Goal: Task Accomplishment & Management: Manage account settings

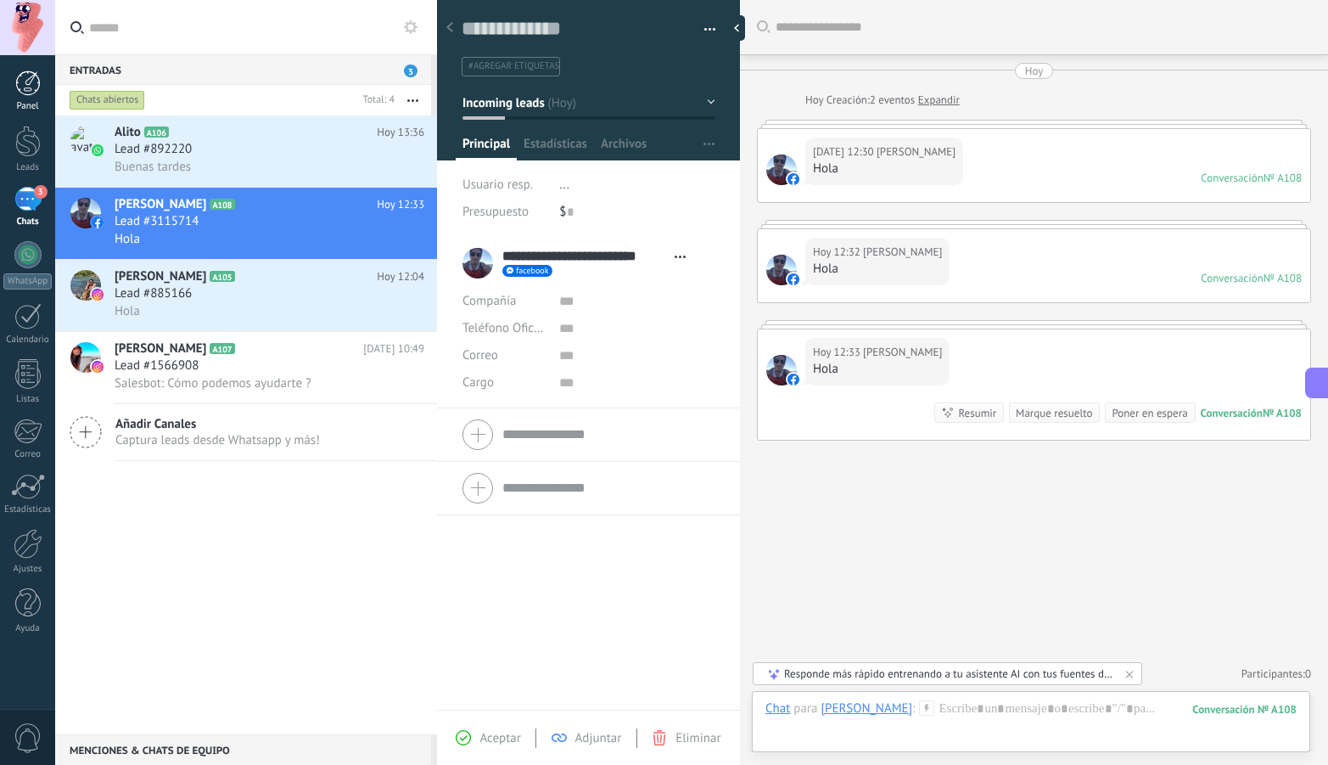
click at [30, 88] on div at bounding box center [27, 82] width 25 height 25
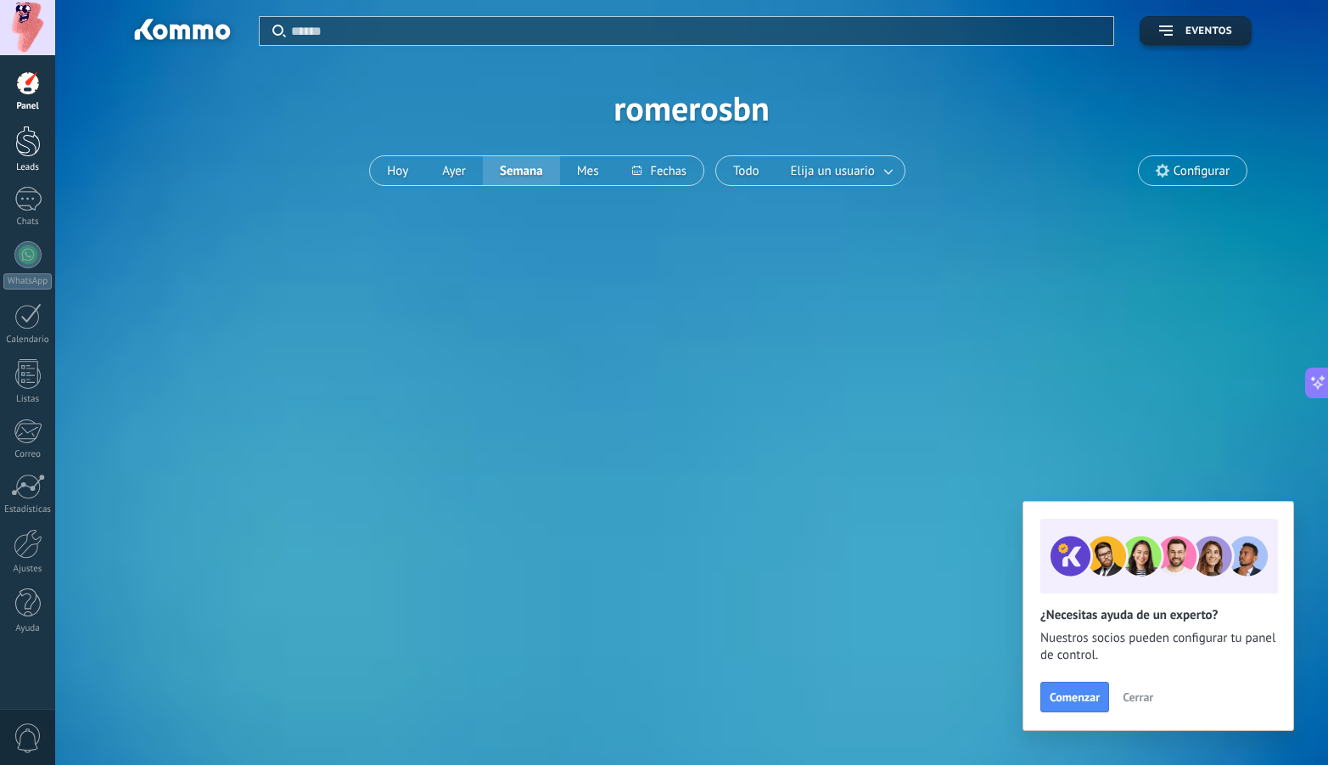
click at [25, 145] on div at bounding box center [27, 141] width 25 height 31
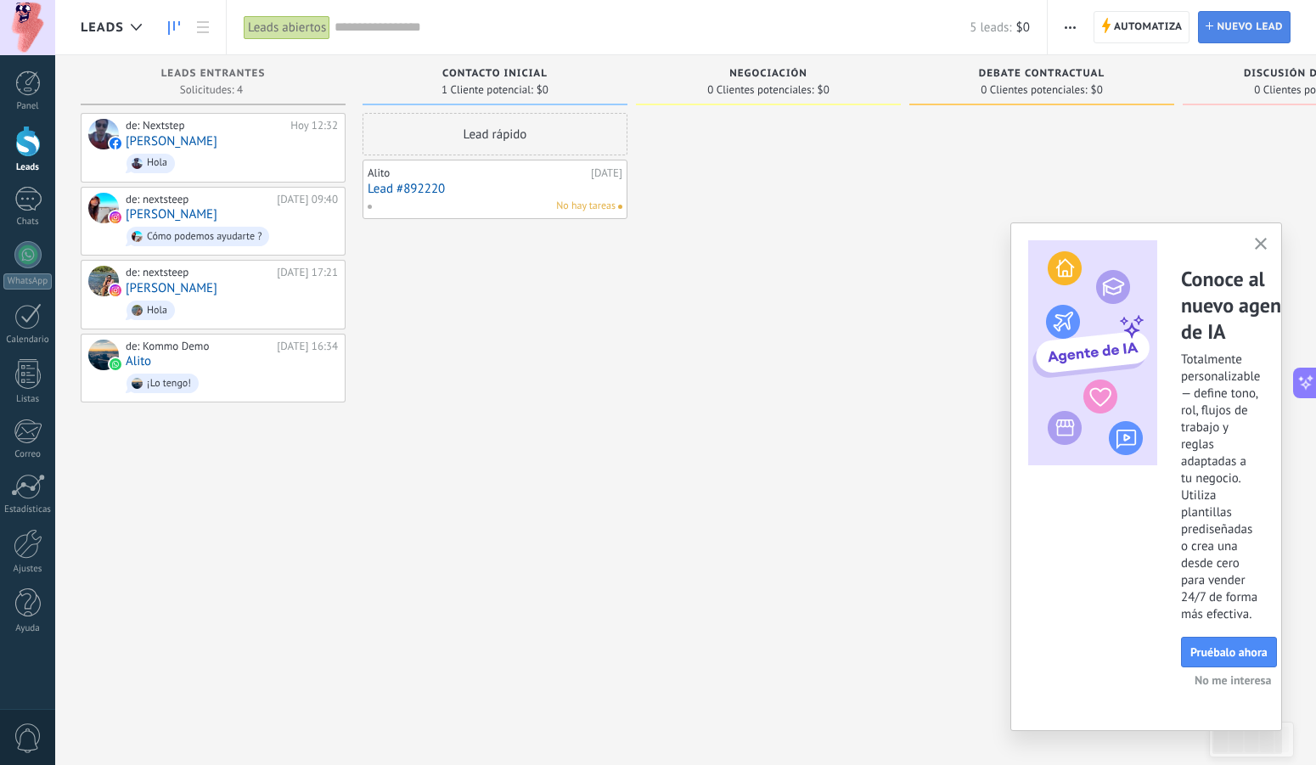
click at [1226, 28] on span "Nuevo lead" at bounding box center [1249, 27] width 66 height 31
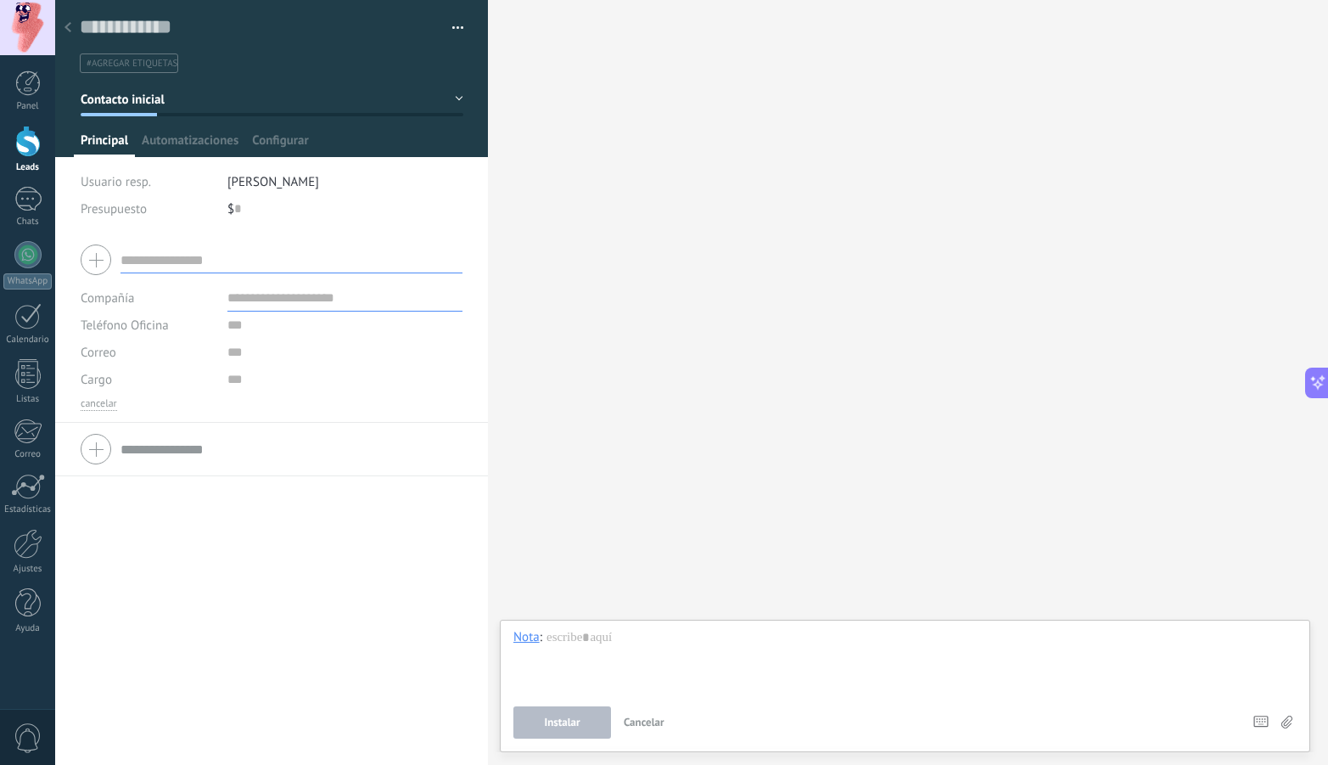
click at [72, 28] on div at bounding box center [68, 28] width 24 height 33
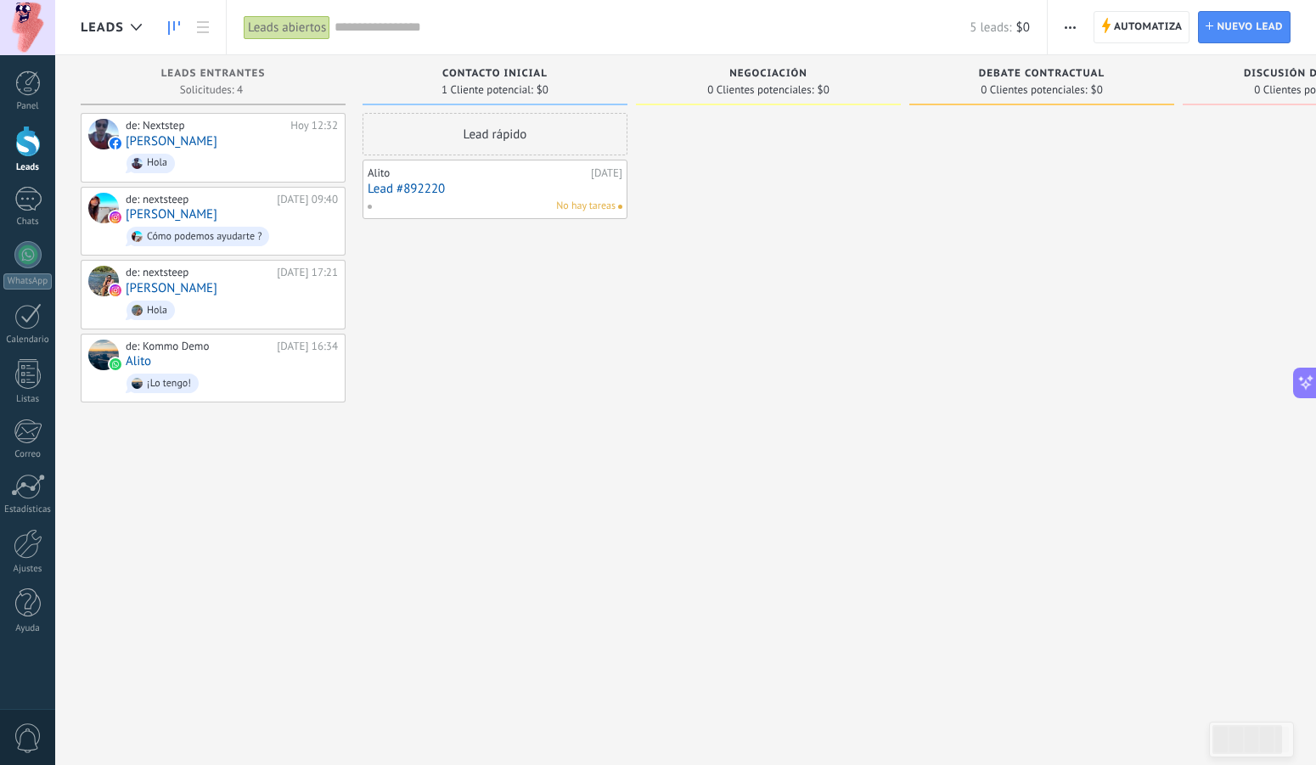
click at [465, 186] on link "Lead #892220" at bounding box center [495, 189] width 255 height 14
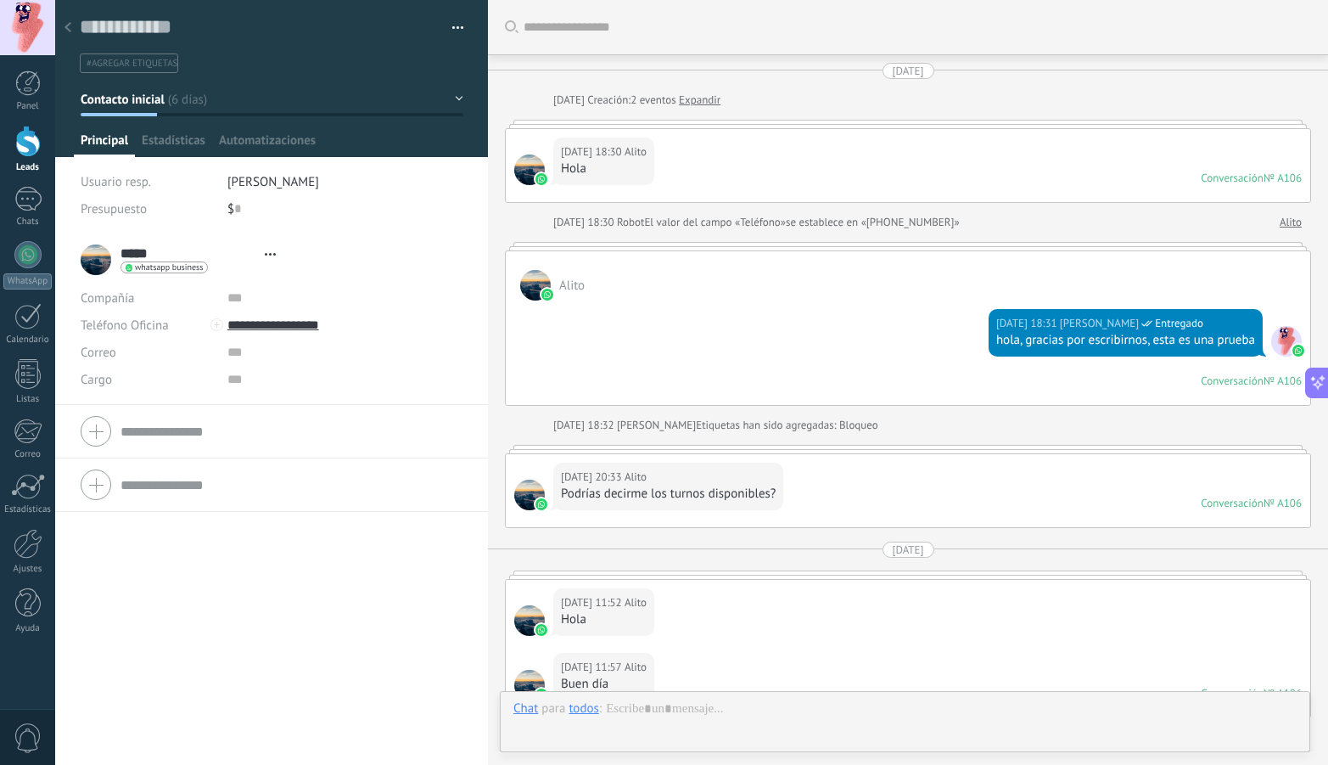
type textarea "**********"
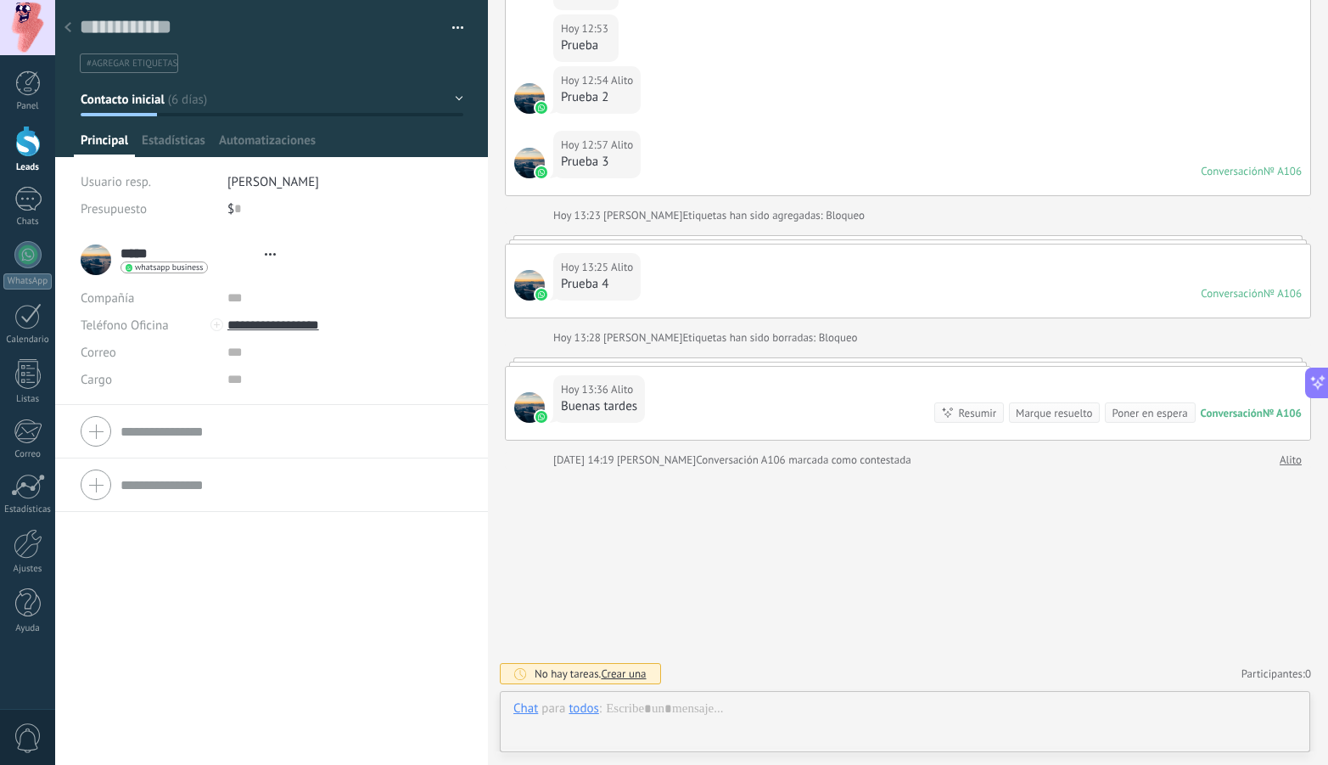
scroll to position [25, 0]
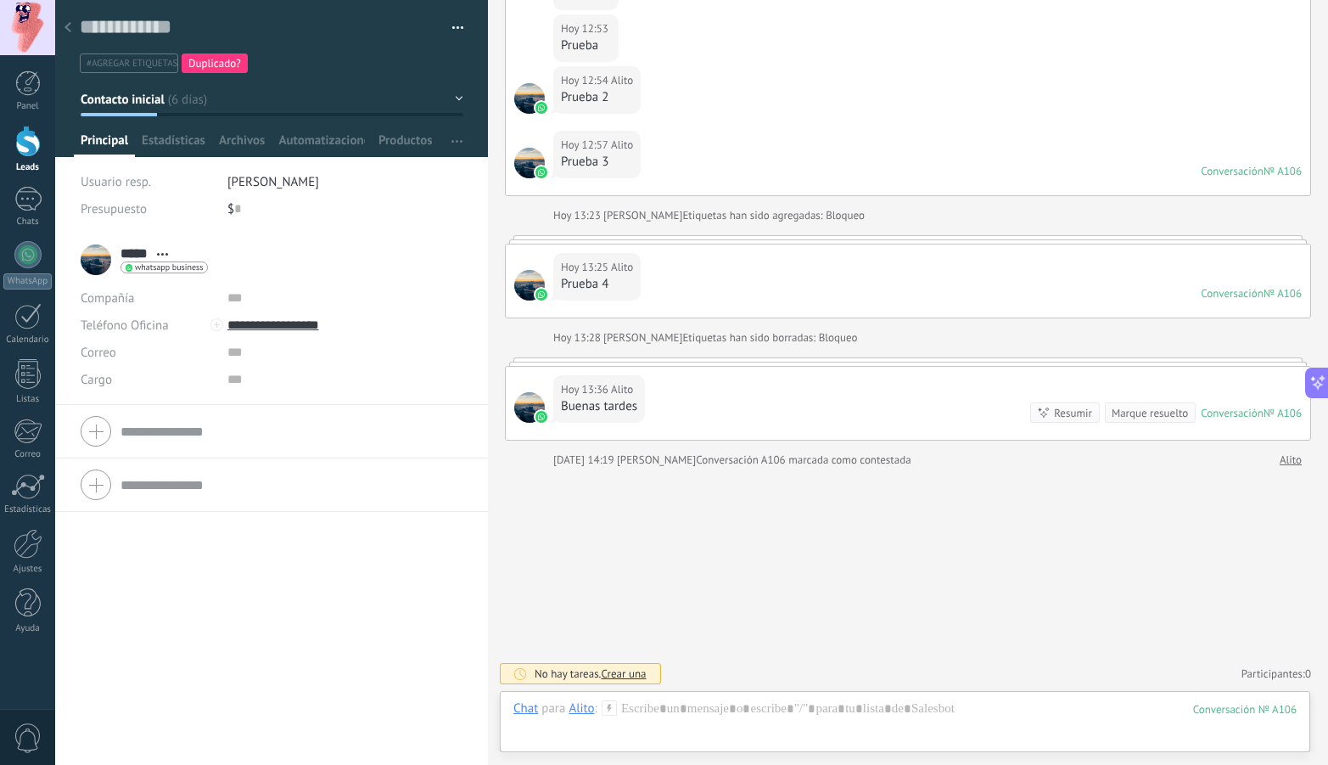
click at [136, 62] on span "#agregar etiquetas" at bounding box center [132, 64] width 91 height 12
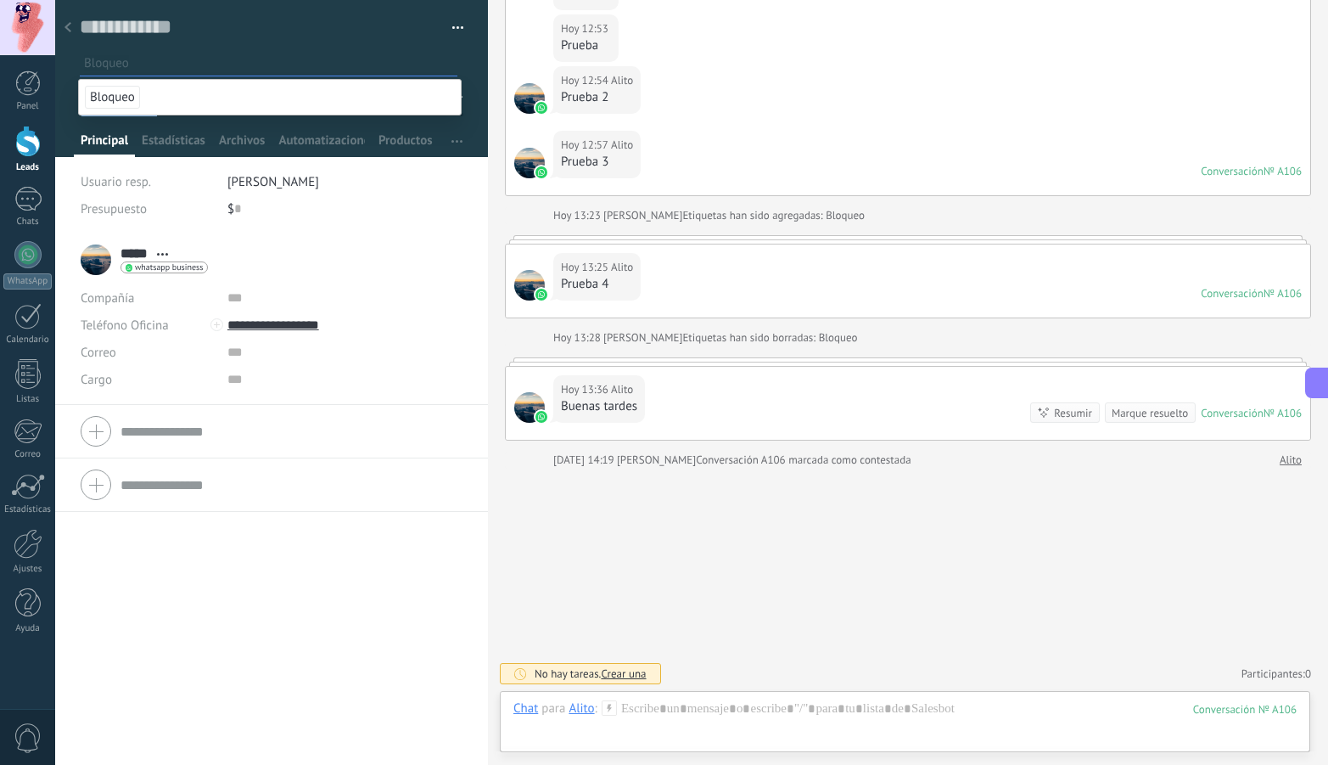
click at [289, 42] on div "Guardar y crear Imprimir Administrar etiquetas Exportar a excel" at bounding box center [272, 43] width 384 height 59
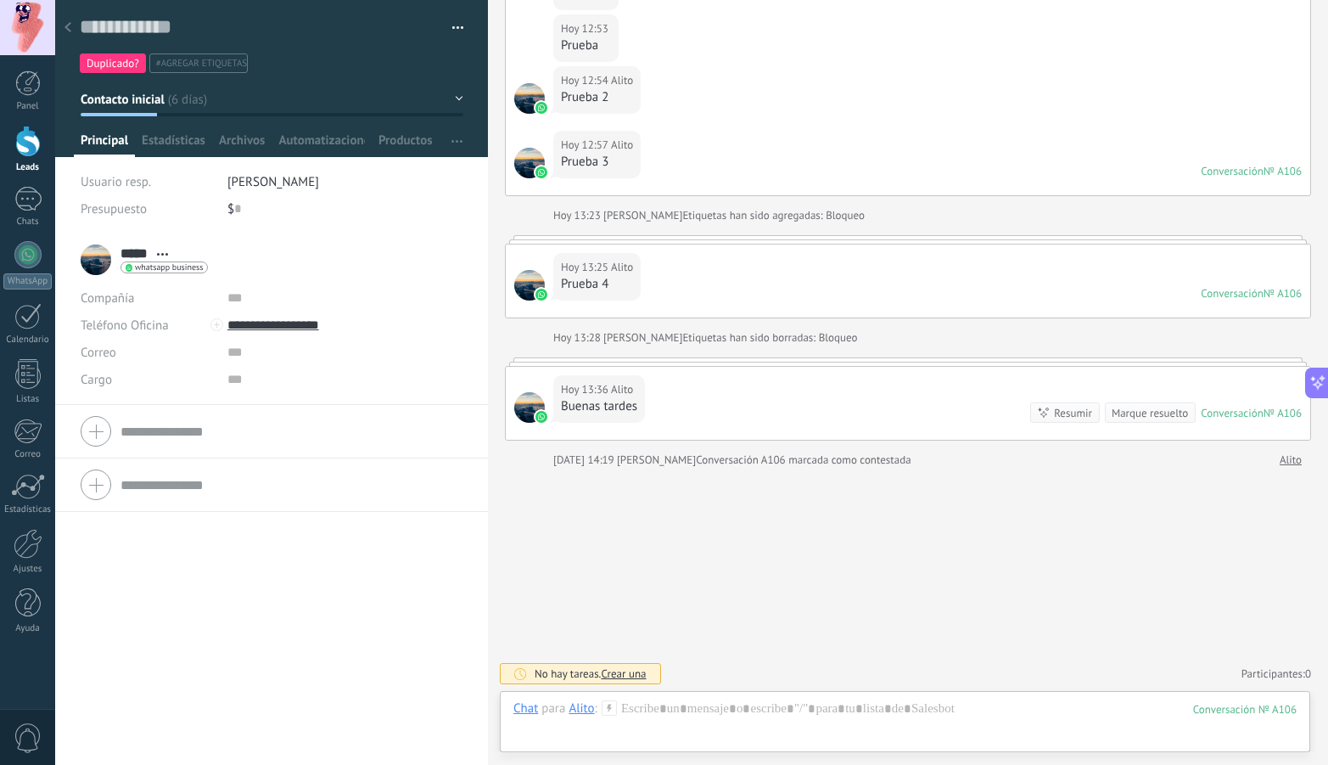
click at [69, 25] on use at bounding box center [68, 27] width 7 height 10
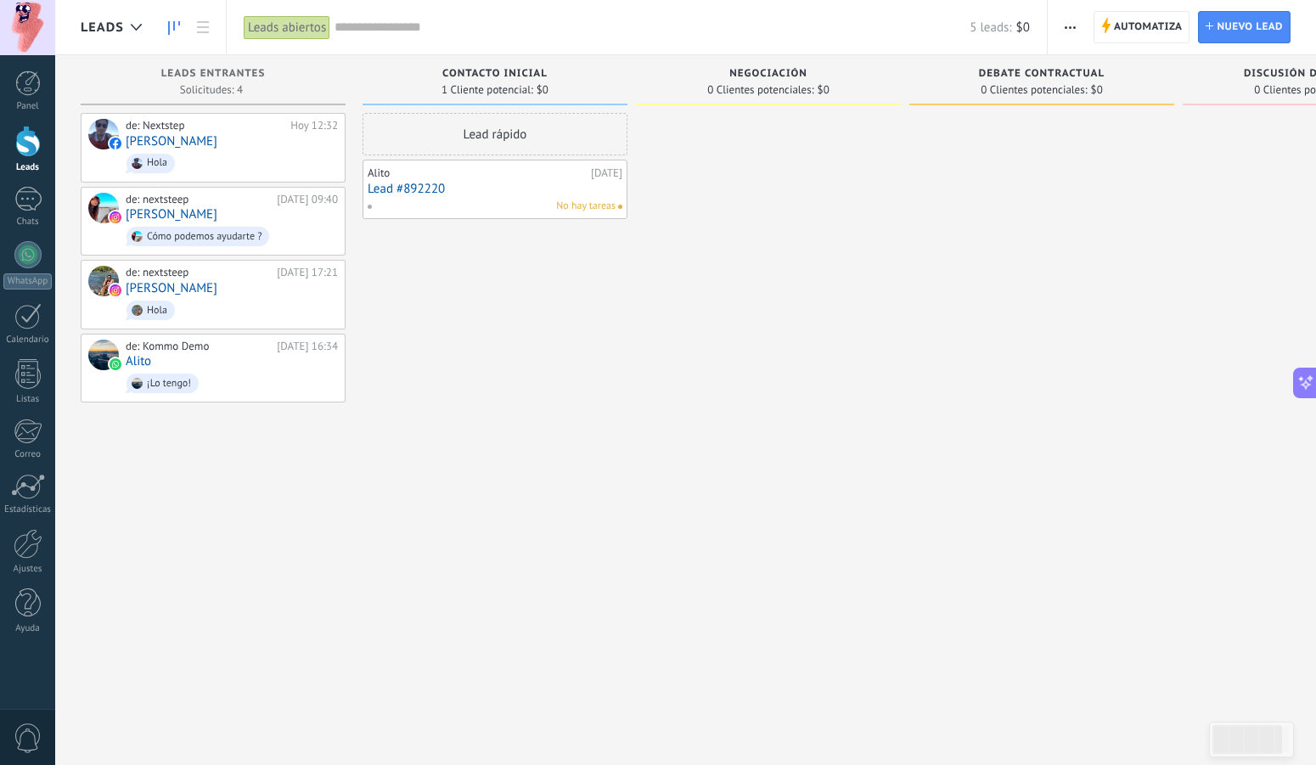
click at [1070, 22] on span "button" at bounding box center [1069, 27] width 11 height 32
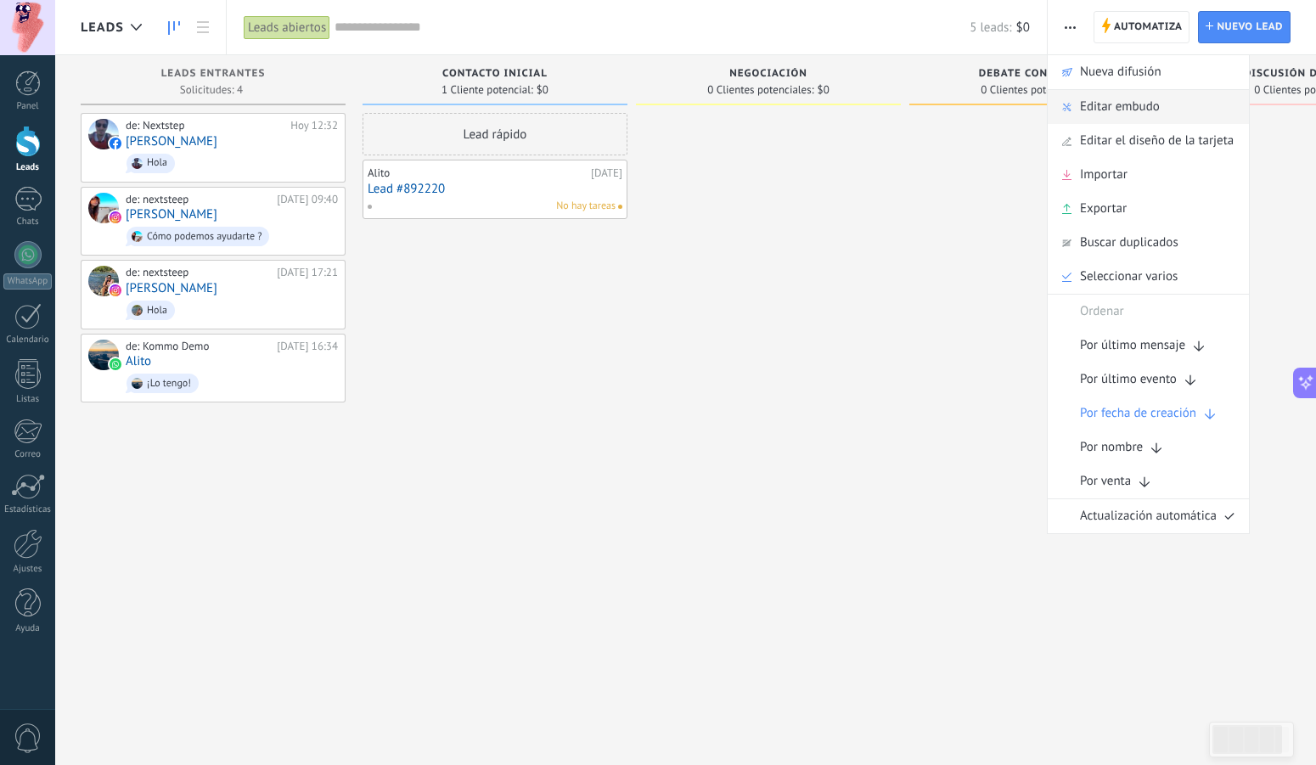
click at [1088, 98] on span "Editar embudo" at bounding box center [1120, 107] width 80 height 34
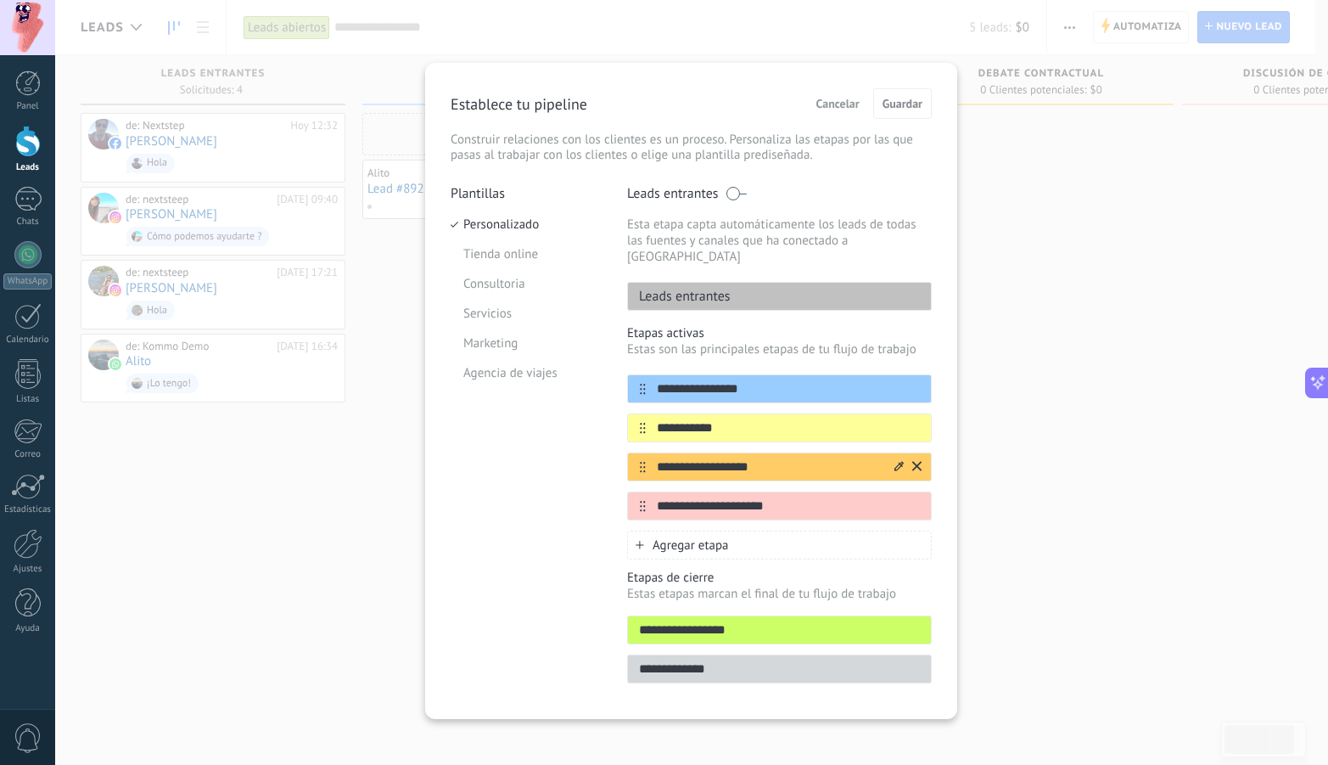
click at [915, 461] on icon at bounding box center [916, 465] width 9 height 9
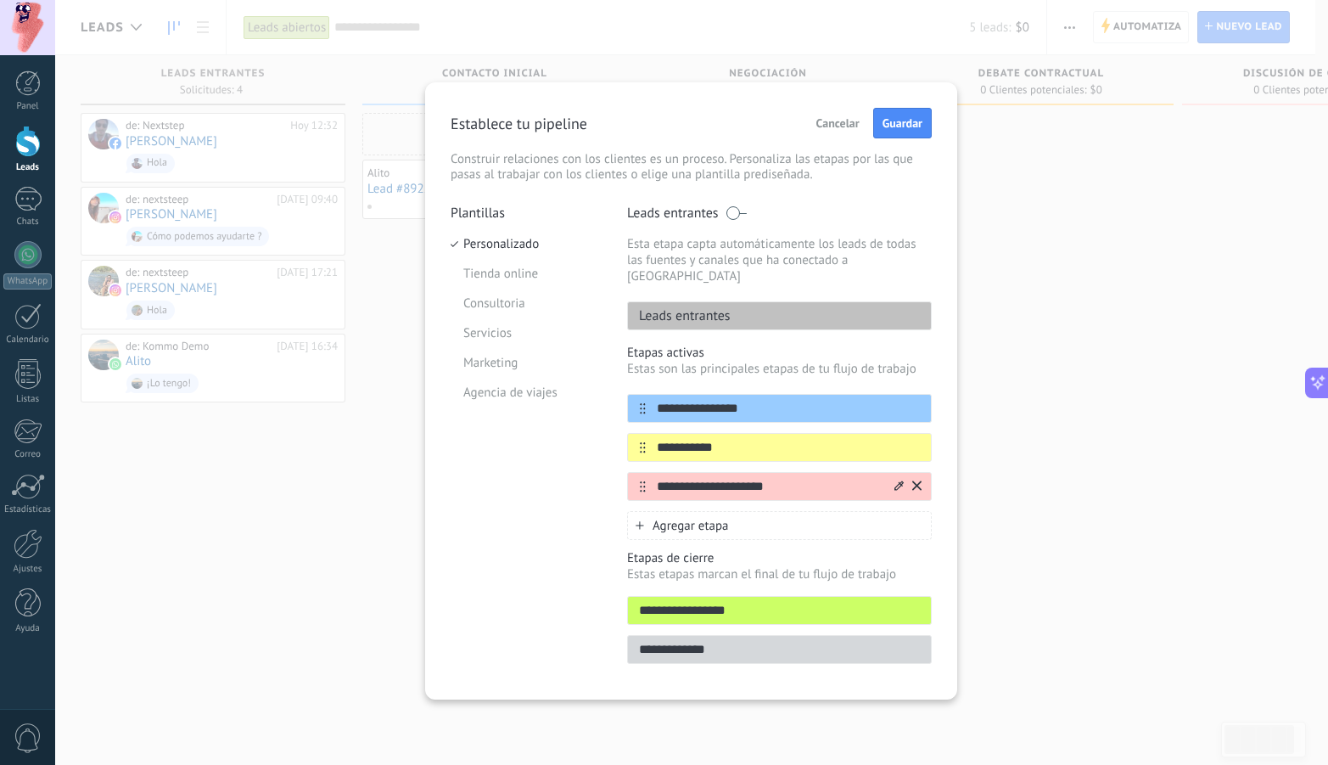
click at [920, 480] on icon at bounding box center [916, 484] width 9 height 9
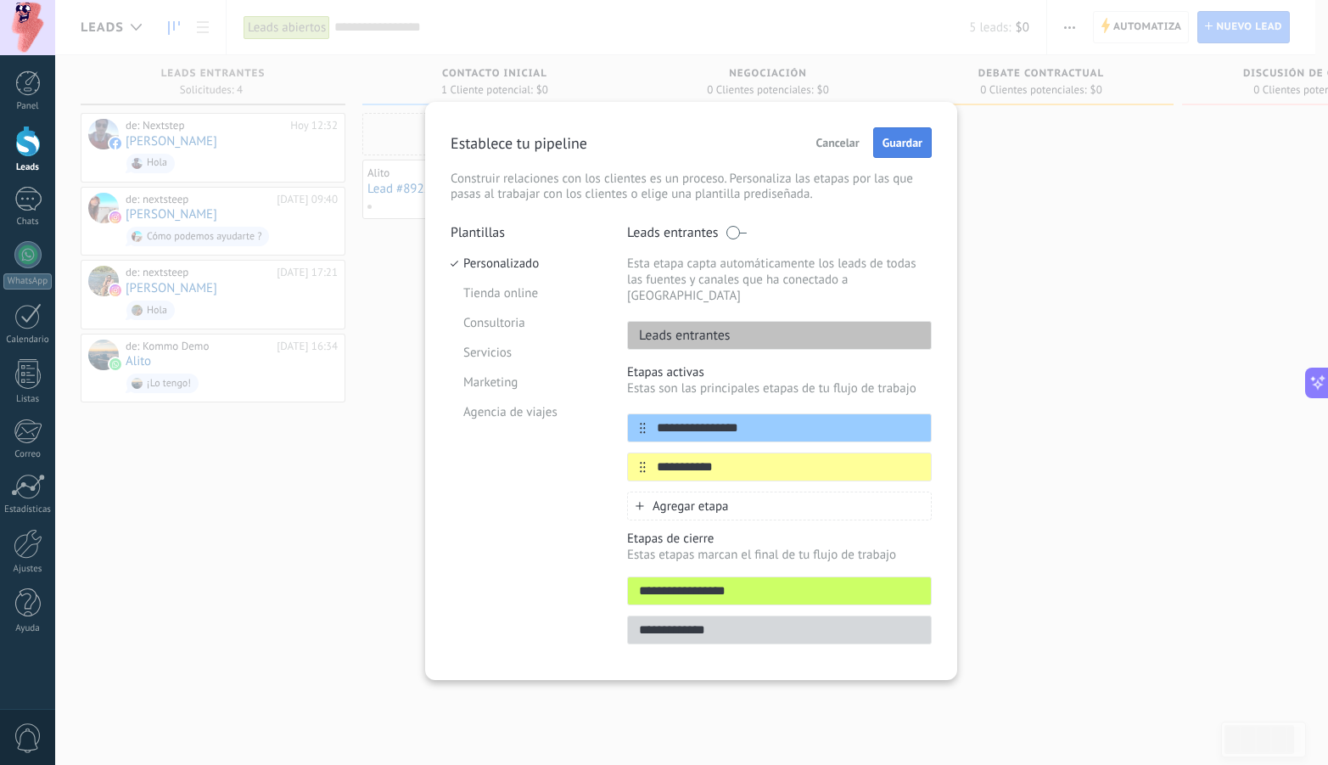
click at [906, 137] on span "Guardar" at bounding box center [903, 143] width 40 height 12
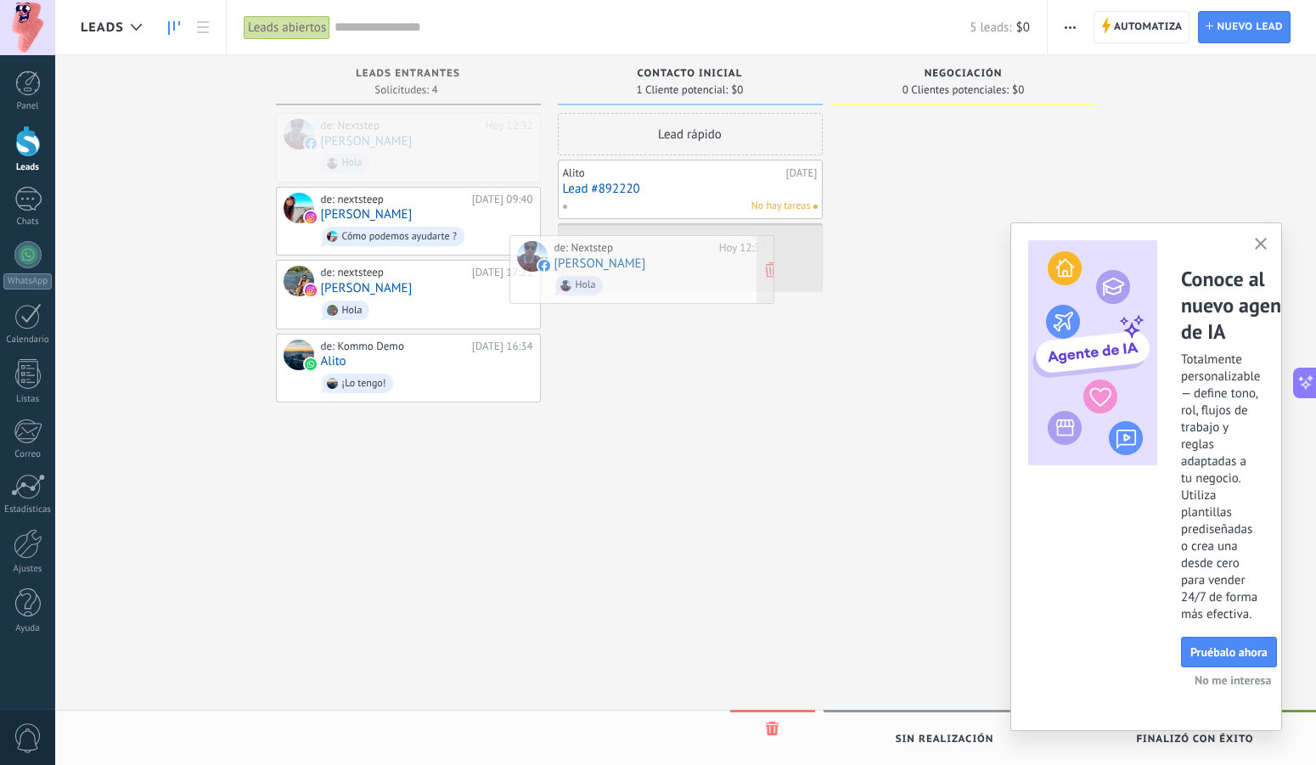
drag, startPoint x: 400, startPoint y: 156, endPoint x: 633, endPoint y: 278, distance: 263.5
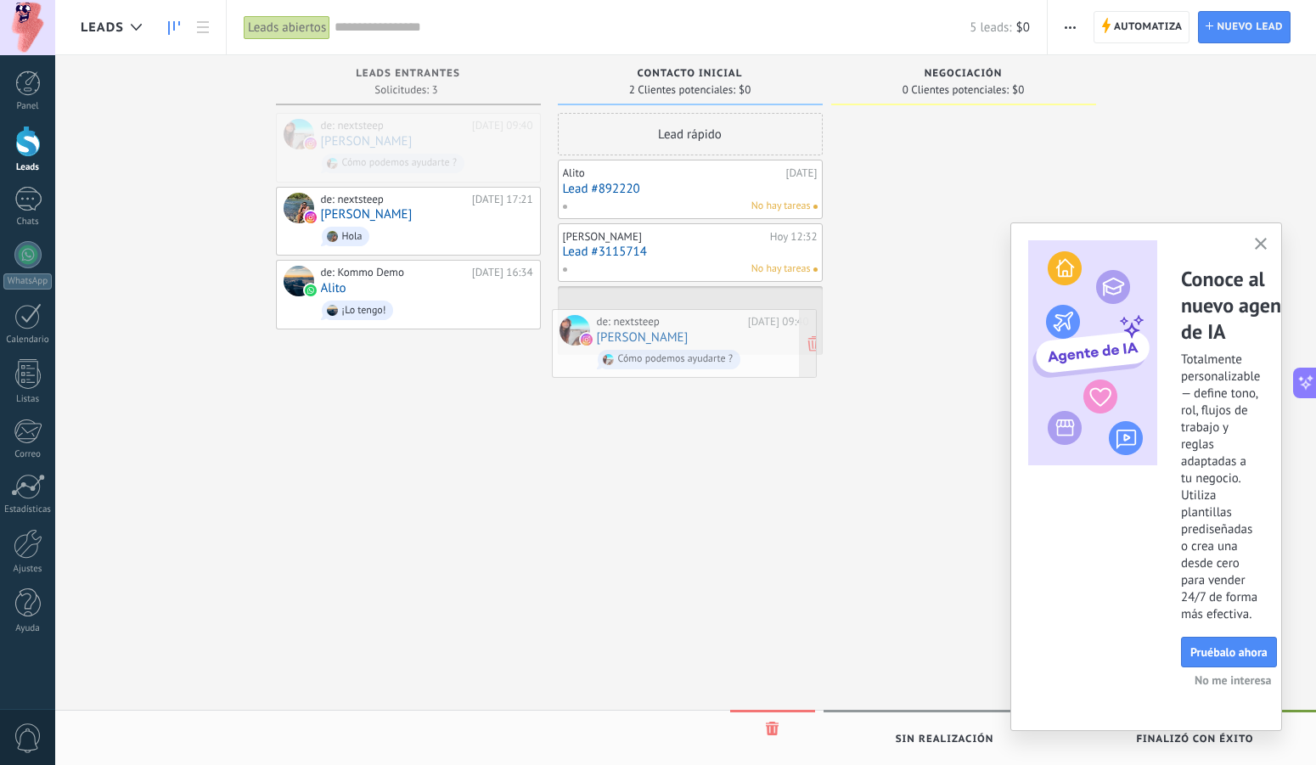
drag, startPoint x: 415, startPoint y: 130, endPoint x: 691, endPoint y: 323, distance: 336.9
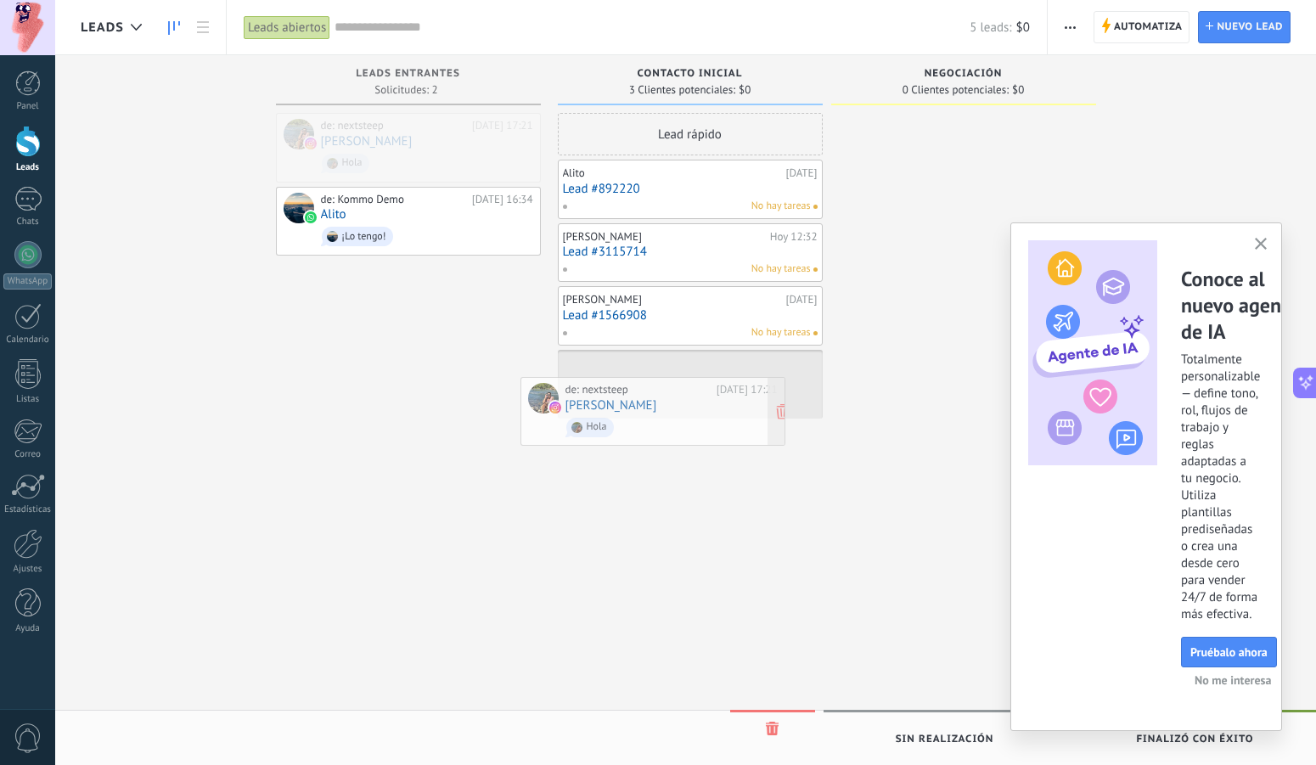
drag, startPoint x: 437, startPoint y: 132, endPoint x: 682, endPoint y: 396, distance: 359.1
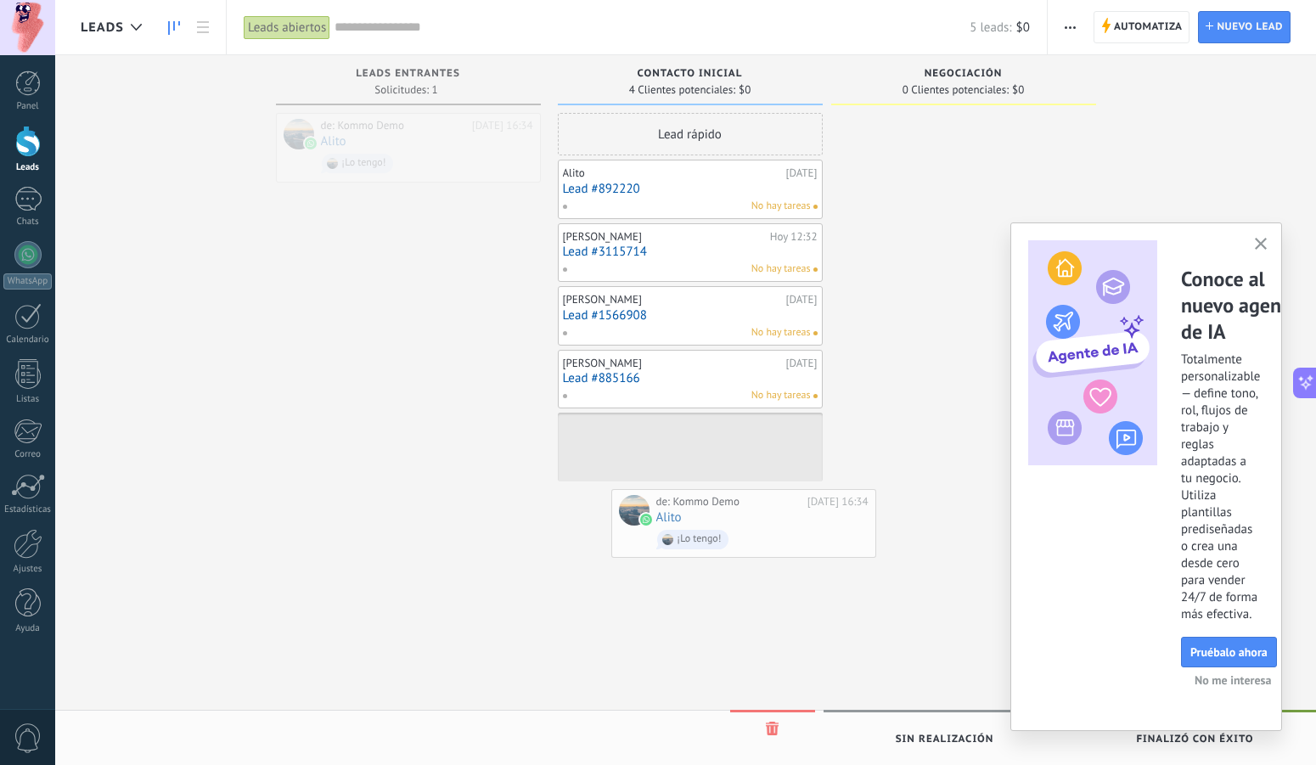
drag, startPoint x: 412, startPoint y: 148, endPoint x: 749, endPoint y: 525, distance: 506.1
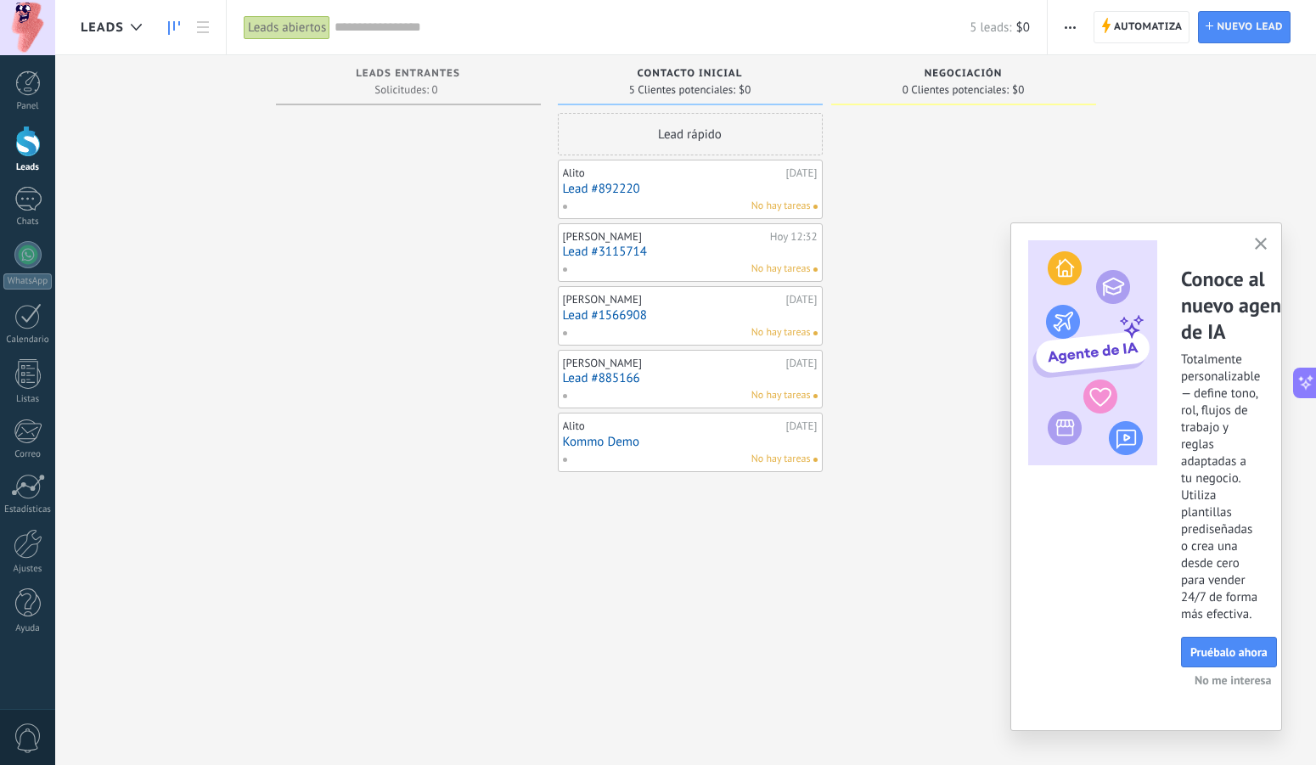
click at [1069, 30] on span "button" at bounding box center [1069, 27] width 11 height 32
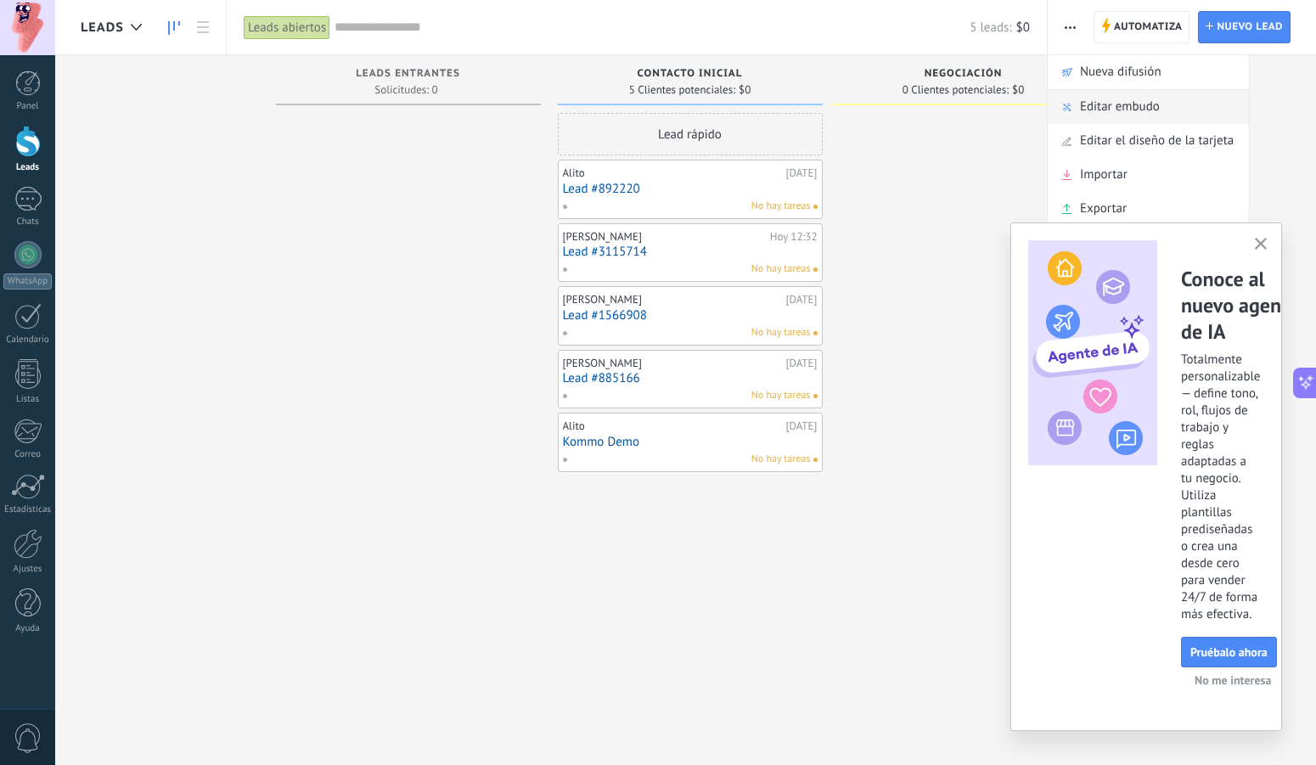
click at [1119, 108] on span "Editar embudo" at bounding box center [1120, 107] width 80 height 34
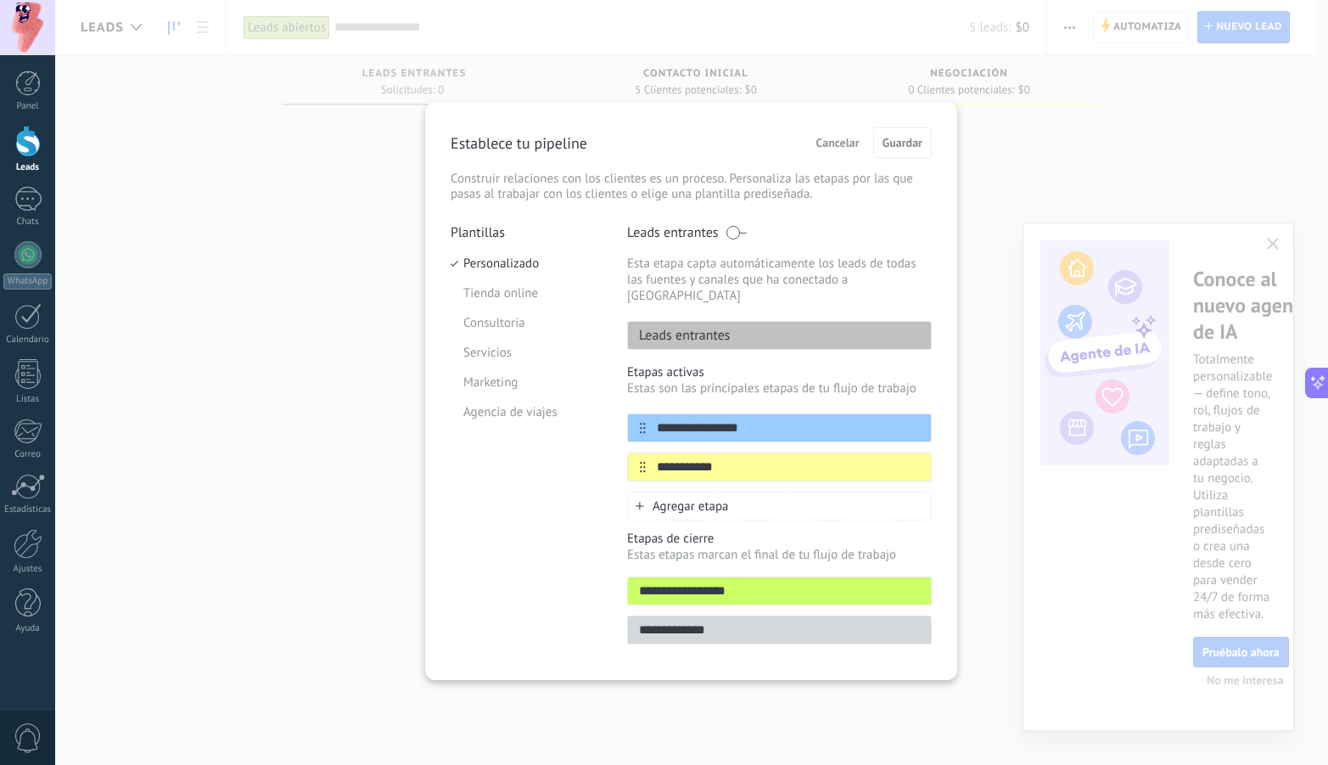
click at [727, 498] on span "Agregar etapa" at bounding box center [691, 506] width 76 height 16
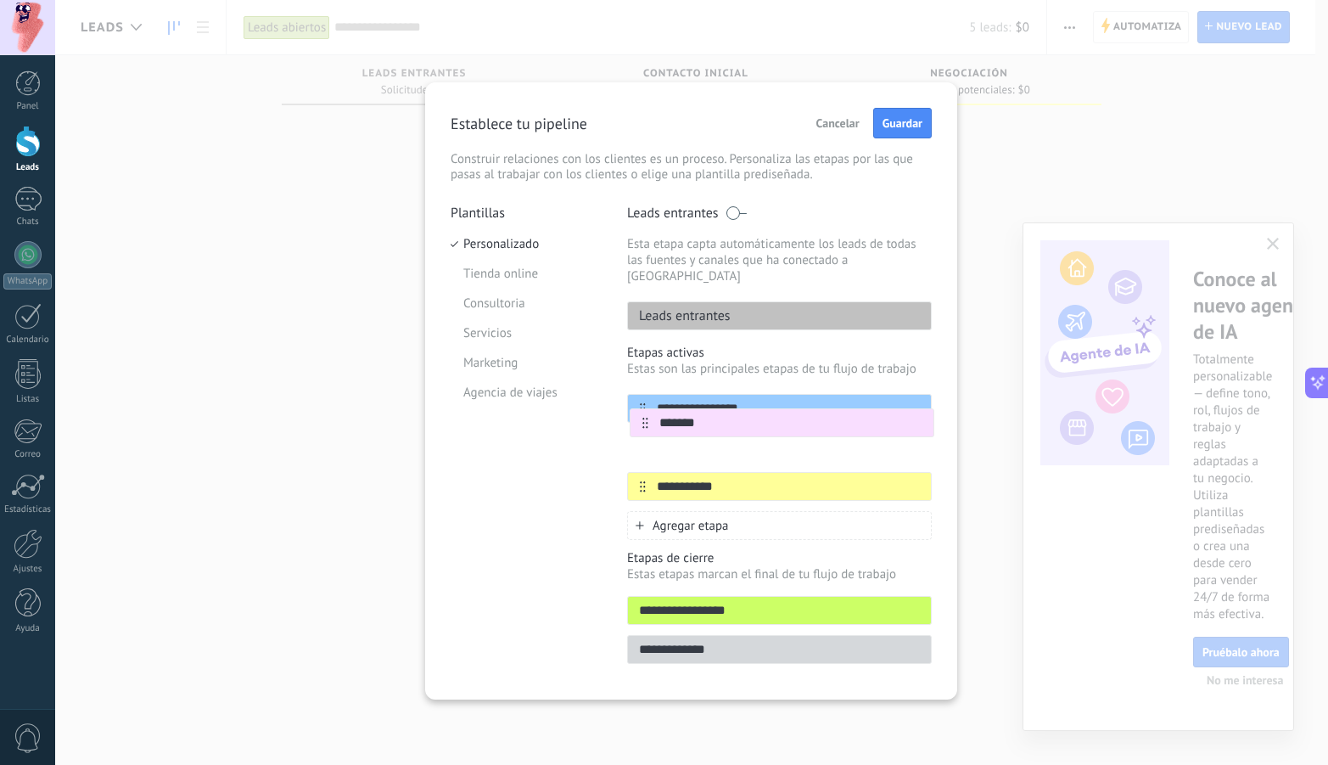
drag, startPoint x: 642, startPoint y: 472, endPoint x: 644, endPoint y: 415, distance: 56.9
click at [644, 415] on div "**********" at bounding box center [779, 447] width 305 height 107
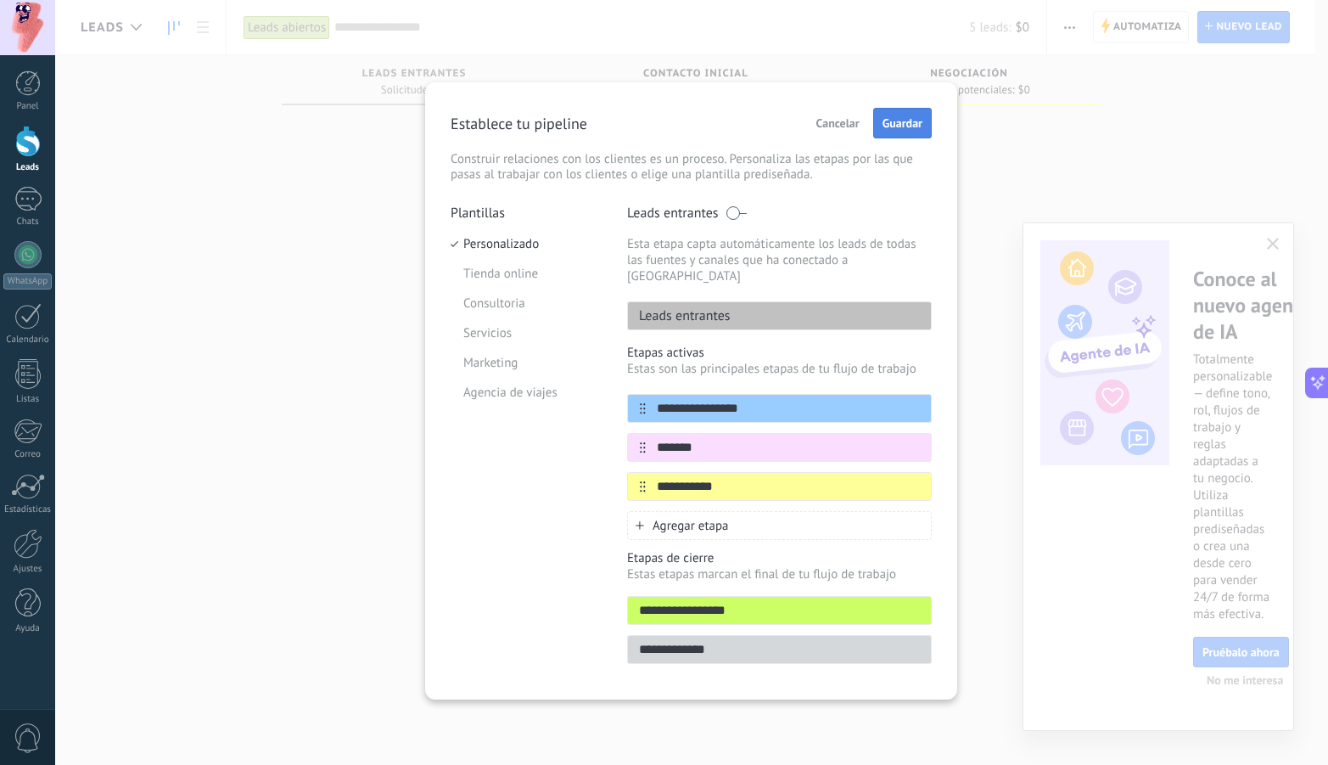
type input "*******"
click at [902, 129] on span "Guardar" at bounding box center [903, 123] width 40 height 12
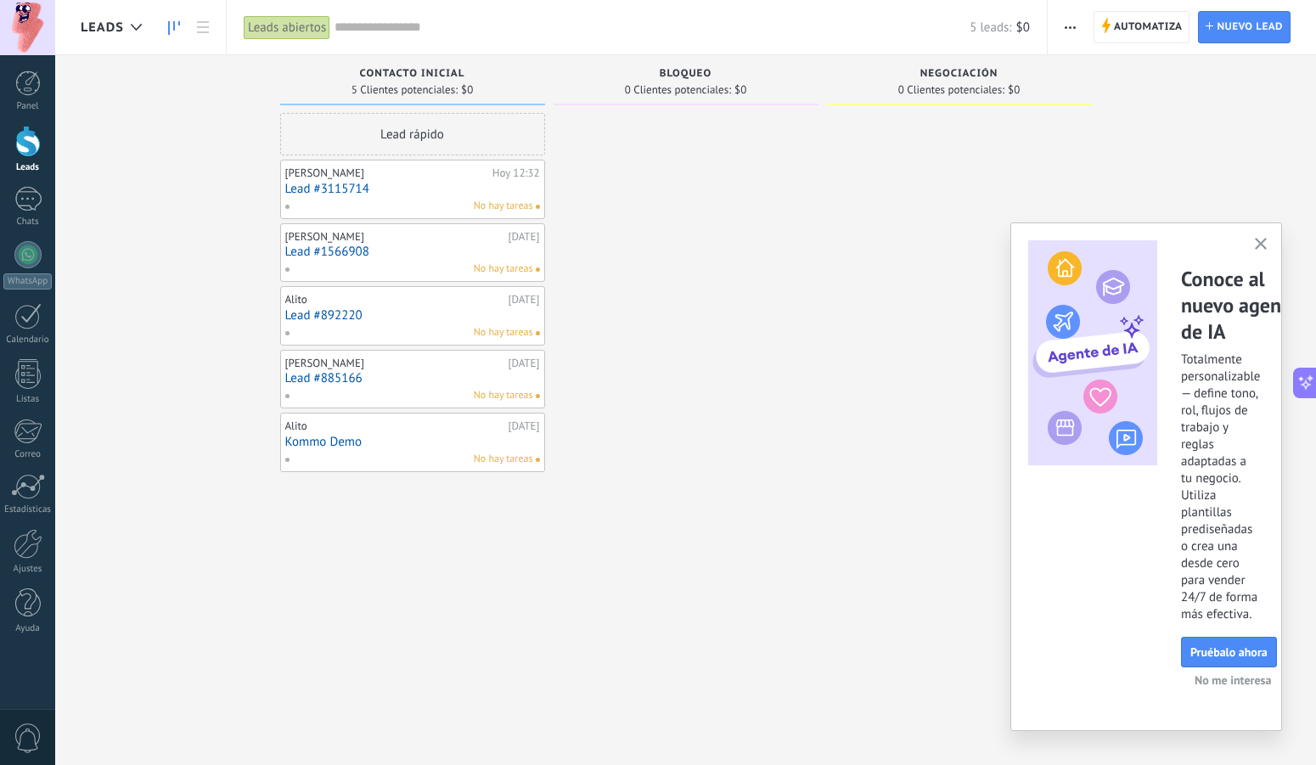
click at [696, 85] on span "0 Clientes potenciales:" at bounding box center [678, 90] width 106 height 10
click at [1230, 25] on span "Nuevo lead" at bounding box center [1249, 27] width 66 height 31
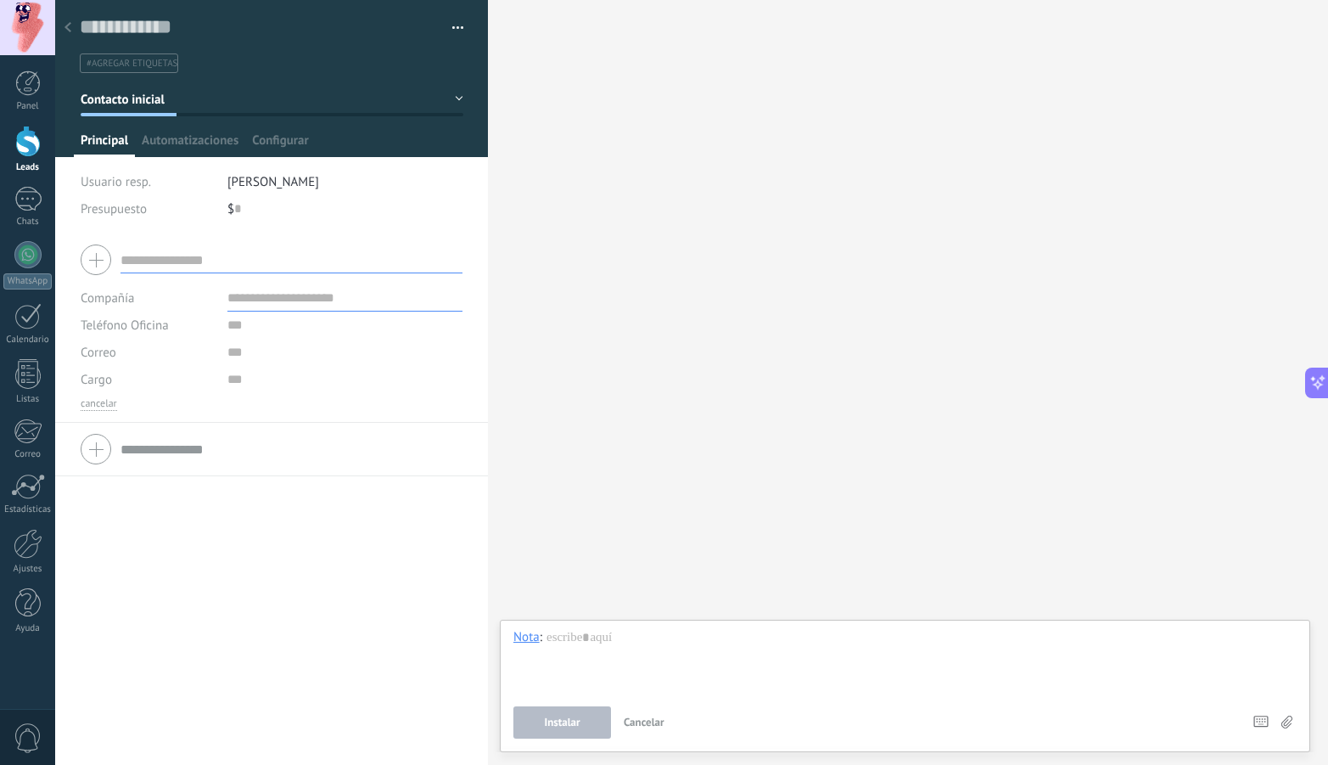
click at [64, 25] on div at bounding box center [68, 28] width 24 height 33
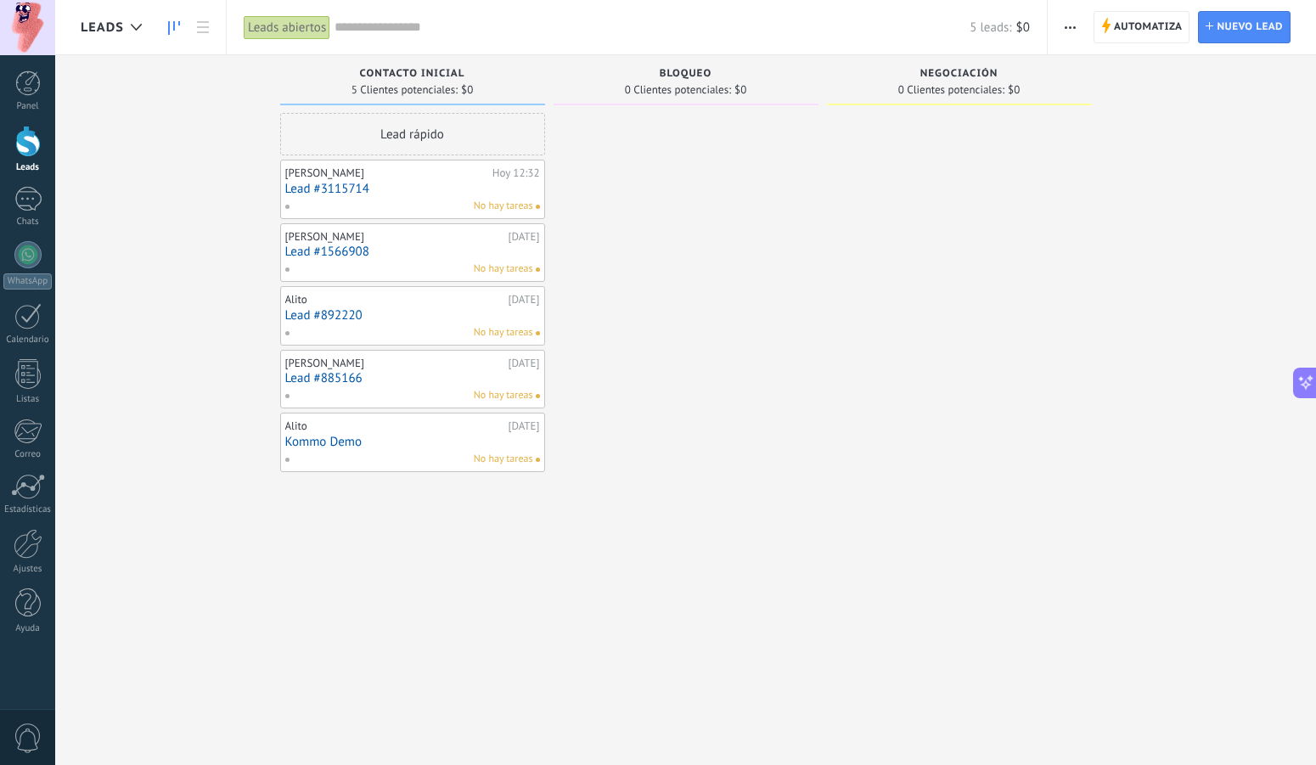
click at [1068, 23] on span "button" at bounding box center [1069, 27] width 11 height 32
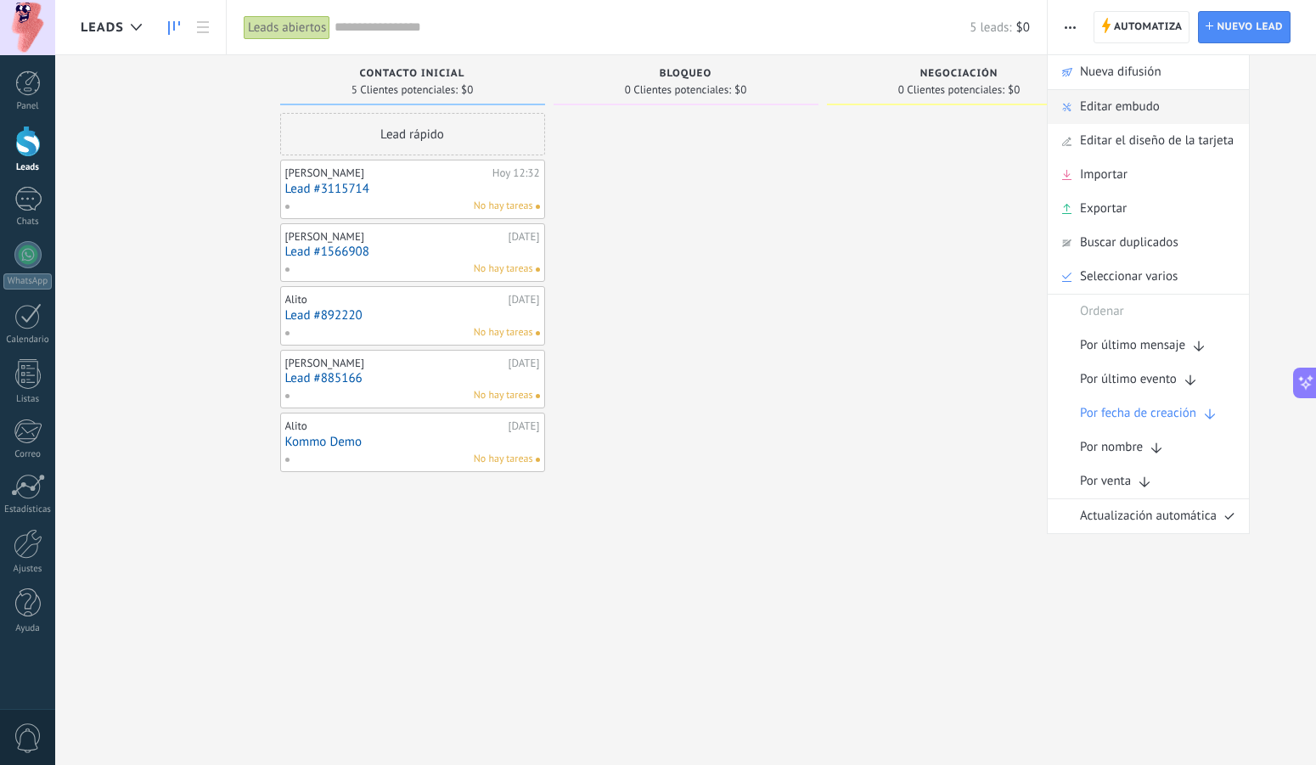
click at [1108, 111] on span "Editar embudo" at bounding box center [1120, 107] width 80 height 34
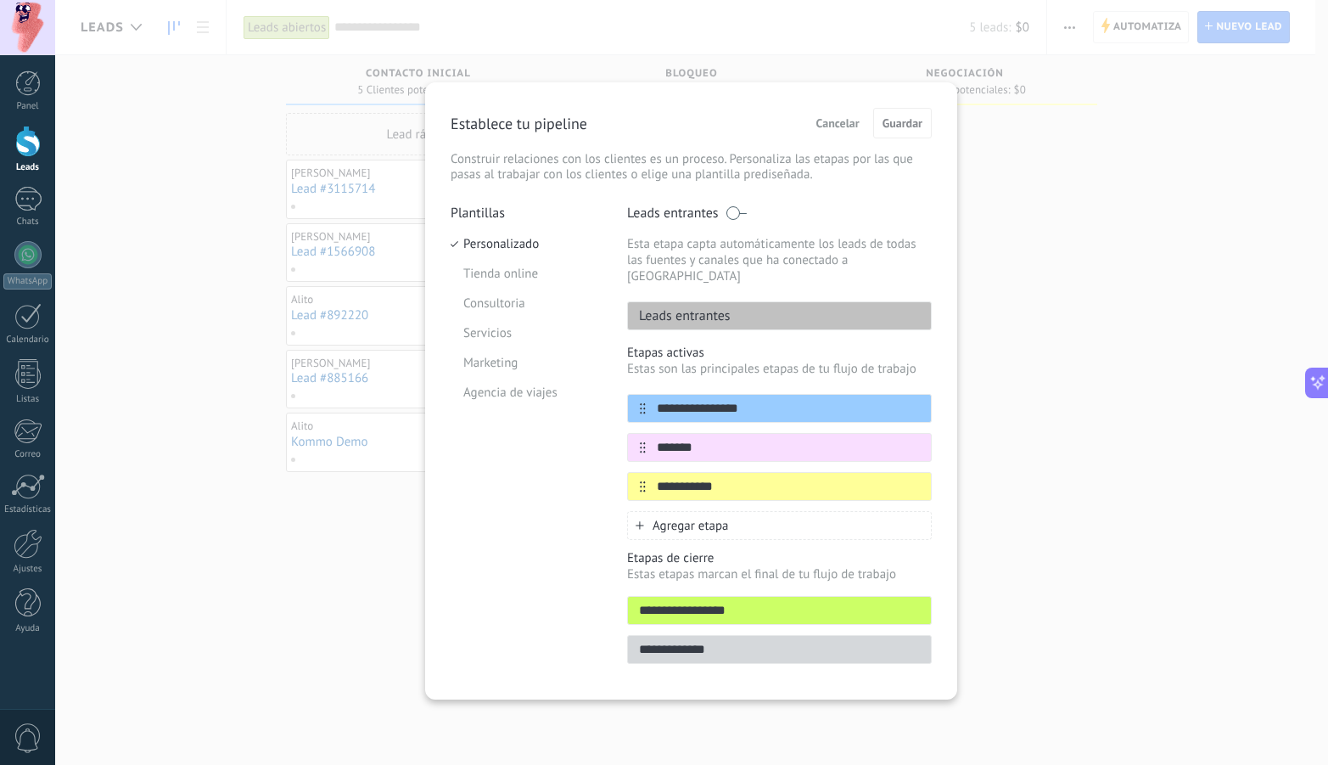
click at [843, 124] on span "Cancelar" at bounding box center [837, 123] width 43 height 12
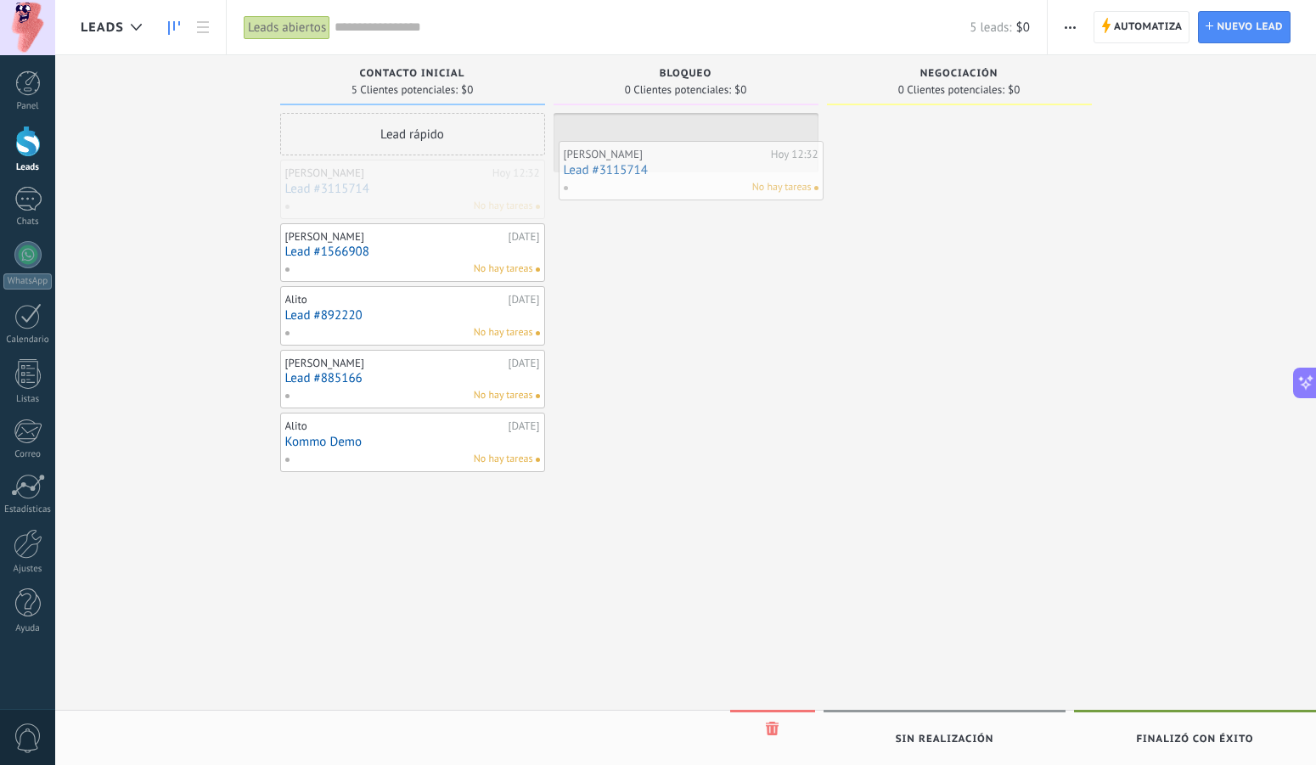
drag, startPoint x: 396, startPoint y: 185, endPoint x: 674, endPoint y: 166, distance: 279.0
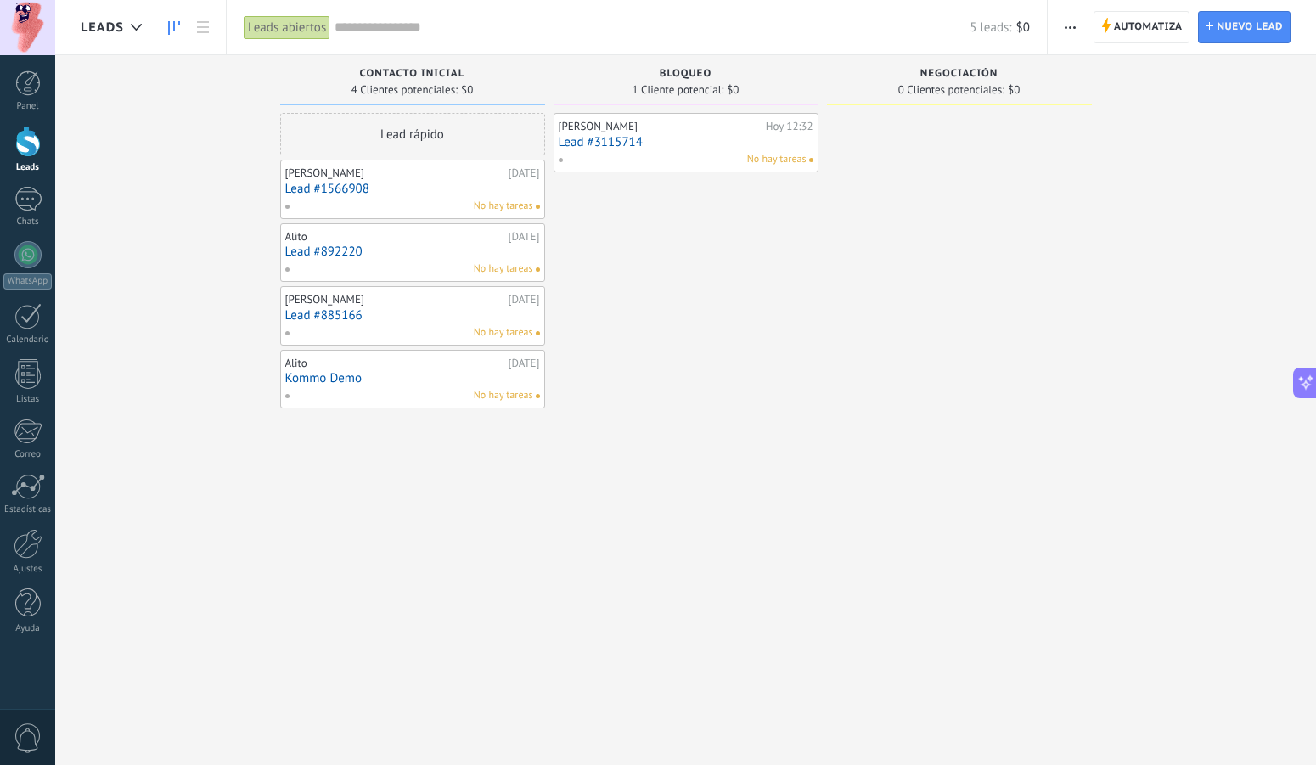
click at [683, 131] on div "[PERSON_NAME]" at bounding box center [659, 127] width 203 height 14
click at [679, 126] on div "[PERSON_NAME]" at bounding box center [659, 127] width 203 height 14
click at [614, 146] on link "Lead #3115714" at bounding box center [685, 142] width 255 height 14
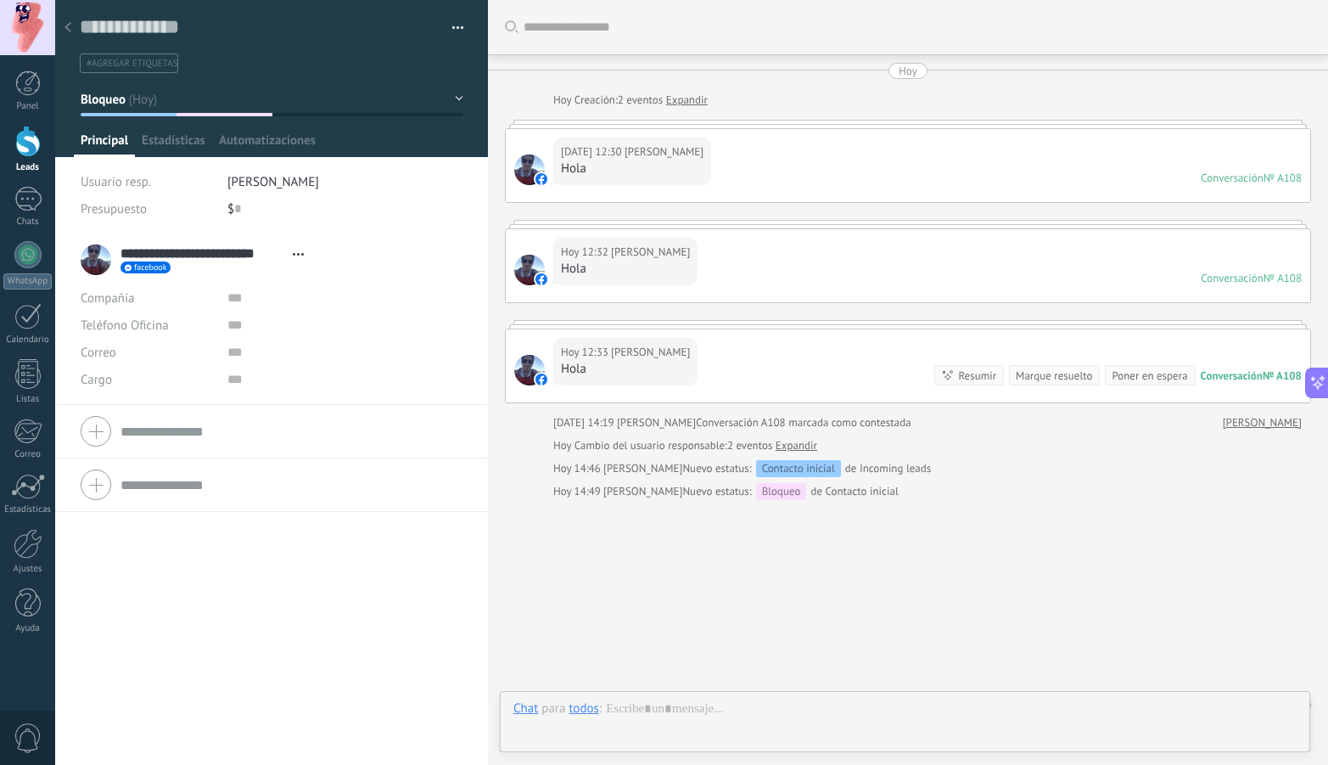
scroll to position [31, 0]
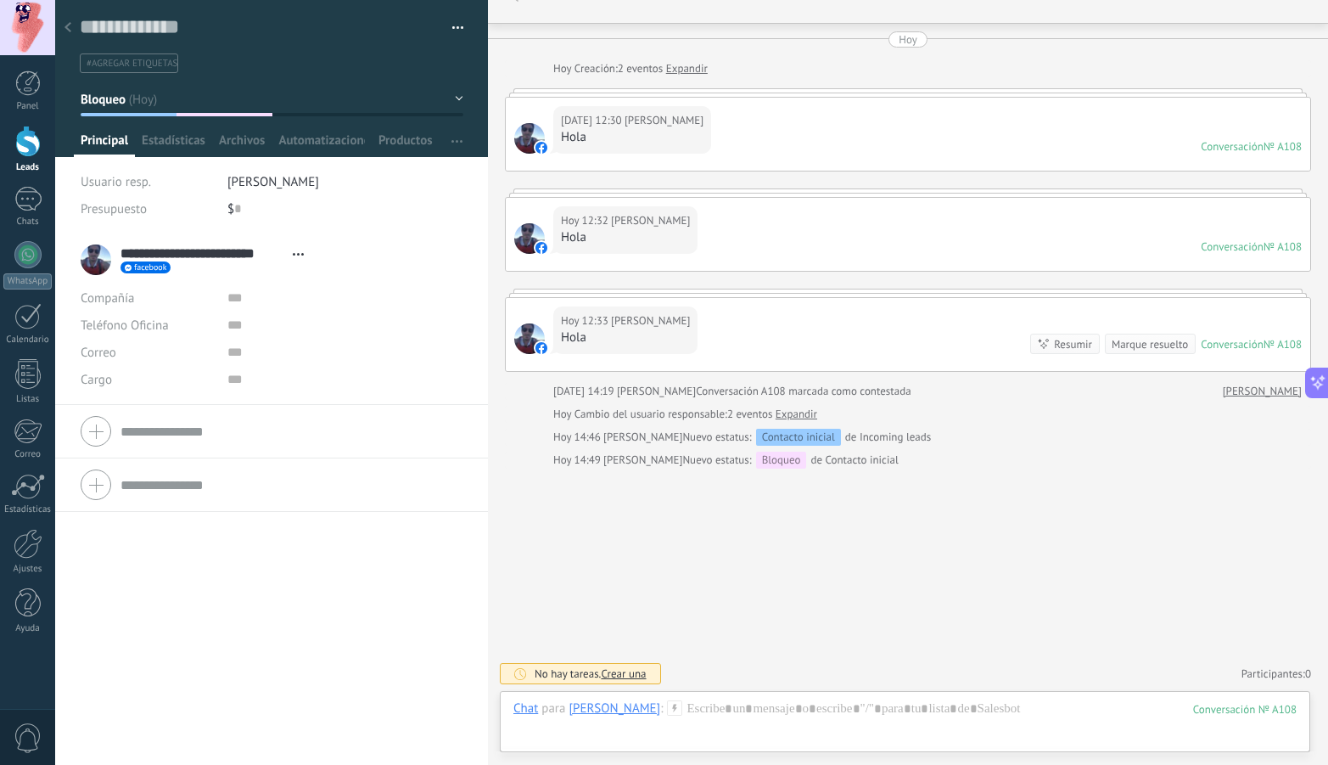
click at [234, 112] on button "Bloqueo" at bounding box center [272, 99] width 383 height 31
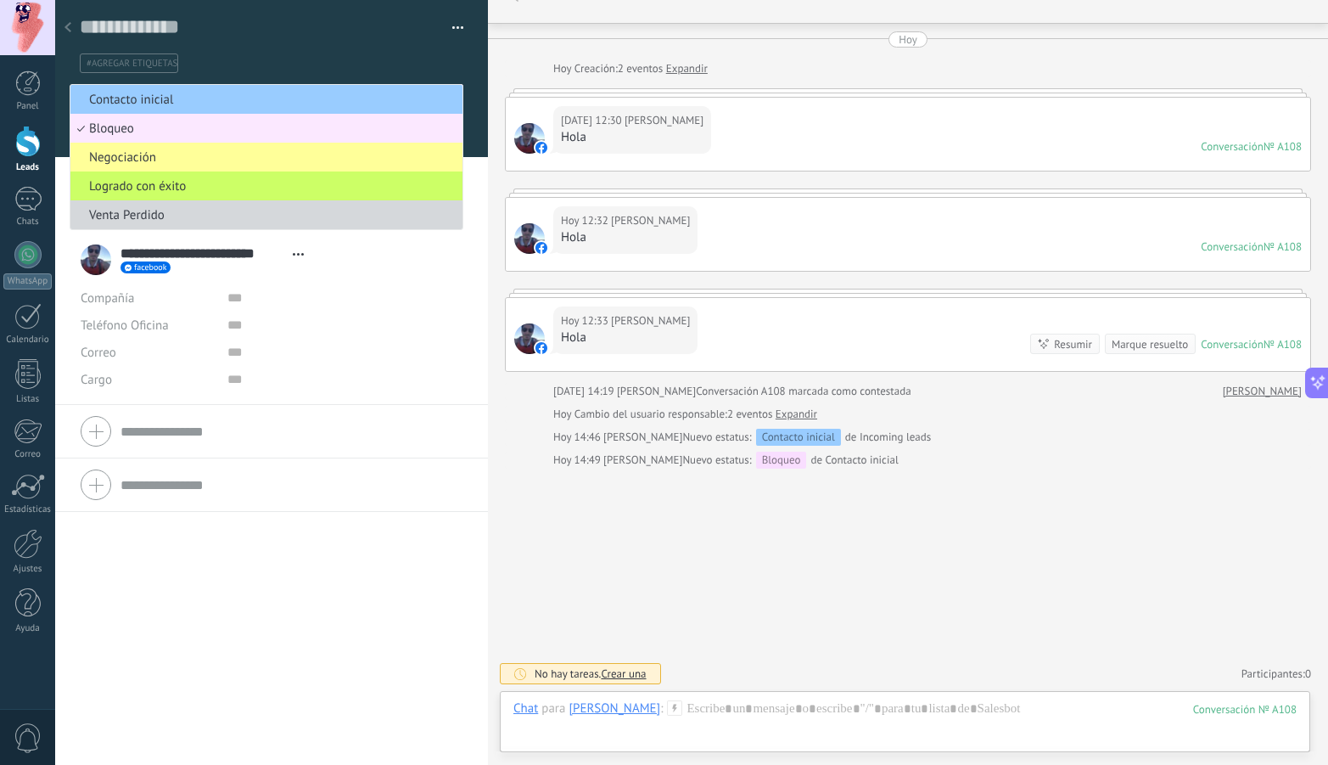
click at [231, 124] on span "Bloqueo" at bounding box center [263, 129] width 387 height 16
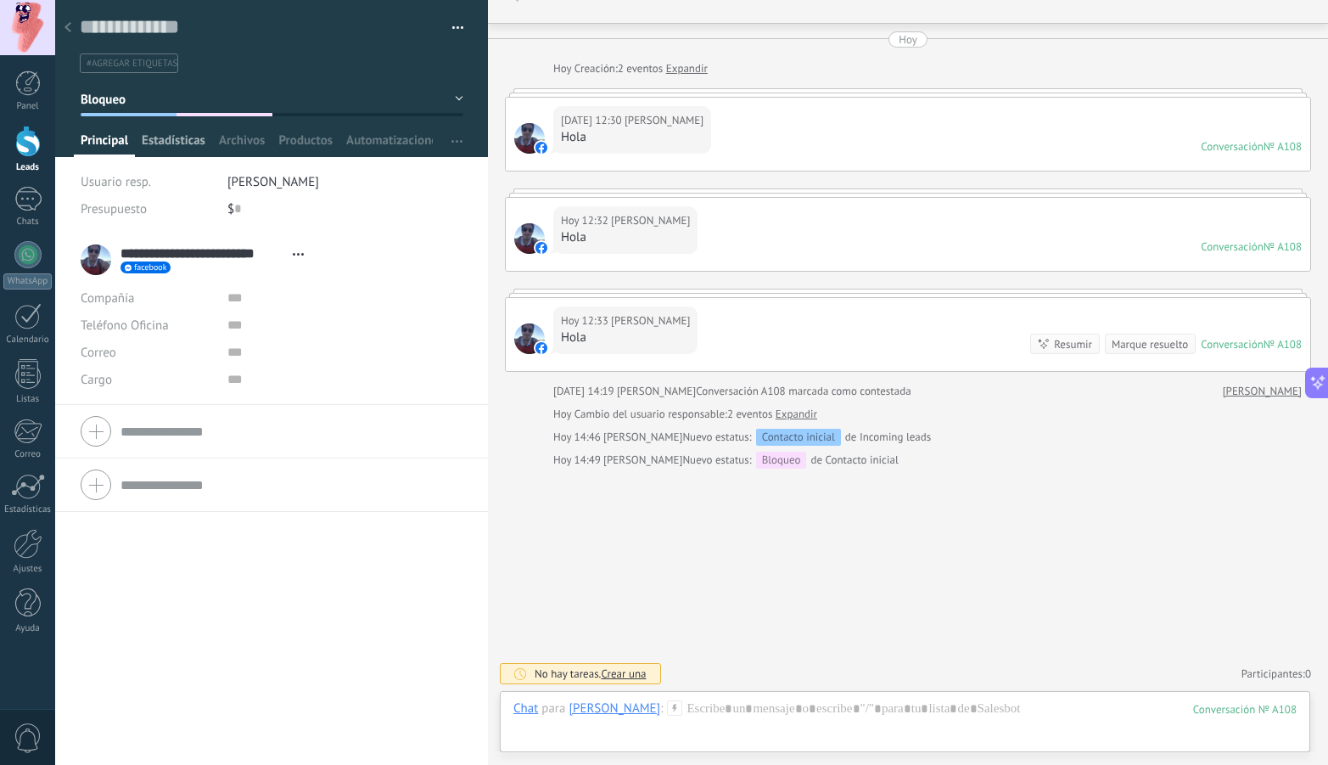
click at [163, 143] on span "Estadísticas" at bounding box center [174, 144] width 64 height 25
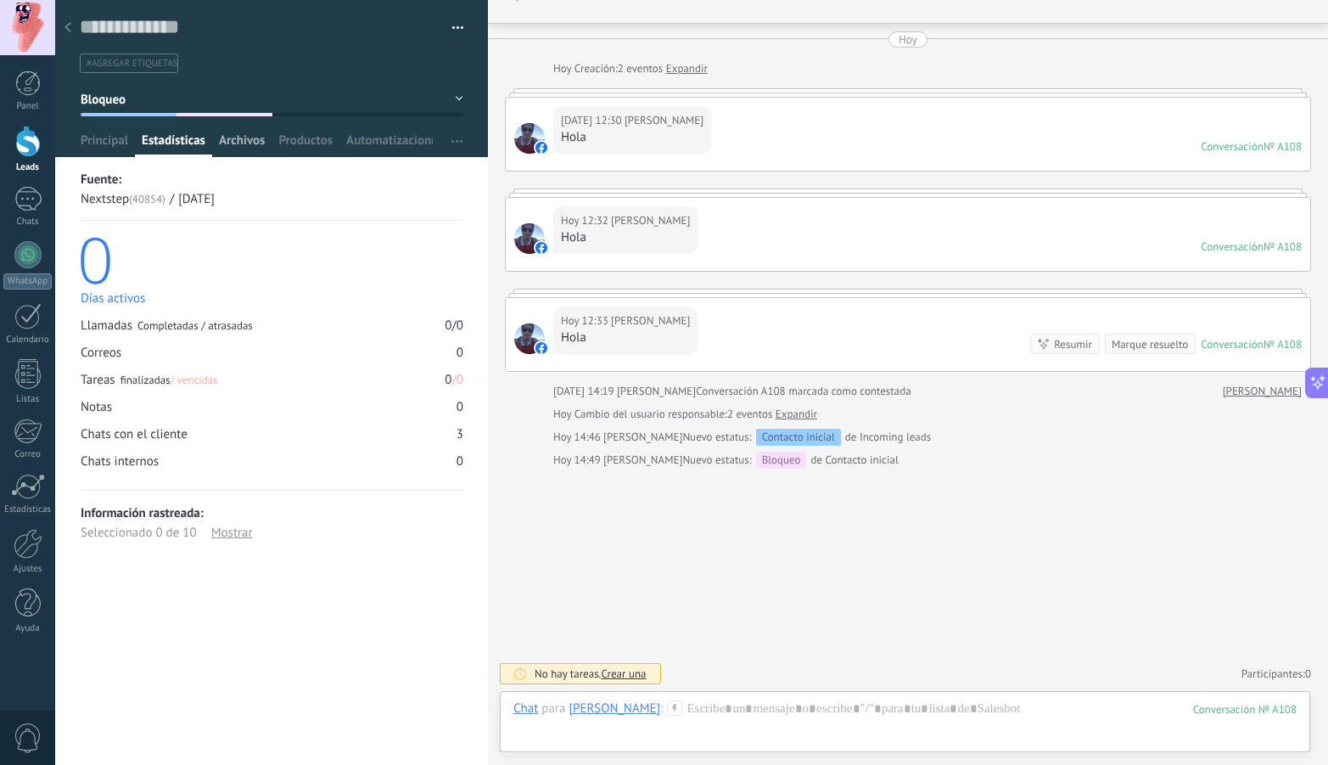
click at [240, 140] on span "Archivos" at bounding box center [242, 144] width 46 height 25
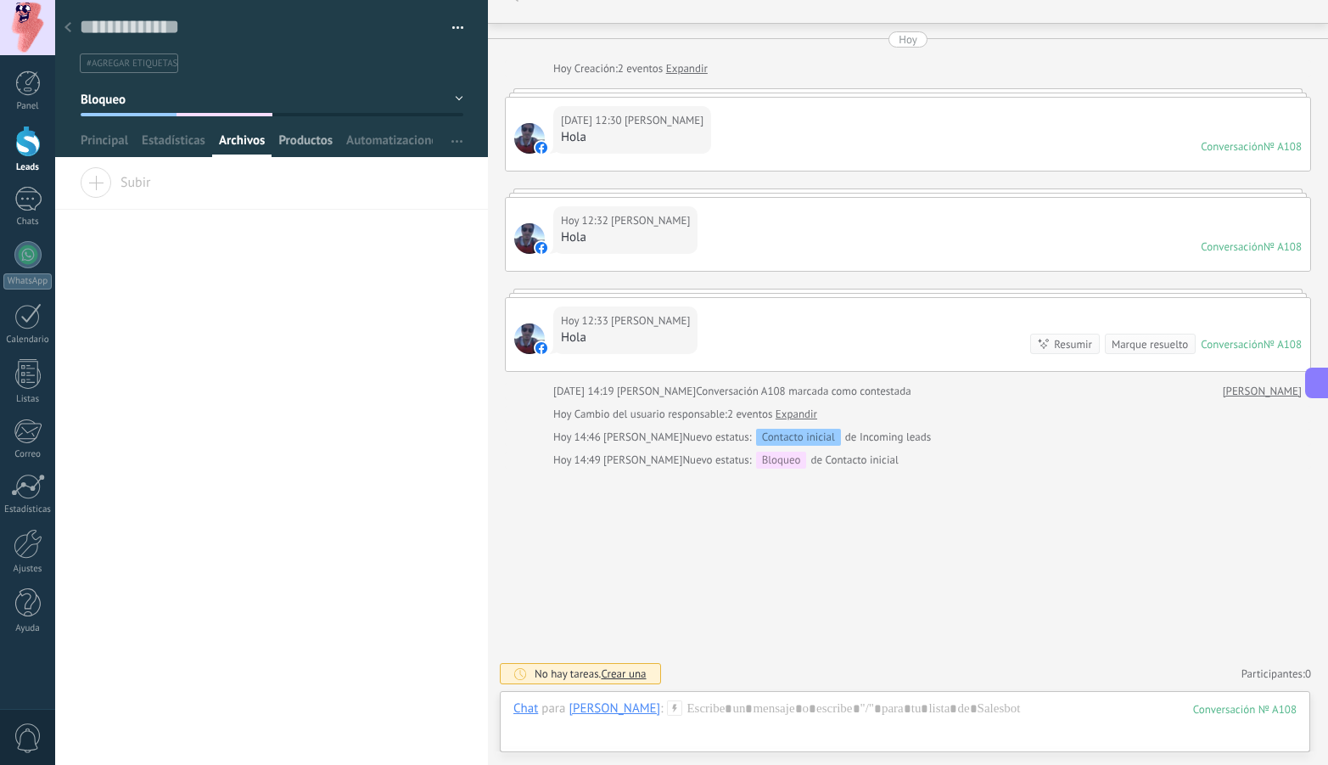
click at [295, 139] on span "Productos" at bounding box center [305, 144] width 54 height 25
click at [378, 145] on span "Automatizaciones" at bounding box center [389, 144] width 87 height 25
click at [452, 141] on use "button" at bounding box center [457, 141] width 11 height 3
click at [412, 176] on span "Configurar" at bounding box center [435, 174] width 56 height 34
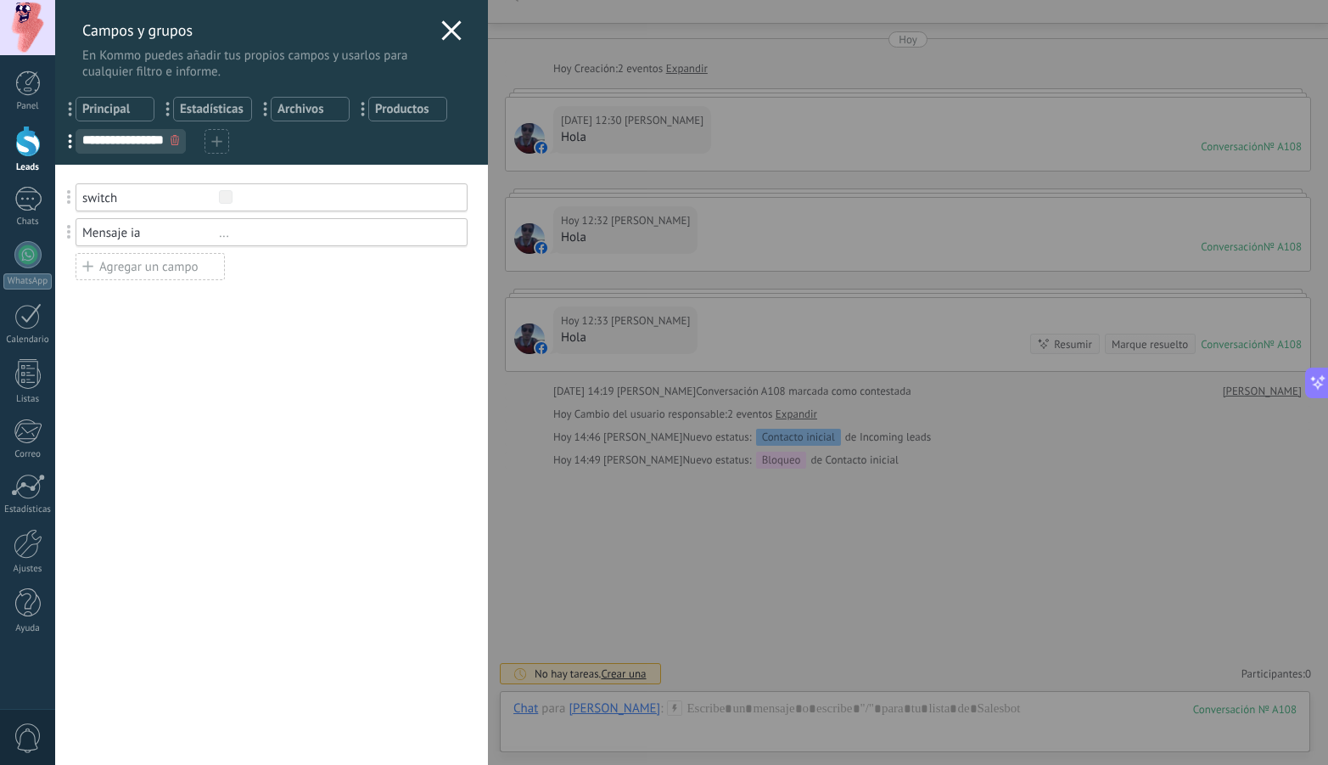
click at [449, 25] on icon at bounding box center [451, 30] width 20 height 20
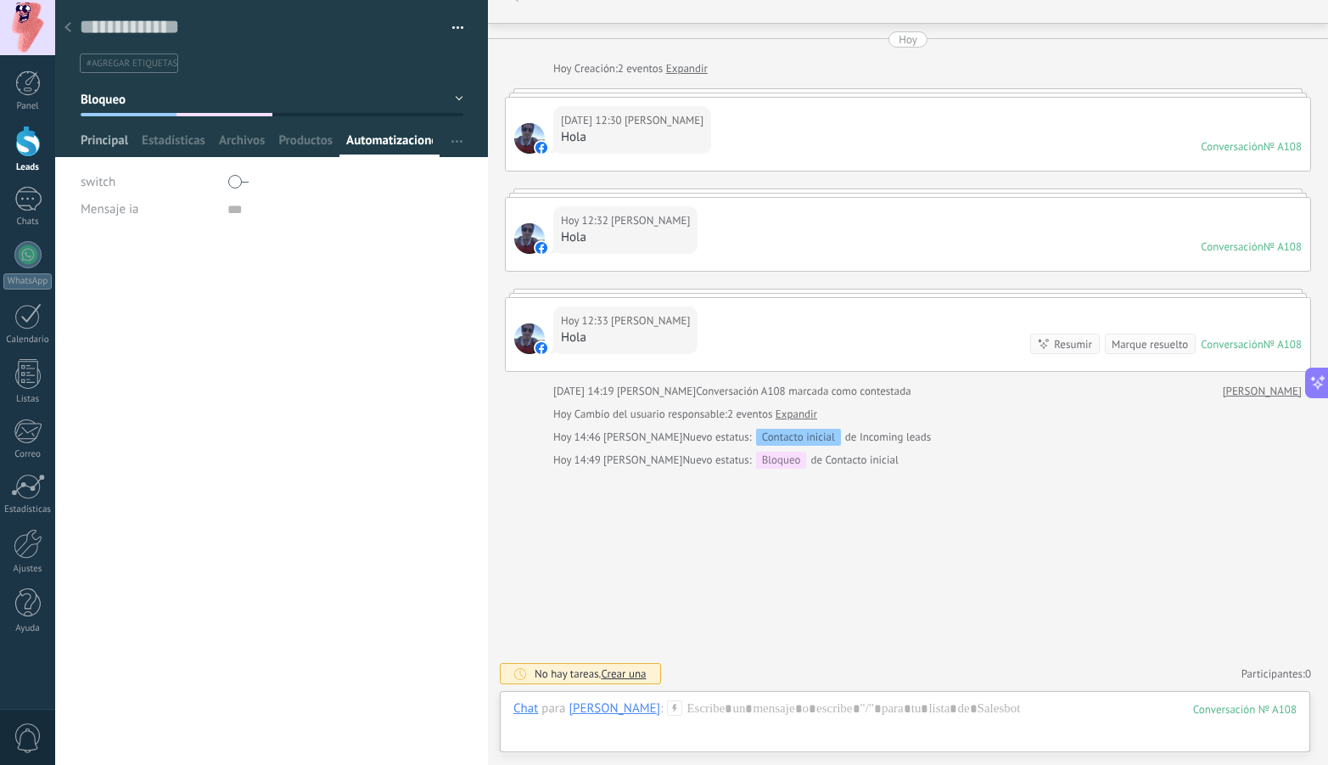
click at [117, 139] on span "Principal" at bounding box center [105, 144] width 48 height 25
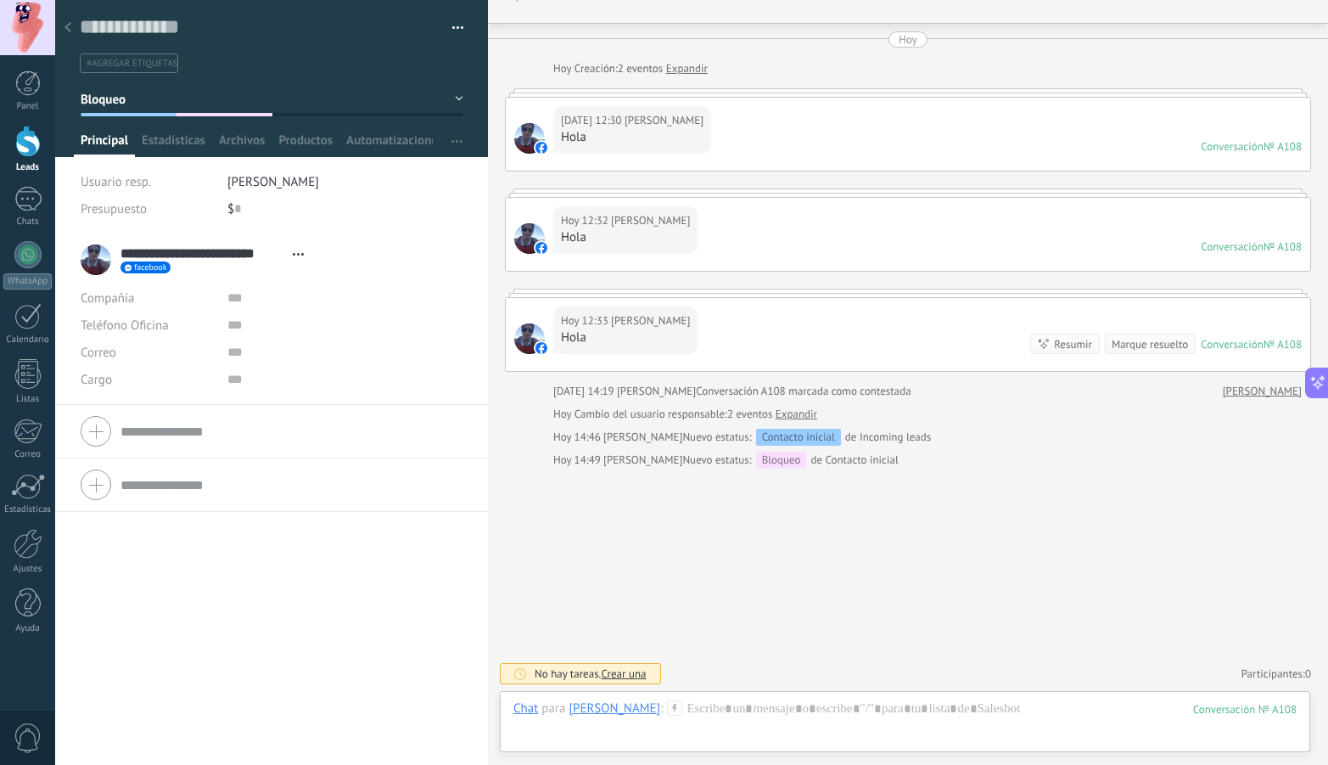
click at [142, 65] on span "#agregar etiquetas" at bounding box center [132, 64] width 91 height 12
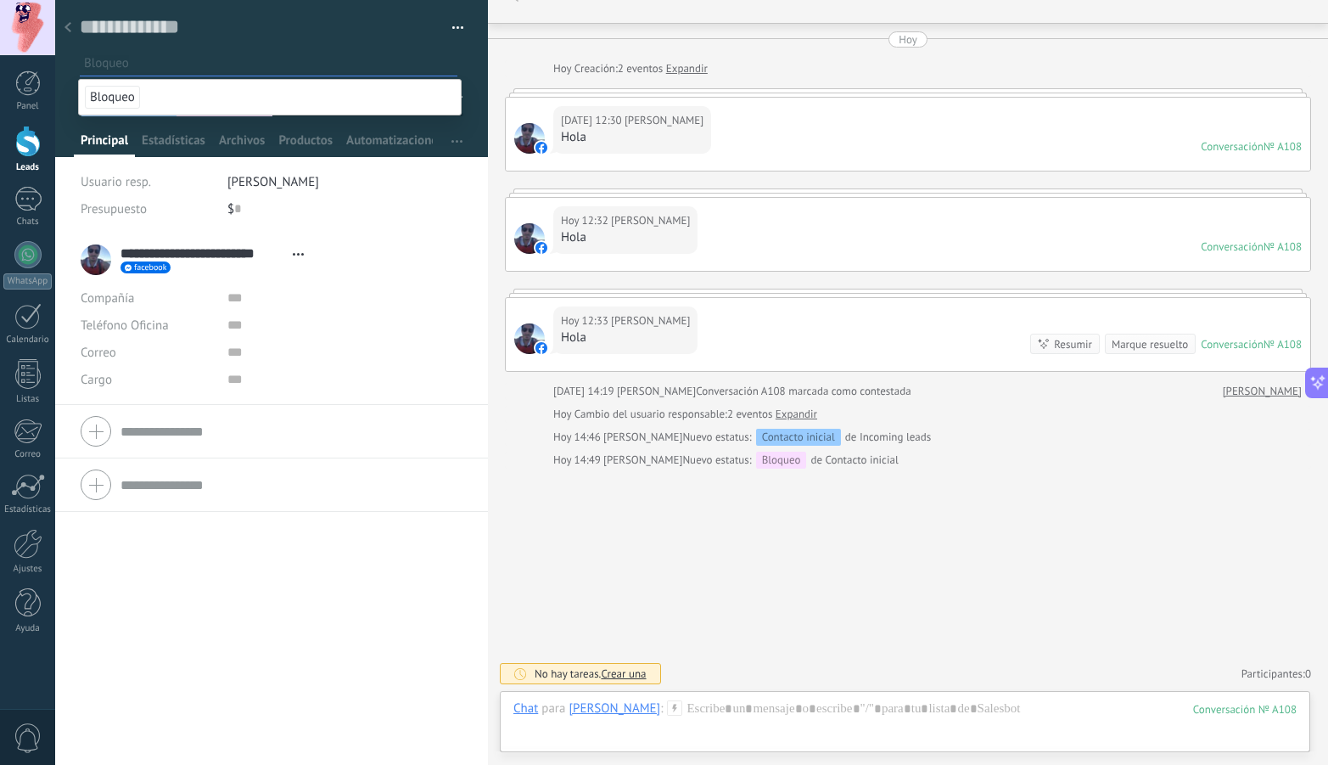
click at [449, 21] on button "button" at bounding box center [452, 27] width 25 height 25
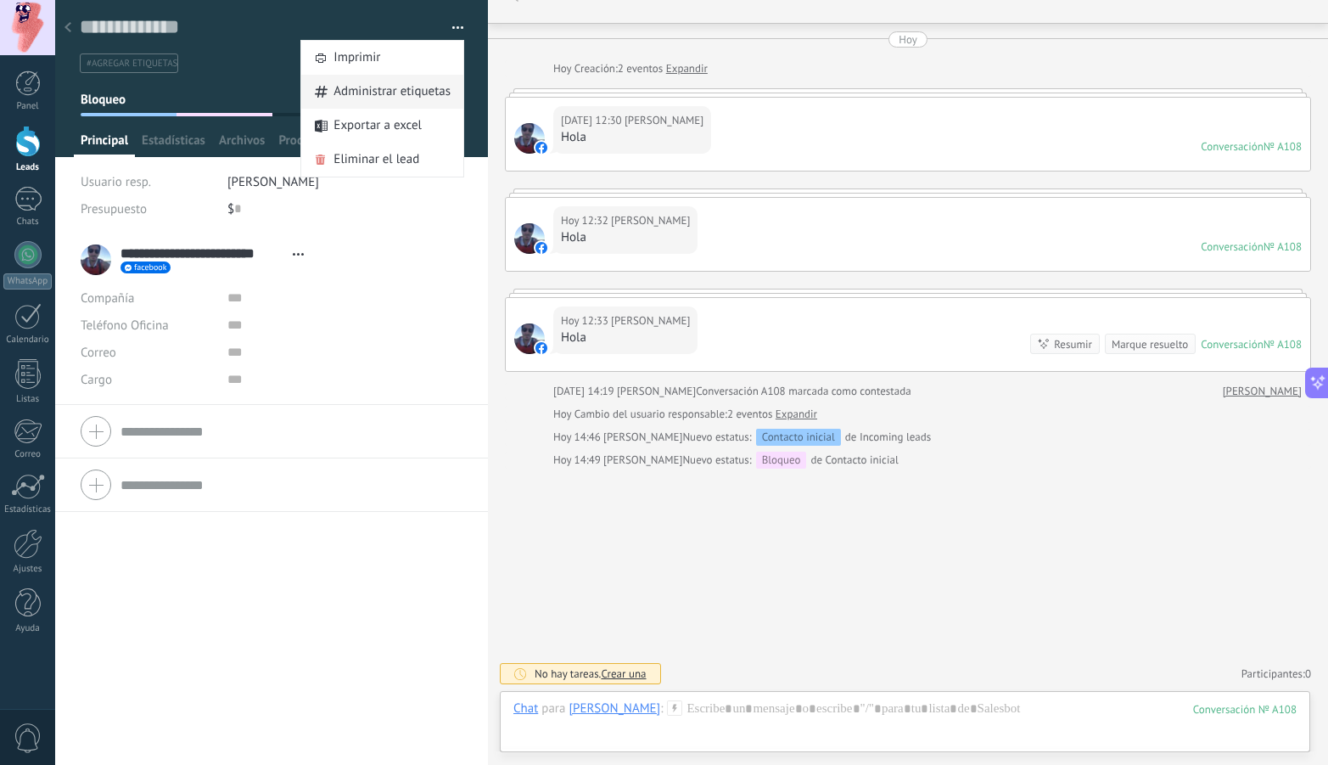
click at [400, 87] on span "Administrar etiquetas" at bounding box center [392, 92] width 117 height 34
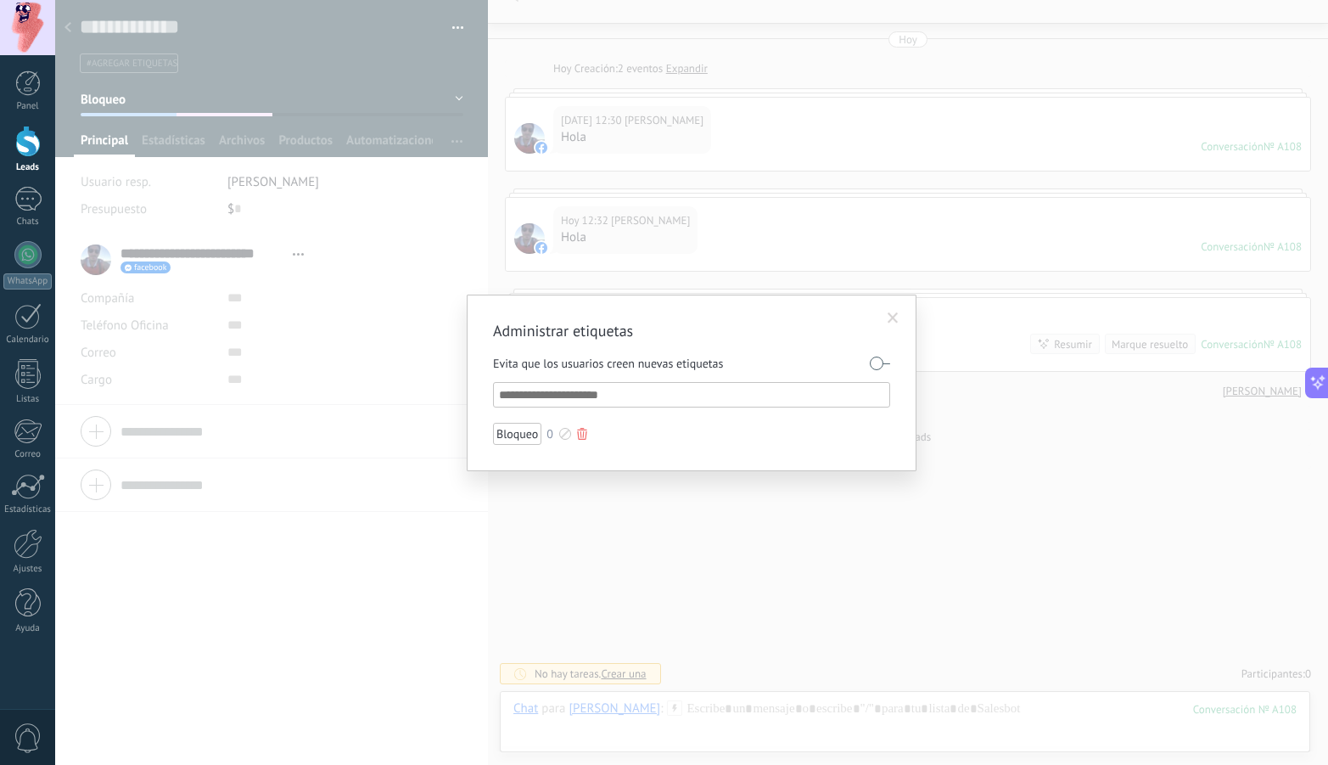
click at [503, 433] on div "Bloqueo" at bounding box center [517, 434] width 48 height 22
click at [515, 437] on div "Bloqueo" at bounding box center [517, 434] width 48 height 22
click at [511, 434] on div "Bloqueo" at bounding box center [517, 434] width 48 height 22
click at [549, 433] on div "0" at bounding box center [550, 434] width 7 height 12
click at [895, 318] on span at bounding box center [893, 318] width 11 height 12
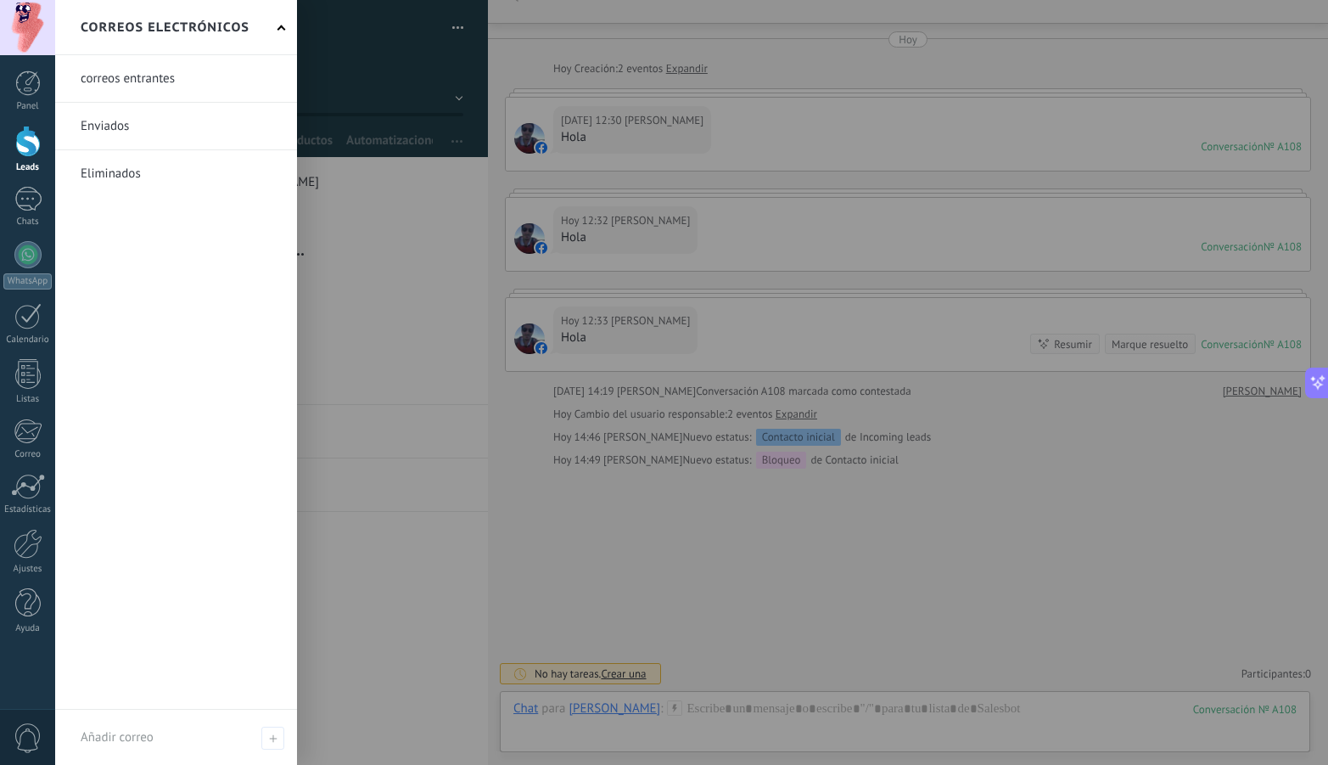
click at [144, 77] on link at bounding box center [176, 78] width 242 height 47
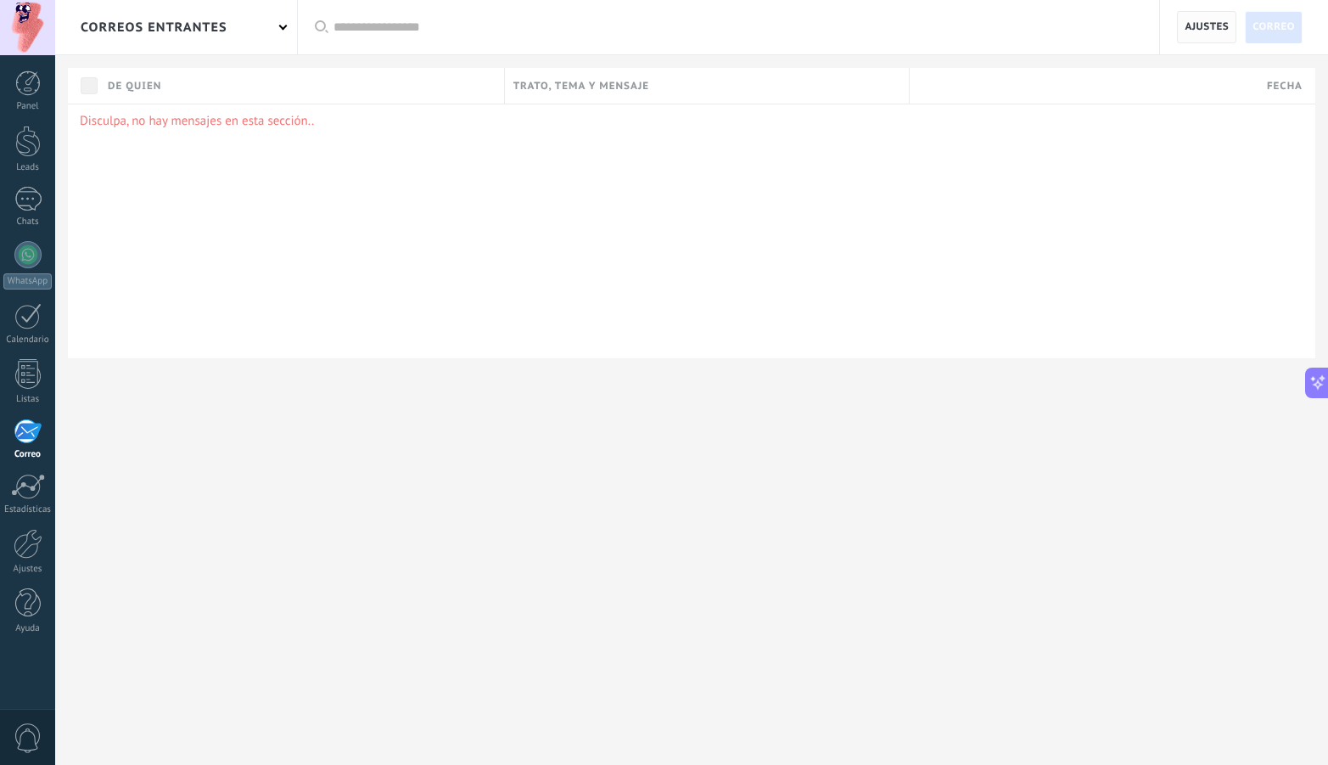
click at [1218, 27] on span "Ajustes" at bounding box center [1207, 27] width 44 height 31
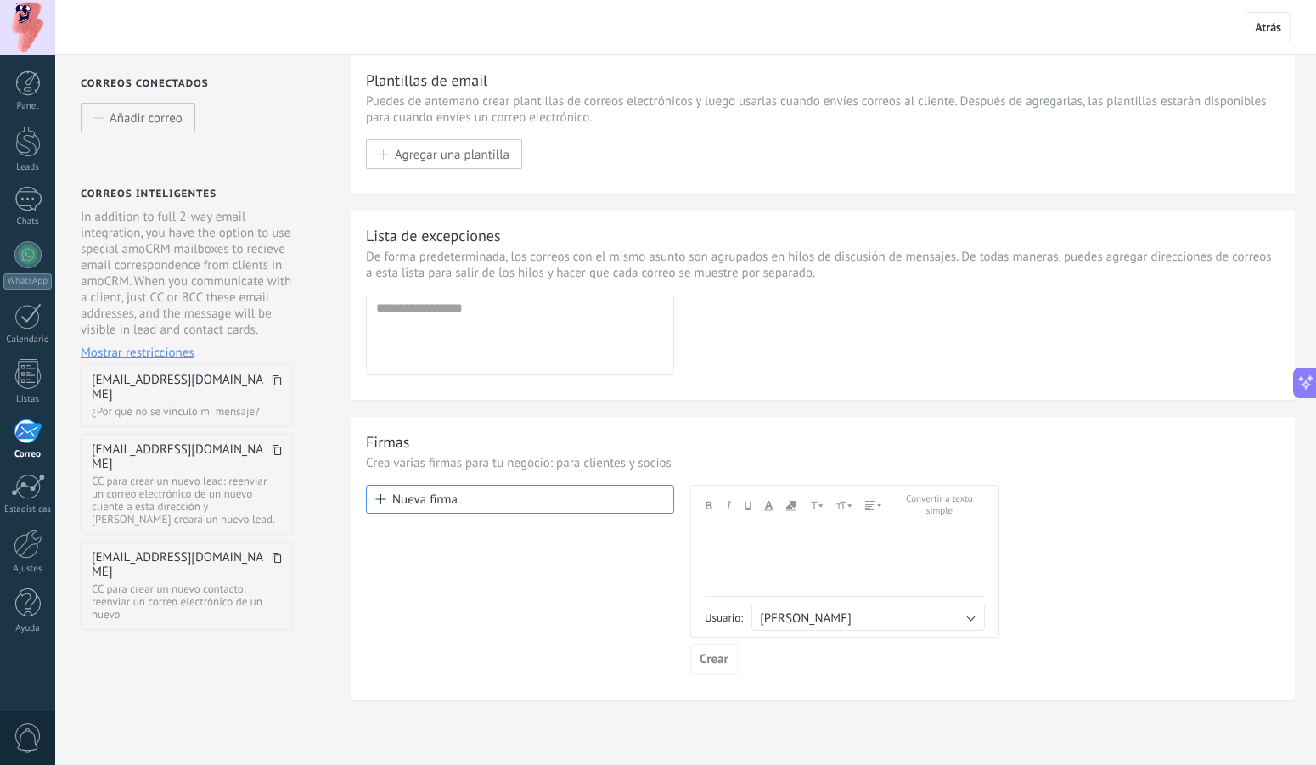
click at [150, 710] on div "Correos conectados Añadir correo Correos inteligentes In addition to full 2-way…" at bounding box center [192, 404] width 274 height 699
click at [28, 334] on div "Calendario" at bounding box center [27, 339] width 49 height 11
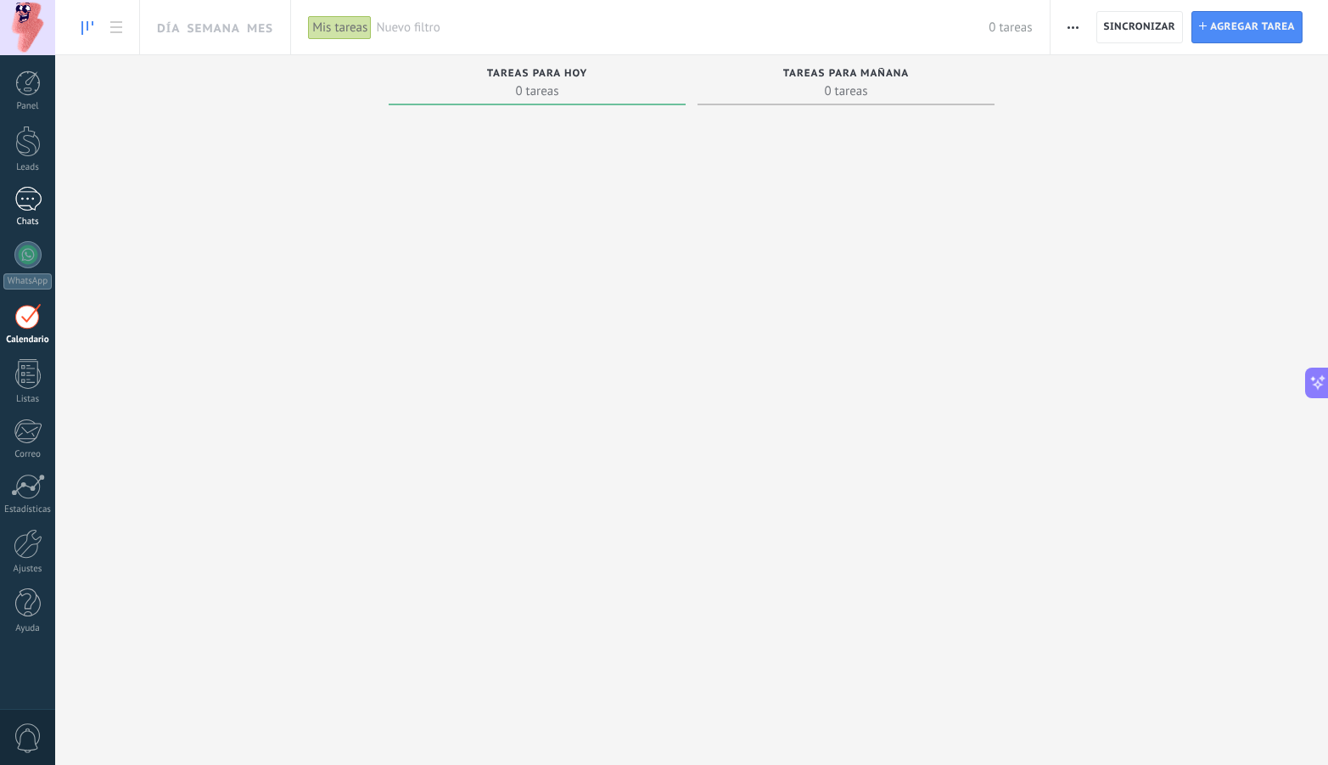
click at [36, 209] on div "1" at bounding box center [27, 199] width 27 height 25
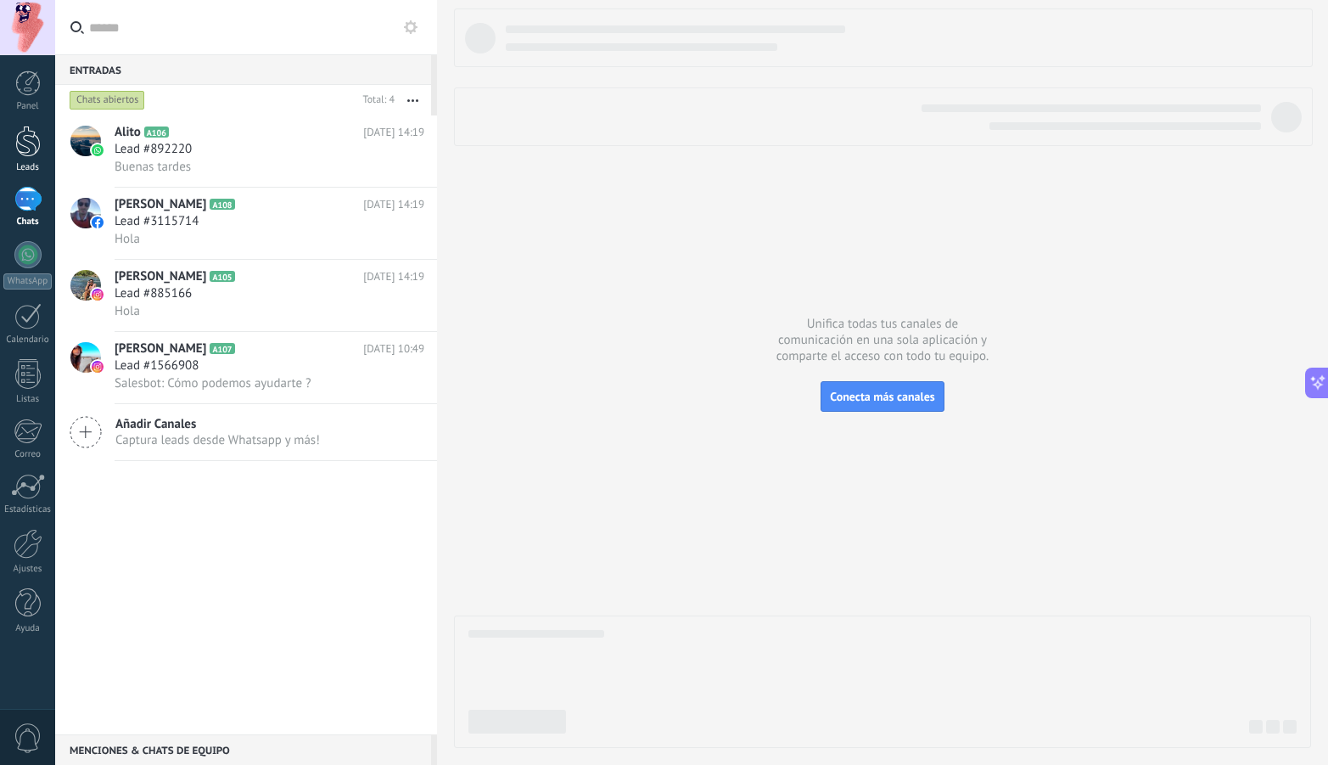
click at [30, 149] on div at bounding box center [27, 141] width 25 height 31
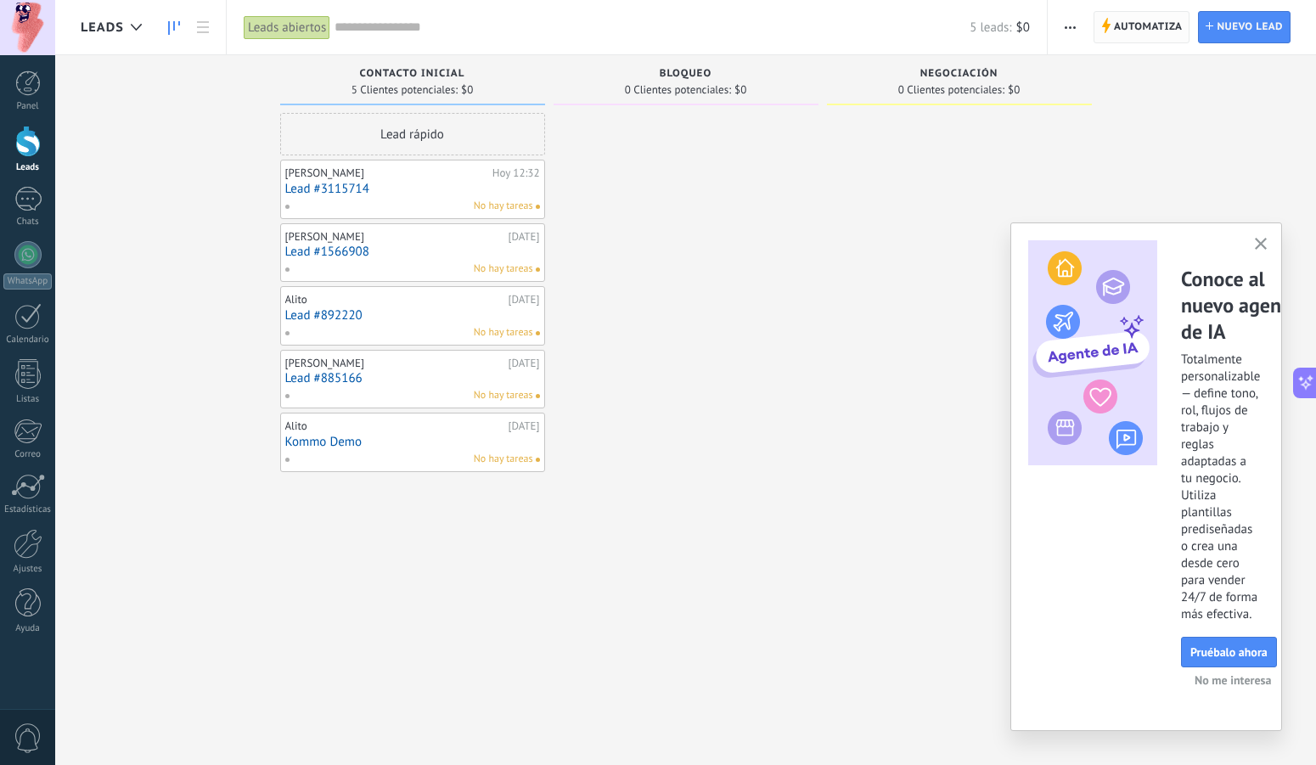
click at [1131, 31] on span "Automatiza" at bounding box center [1148, 27] width 69 height 31
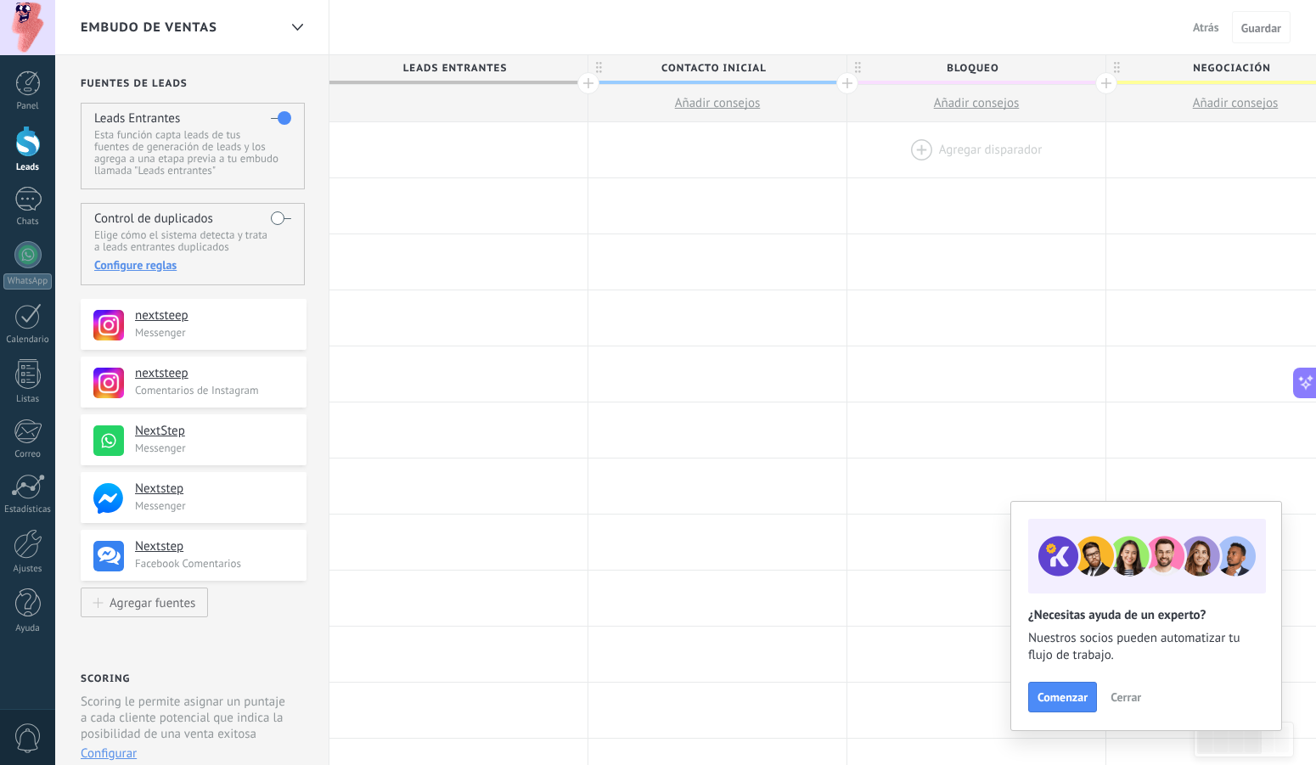
click at [950, 146] on div at bounding box center [976, 149] width 258 height 55
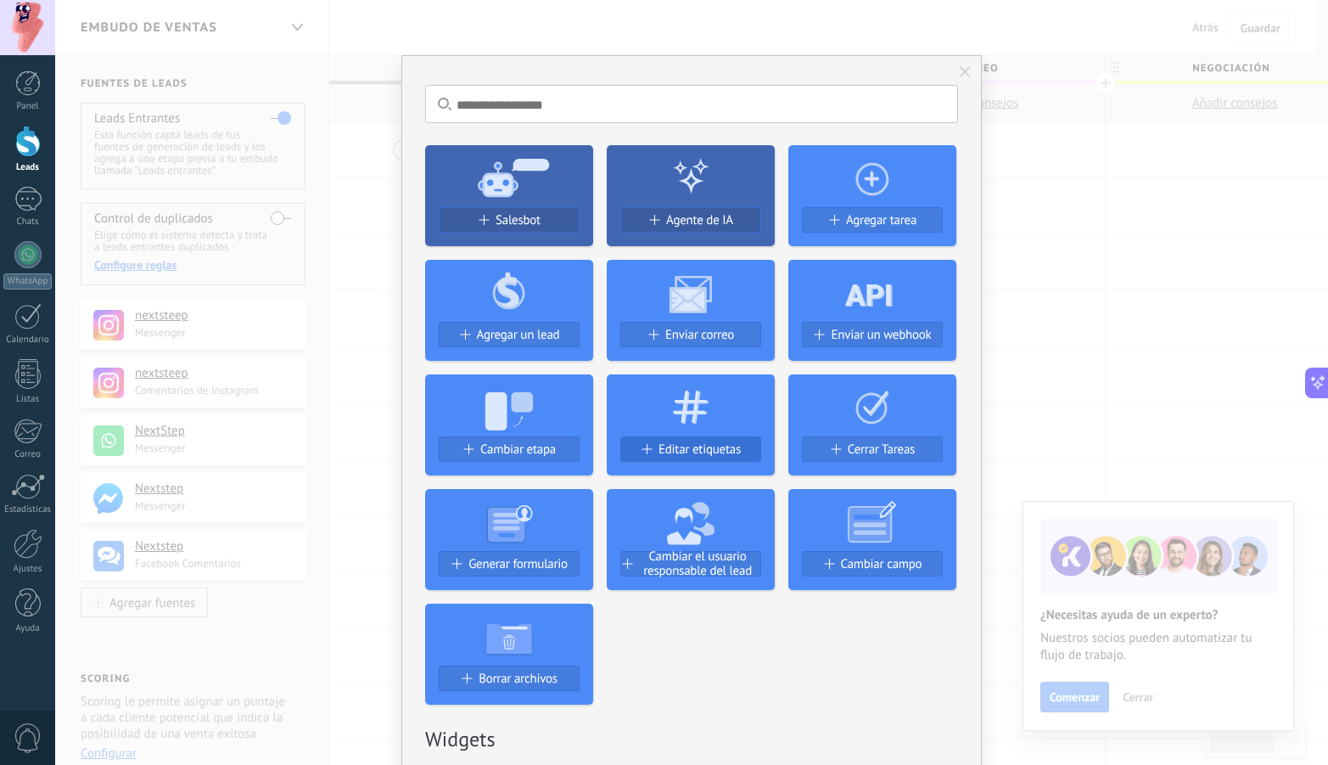
click at [695, 451] on span "Editar etiquetas" at bounding box center [700, 449] width 82 height 14
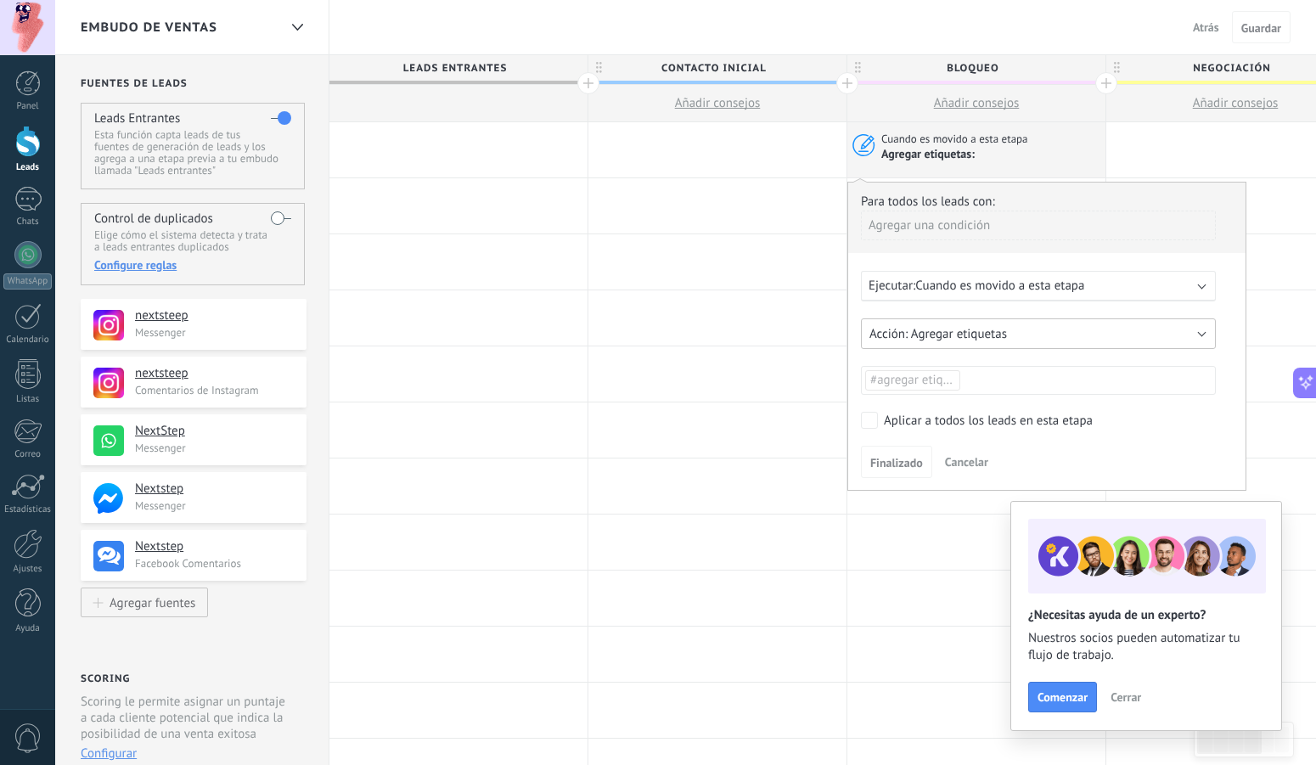
click at [1181, 331] on button "Agregar etiquetas" at bounding box center [1038, 333] width 355 height 31
click at [1175, 326] on span "Agregar etiquetas" at bounding box center [1029, 334] width 359 height 16
click at [977, 379] on ul "#agregar etiquetas" at bounding box center [1038, 380] width 350 height 24
click at [905, 410] on span "Bloqueo" at bounding box center [894, 415] width 55 height 23
click at [900, 463] on span "Finalizado" at bounding box center [896, 463] width 53 height 12
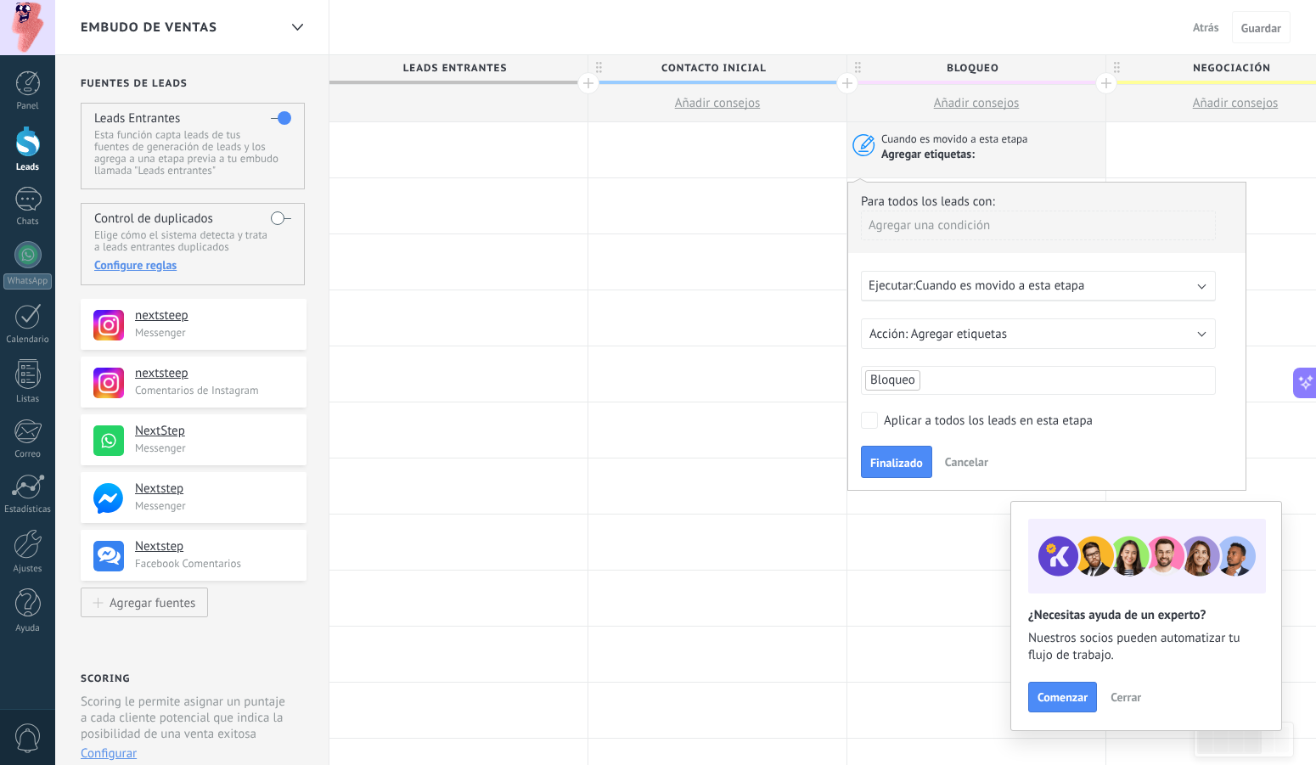
click at [1110, 289] on div "Ejecutar: Cuando es movido a esta etapa" at bounding box center [1031, 286] width 326 height 16
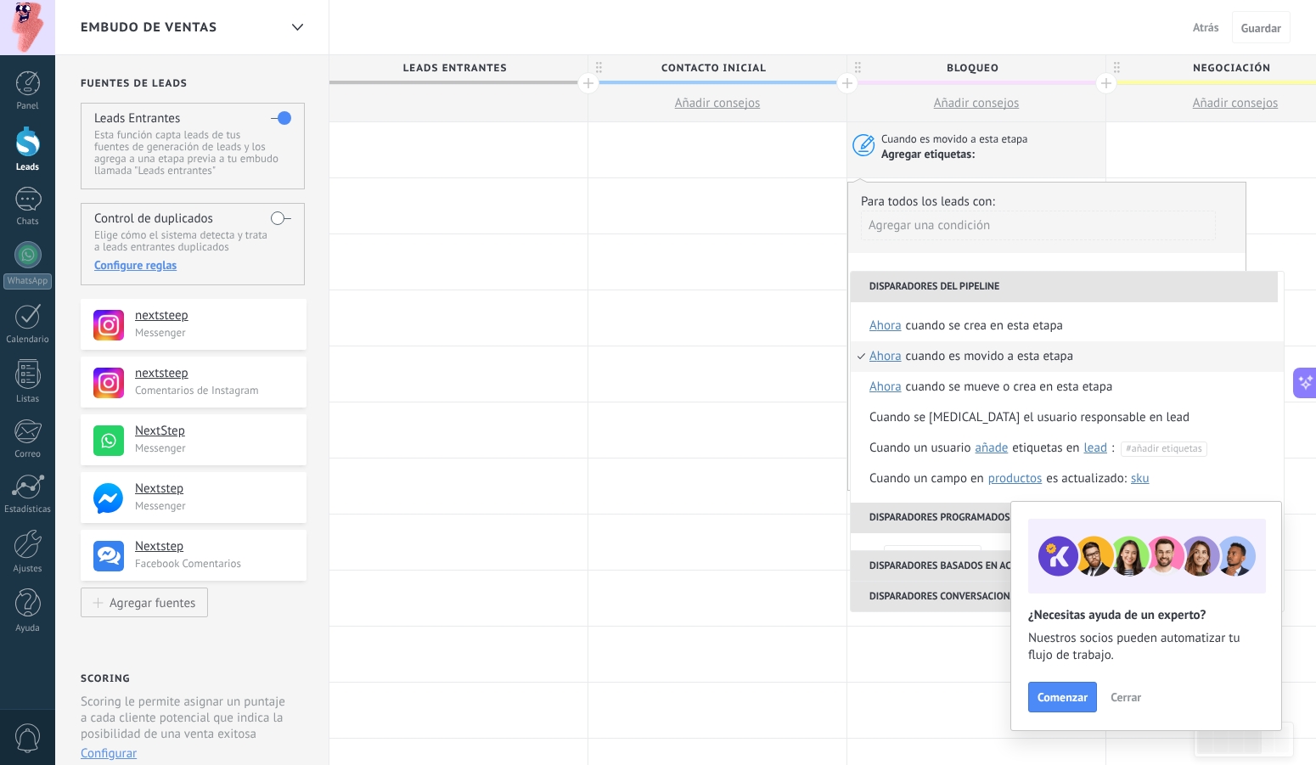
click at [1042, 354] on div "Cuando es movido a esta etapa" at bounding box center [990, 356] width 168 height 31
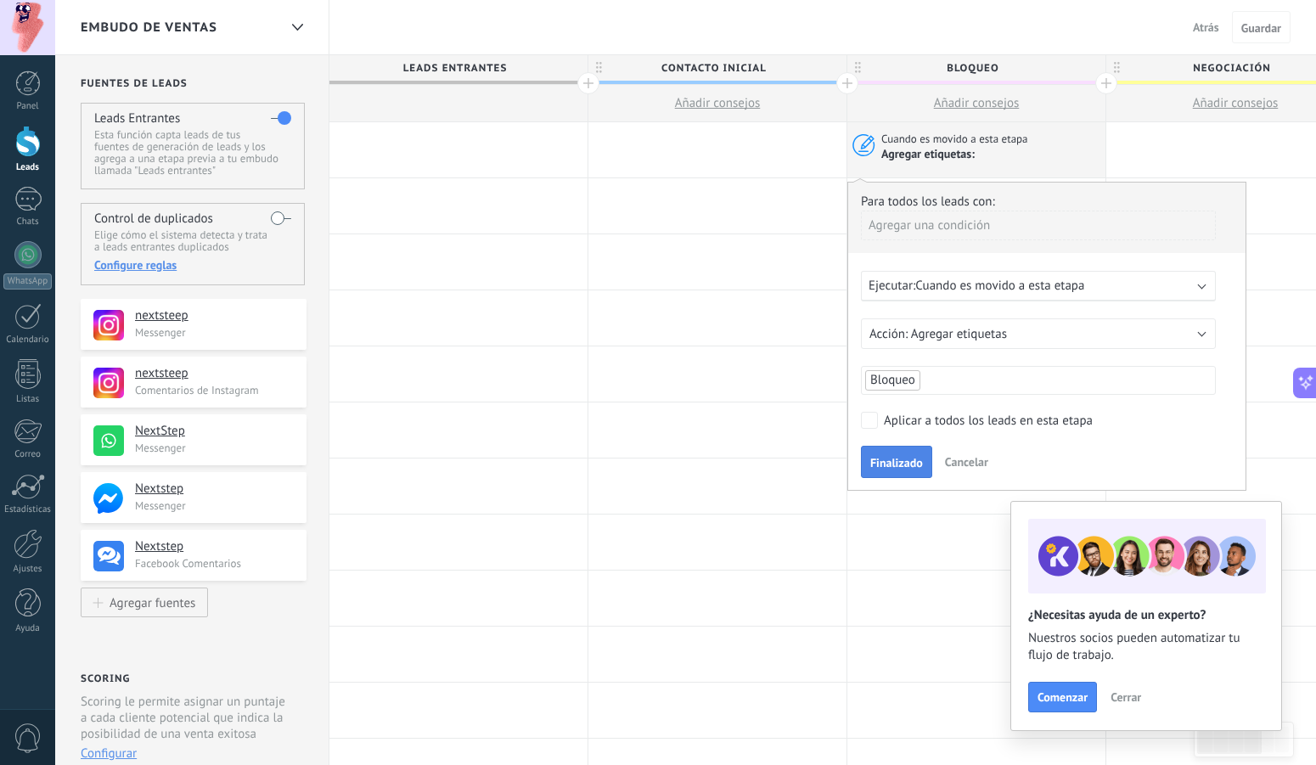
click at [879, 455] on button "Finalizado" at bounding box center [896, 462] width 71 height 32
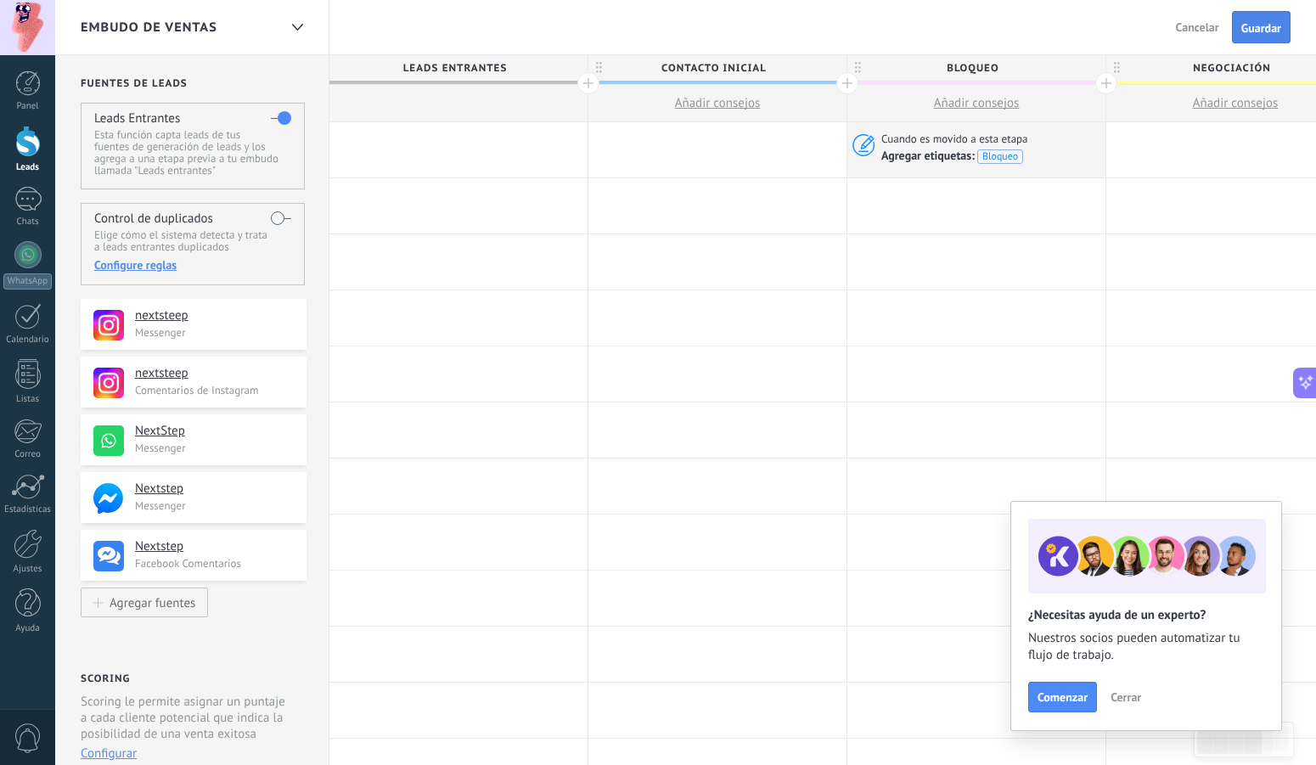
click at [1266, 25] on span "Guardar" at bounding box center [1261, 28] width 40 height 12
click at [25, 149] on div at bounding box center [27, 141] width 25 height 31
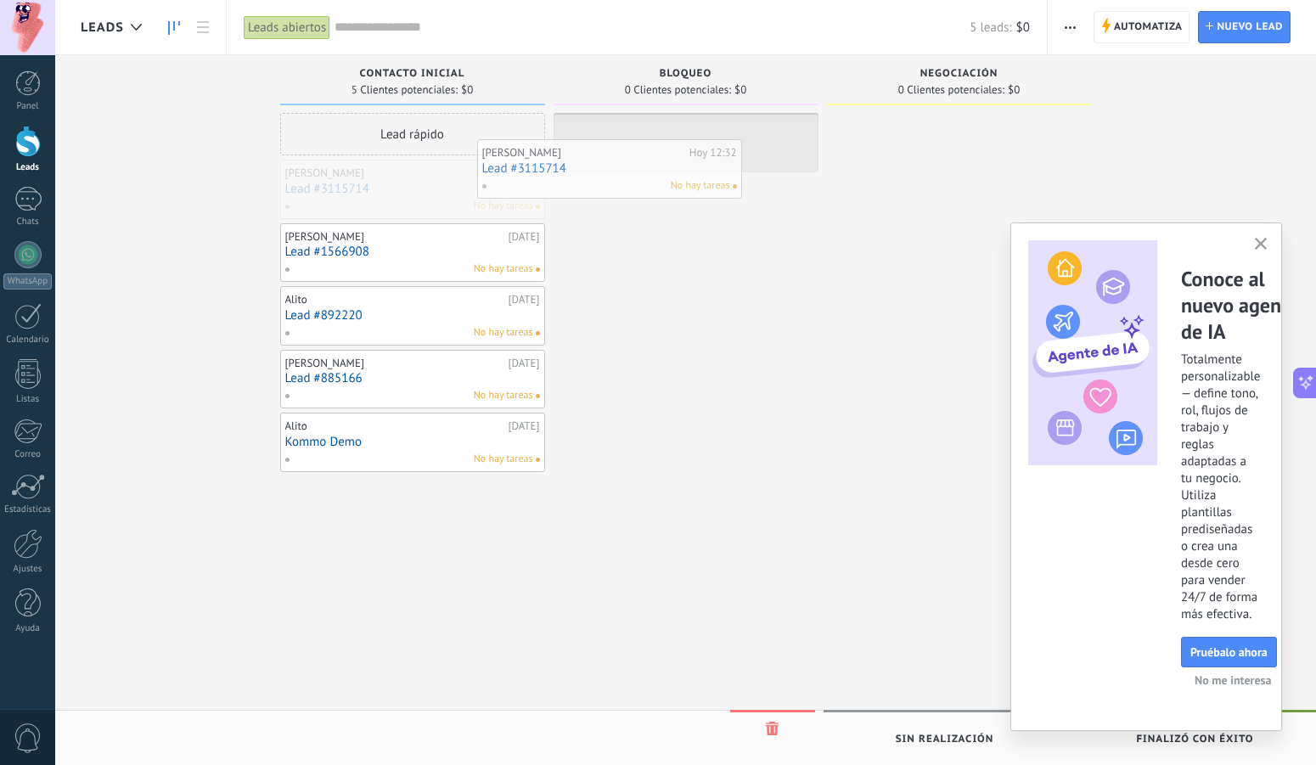
drag, startPoint x: 429, startPoint y: 187, endPoint x: 635, endPoint y: 166, distance: 206.4
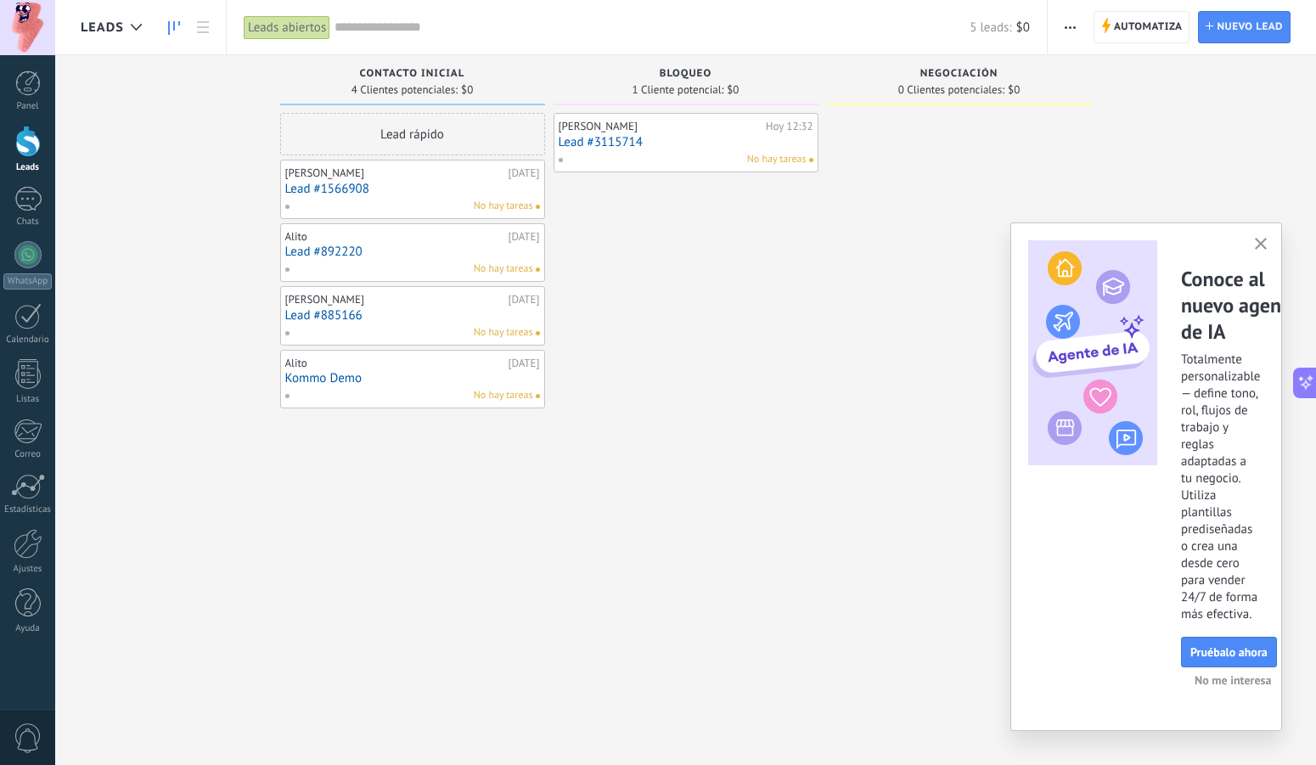
click at [679, 148] on link "Lead #3115714" at bounding box center [685, 142] width 255 height 14
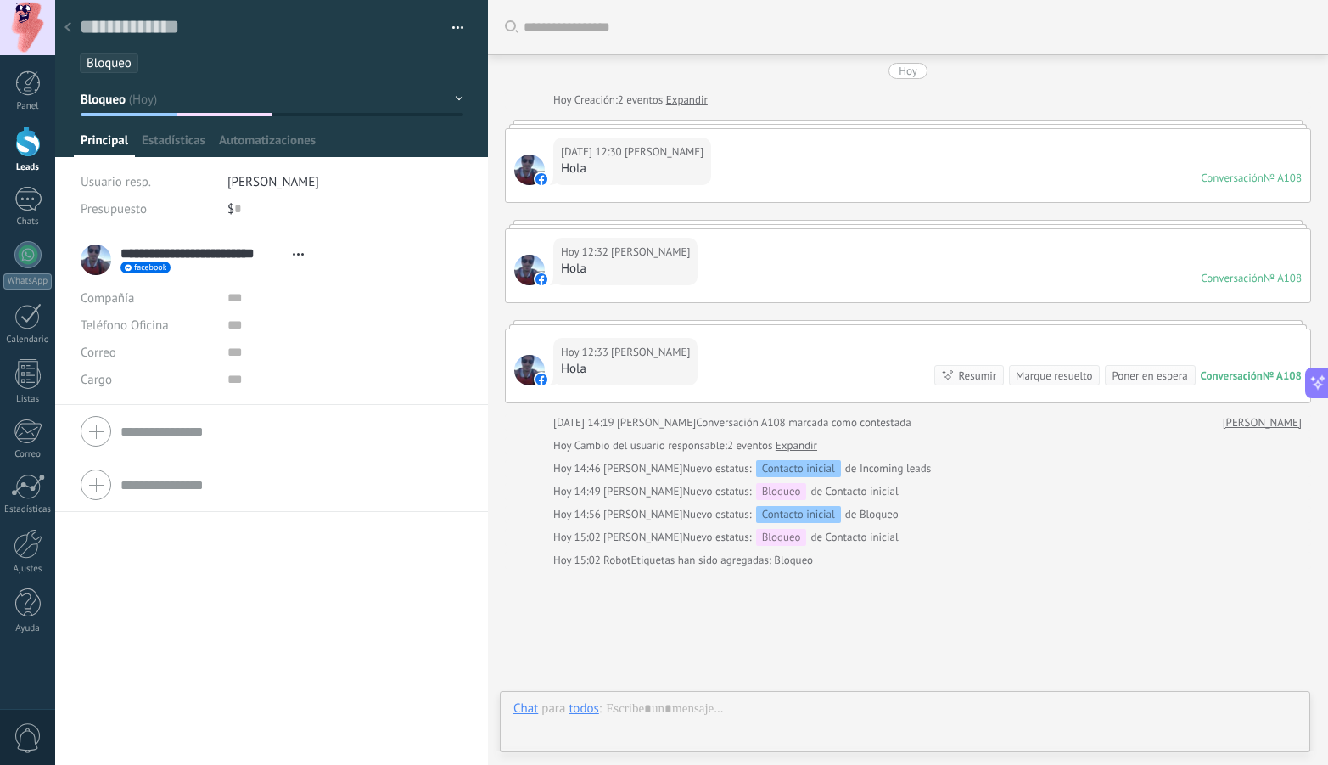
scroll to position [25, 0]
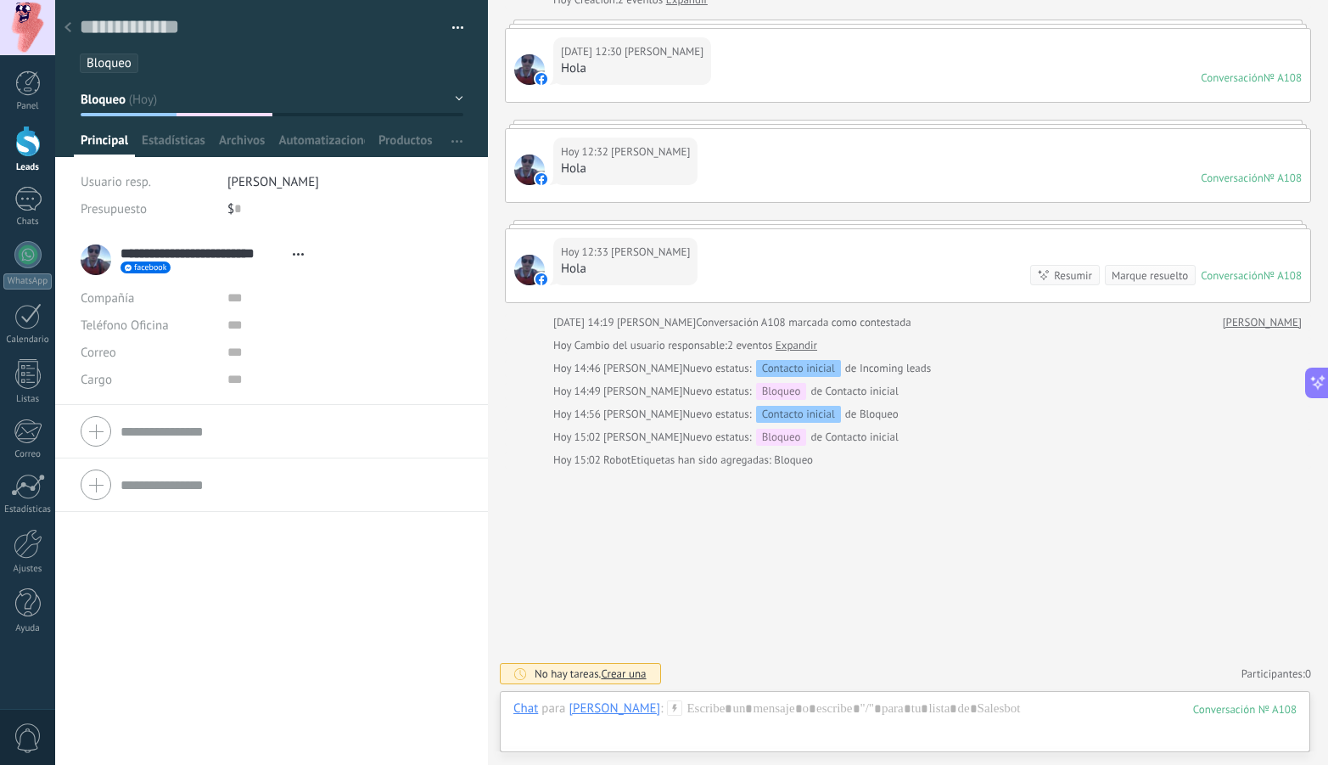
click at [448, 96] on button "Bloqueo" at bounding box center [272, 99] width 383 height 31
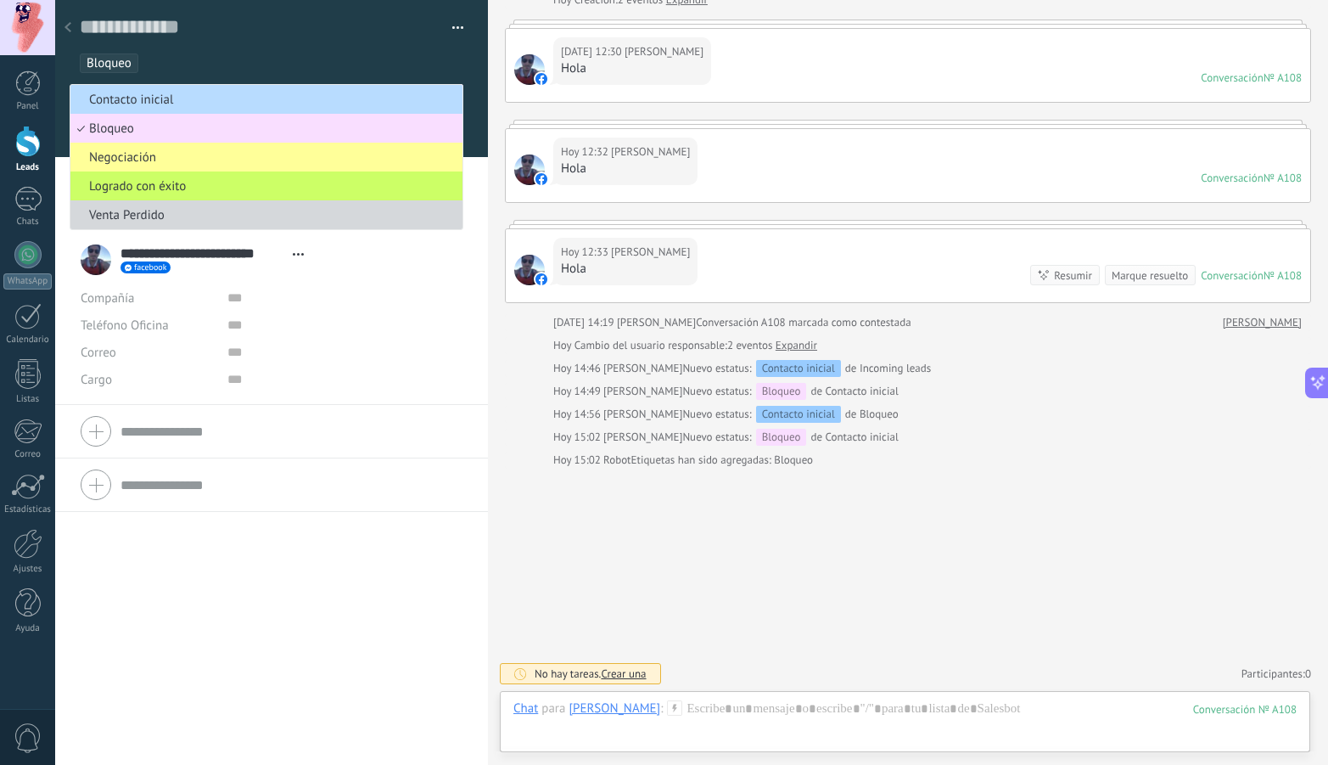
click at [309, 106] on span "Contacto inicial" at bounding box center [263, 100] width 387 height 16
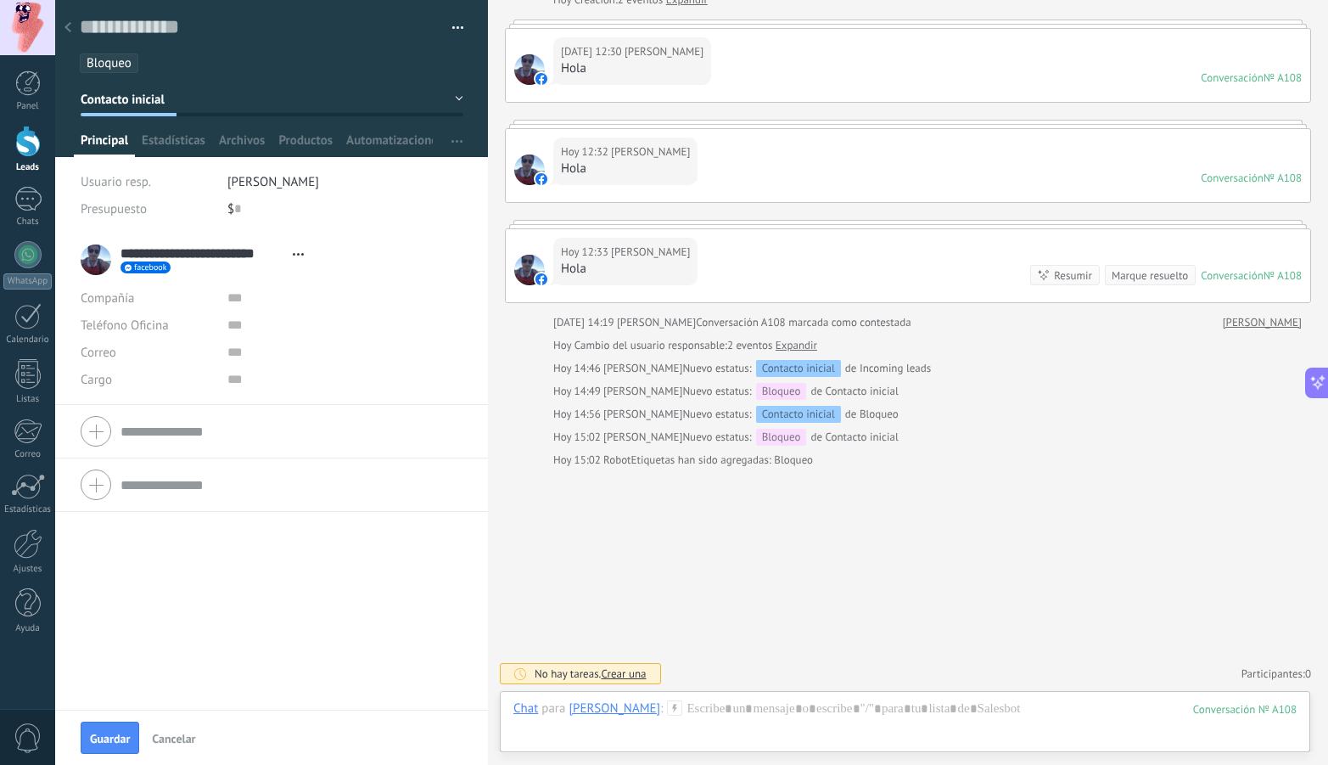
click at [25, 145] on div at bounding box center [27, 141] width 25 height 31
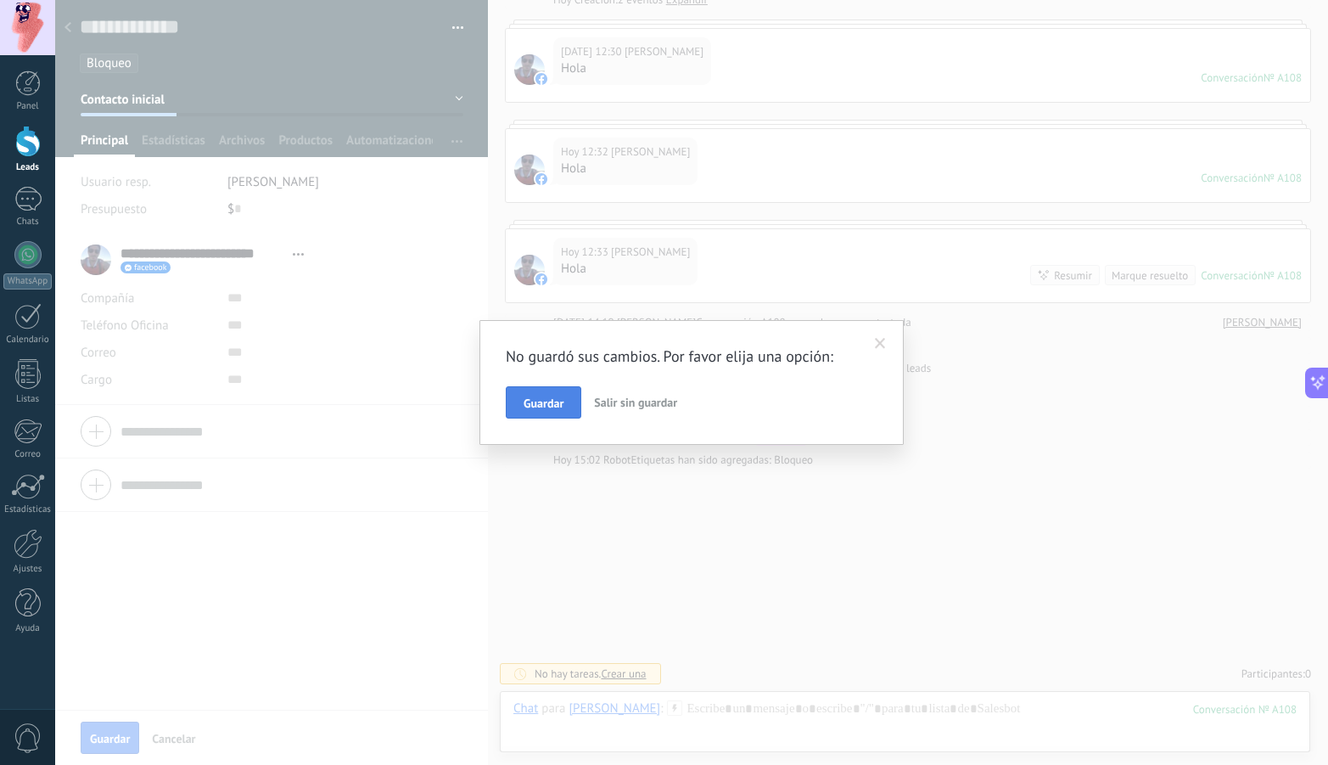
click at [541, 402] on span "Guardar" at bounding box center [544, 403] width 40 height 12
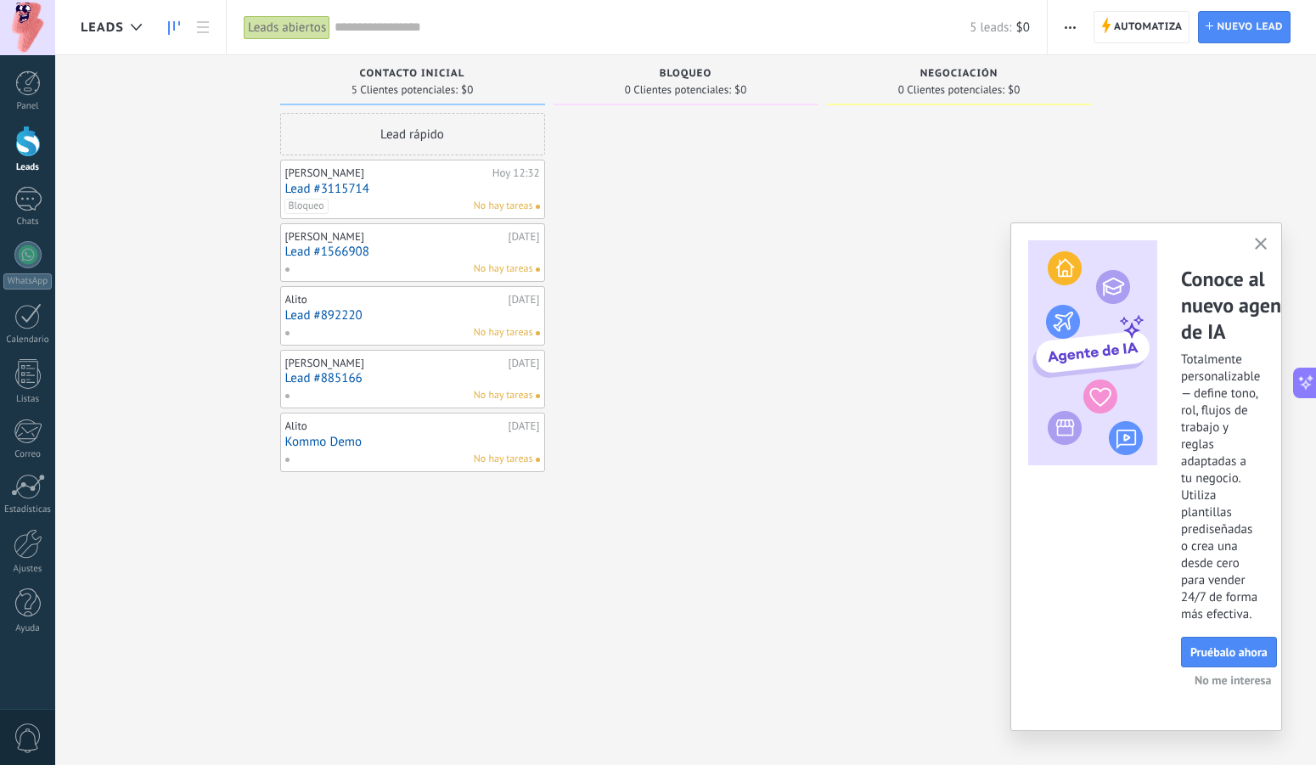
click at [440, 188] on link "Lead #3115714" at bounding box center [412, 189] width 255 height 14
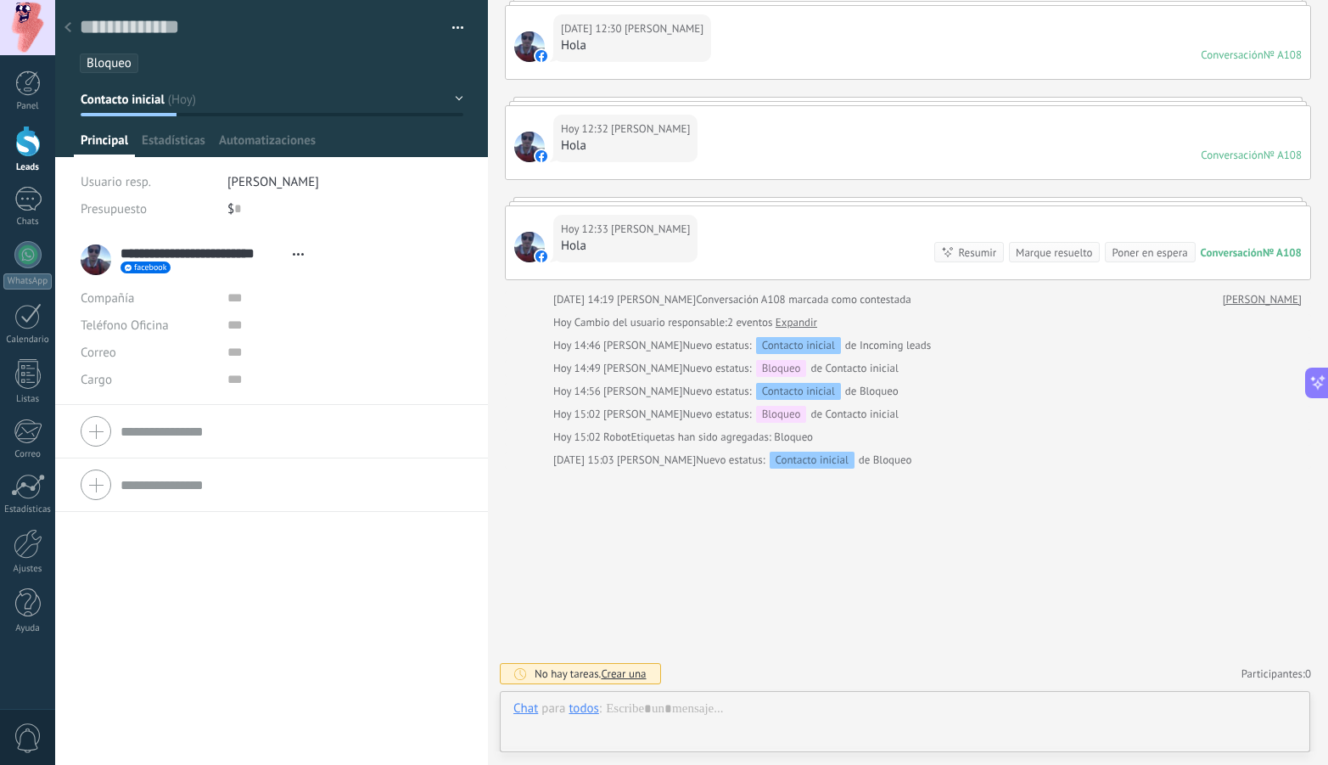
scroll to position [25, 0]
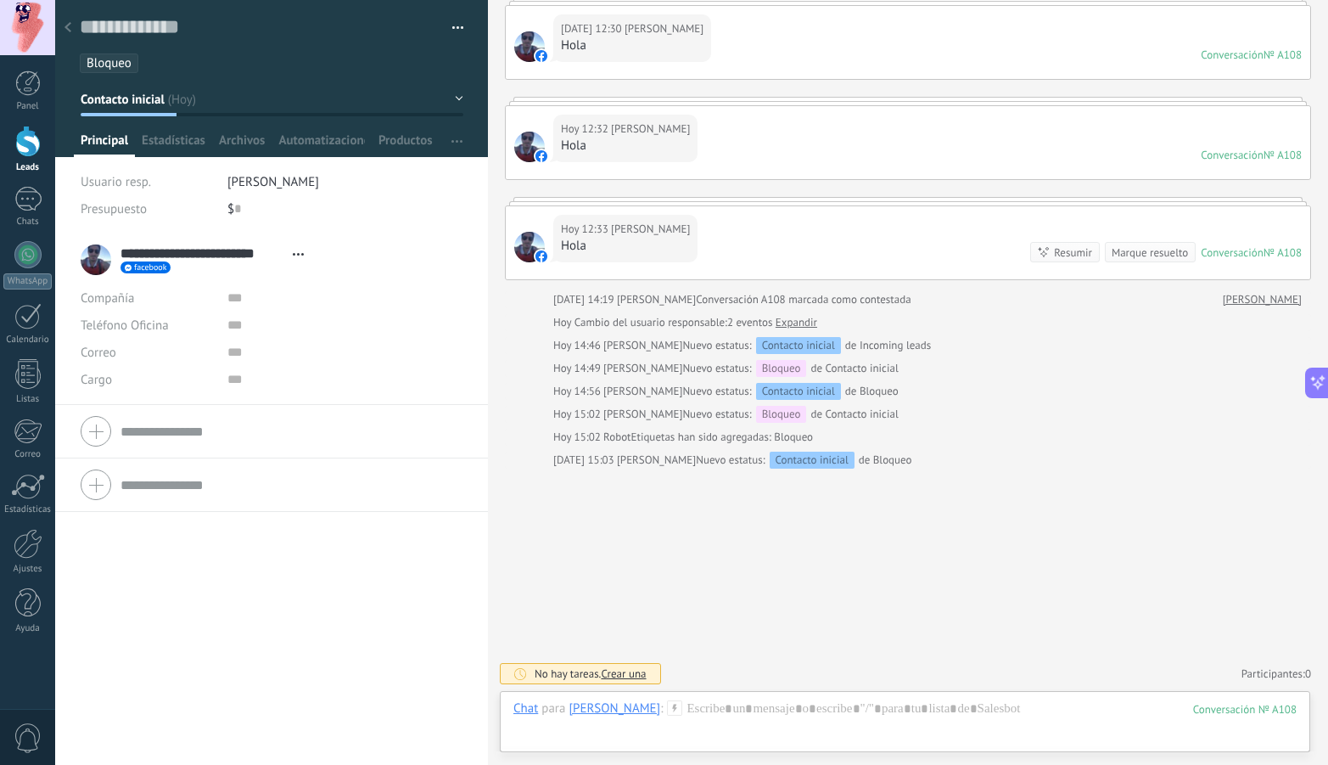
click at [70, 30] on icon at bounding box center [68, 27] width 7 height 10
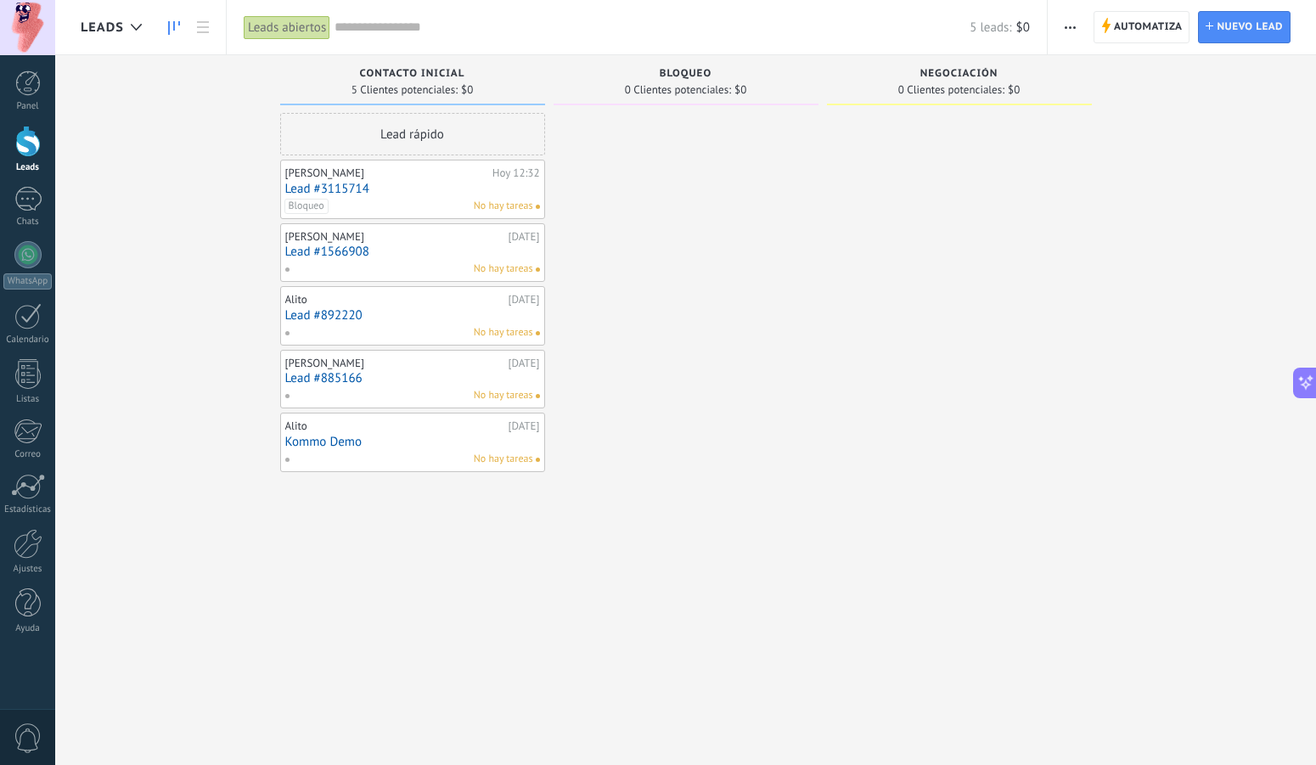
drag, startPoint x: 1138, startPoint y: 11, endPoint x: 1144, endPoint y: 18, distance: 9.0
click at [1140, 13] on span "Automatiza Automatiza" at bounding box center [1141, 27] width 97 height 32
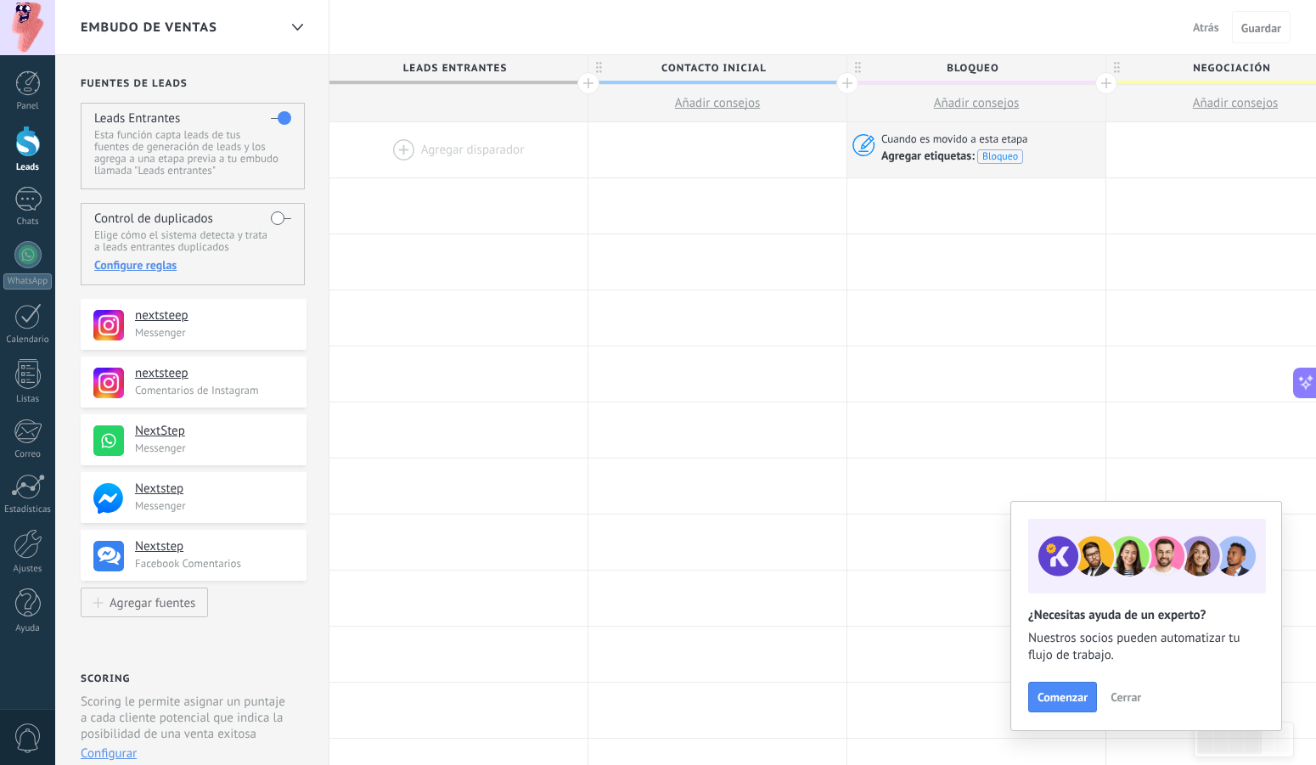
click at [401, 148] on div at bounding box center [458, 149] width 258 height 55
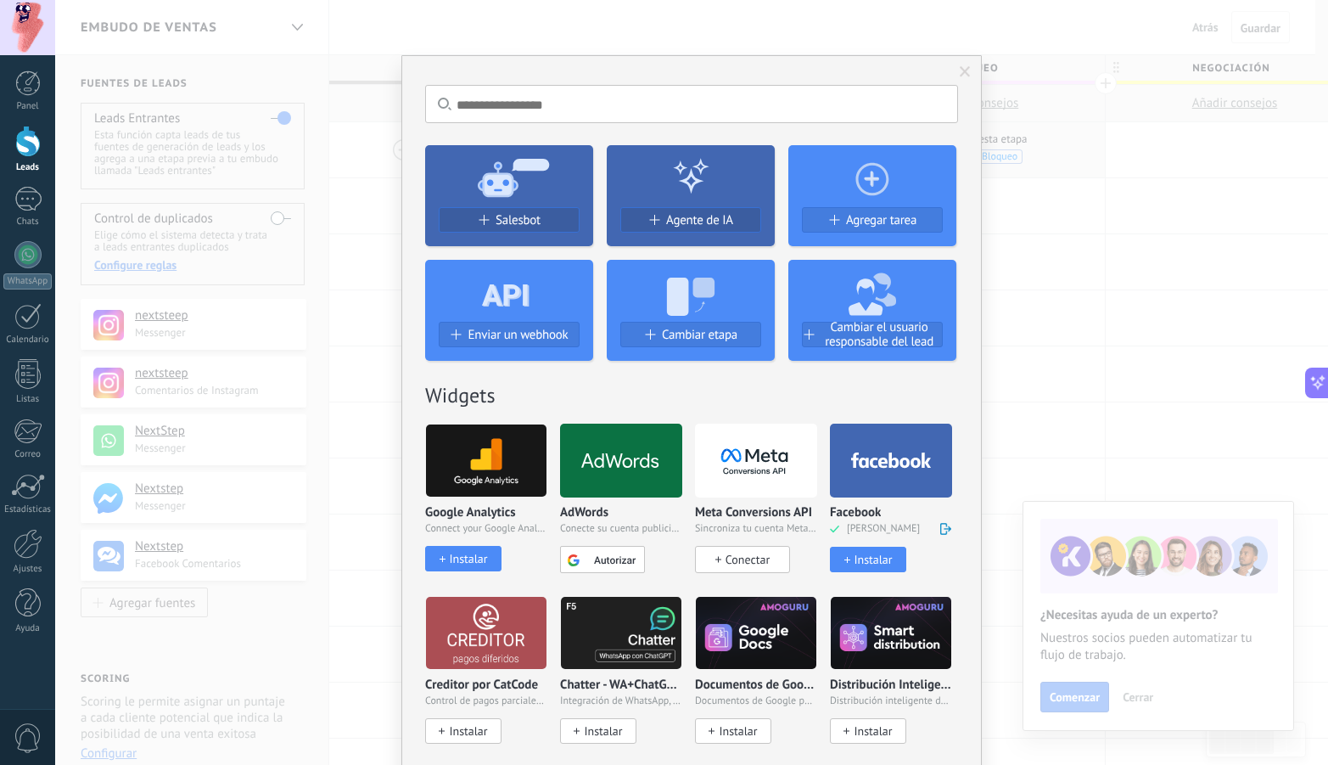
click at [961, 70] on span at bounding box center [965, 72] width 11 height 12
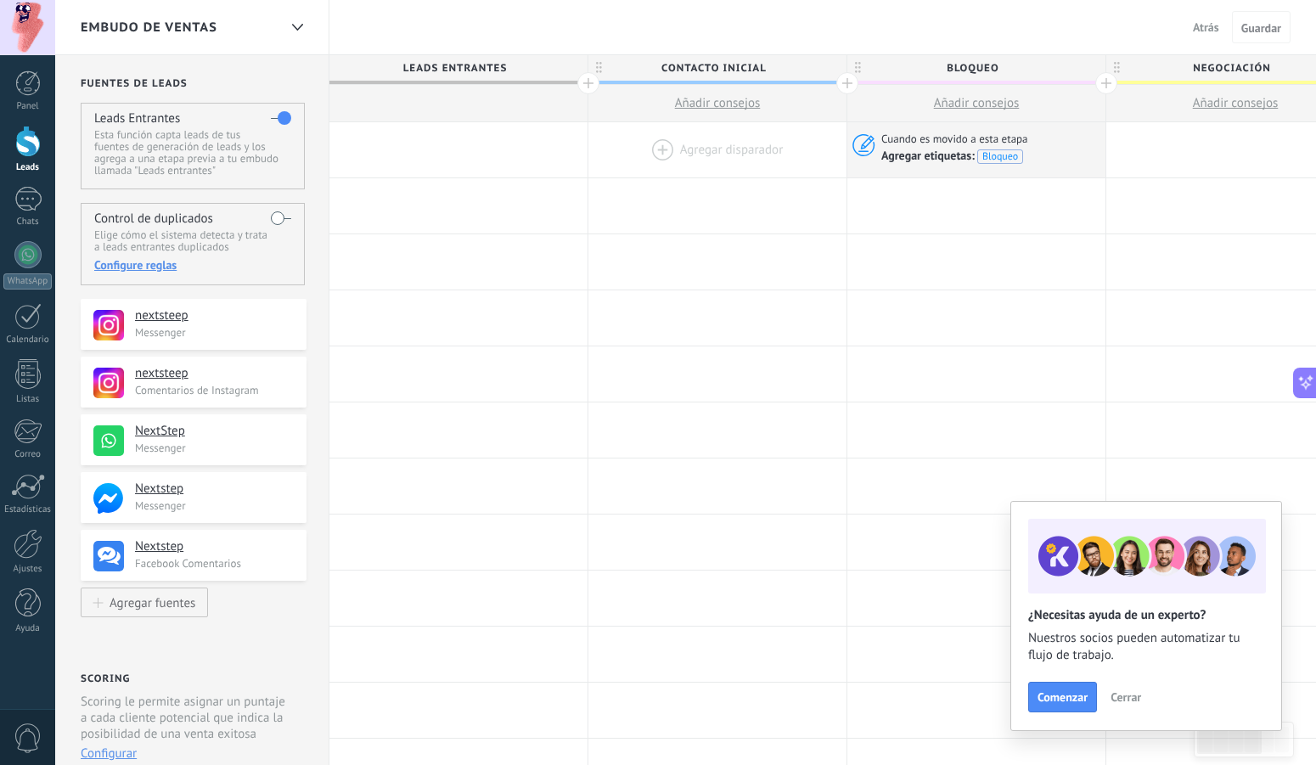
click at [710, 144] on div at bounding box center [717, 149] width 258 height 55
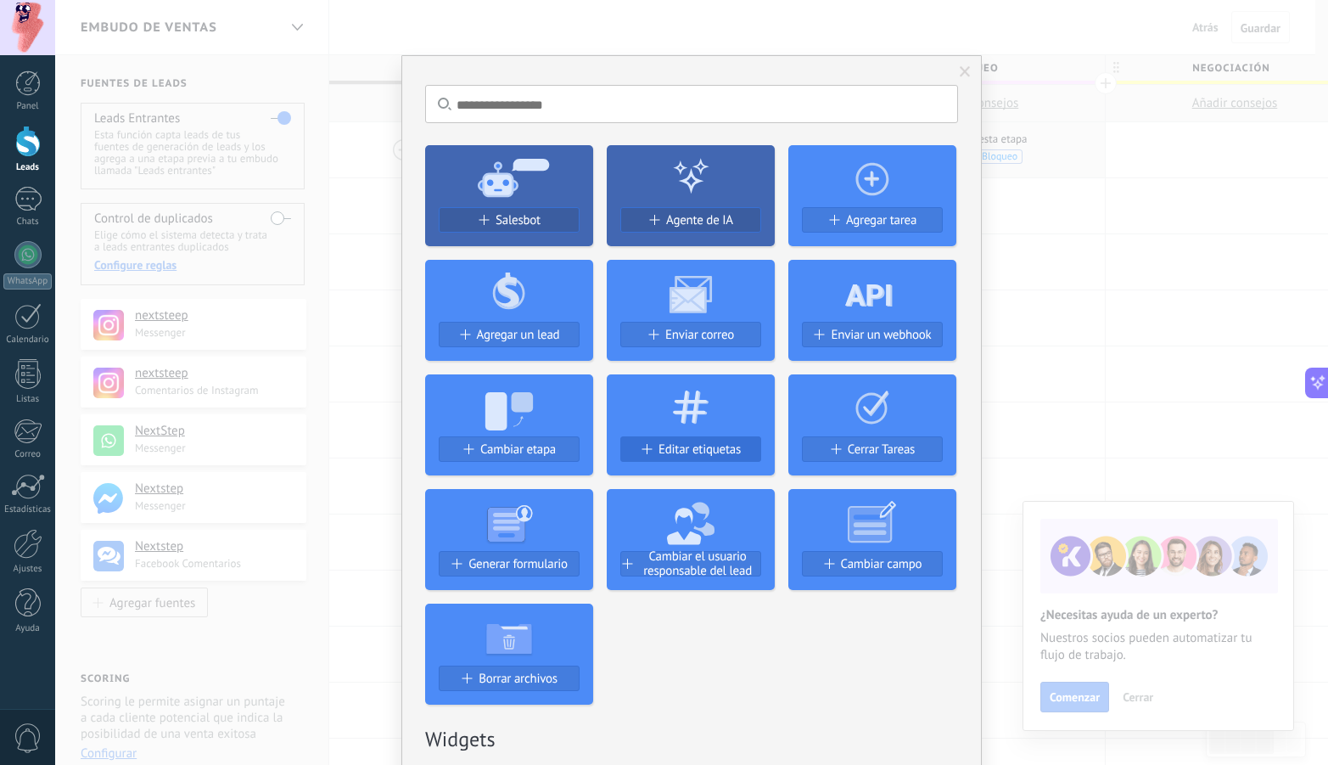
click at [672, 445] on span "Editar etiquetas" at bounding box center [700, 449] width 82 height 14
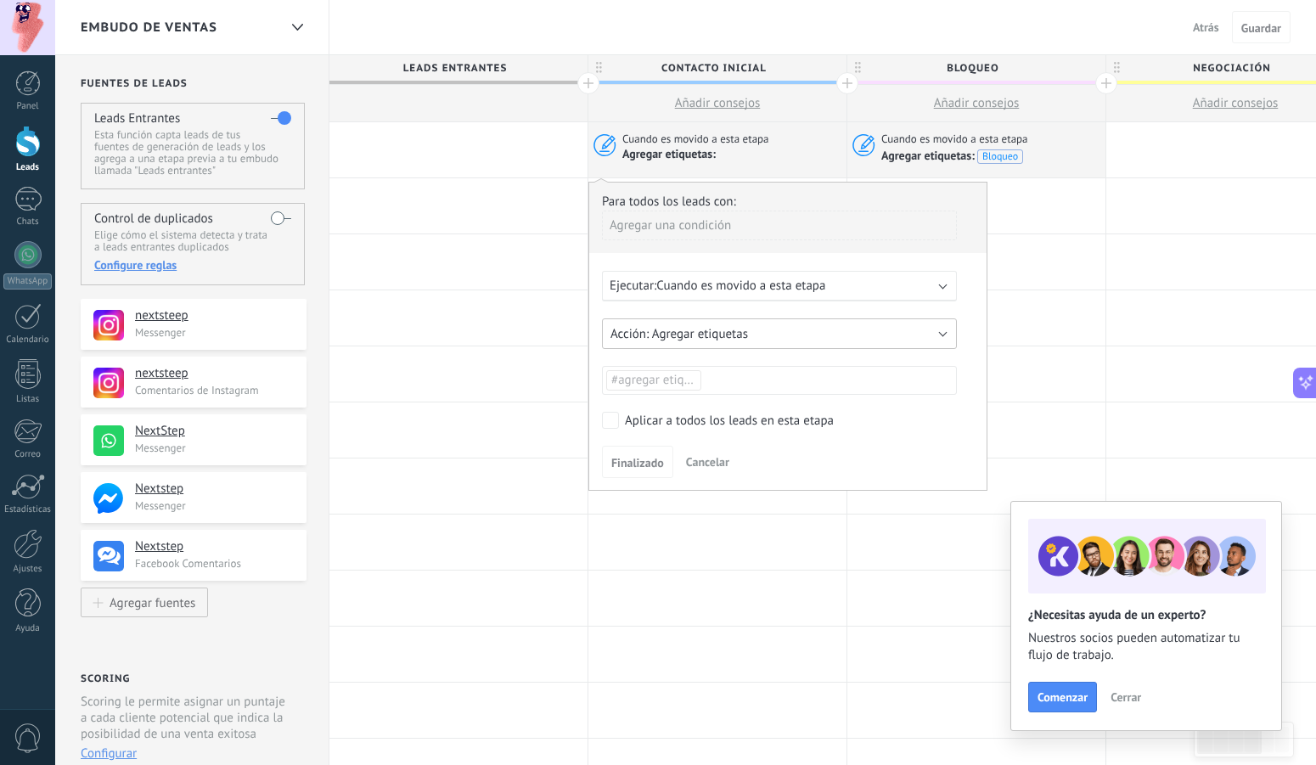
click at [867, 331] on button "Agregar etiquetas" at bounding box center [779, 333] width 355 height 31
click at [758, 367] on span "Eliminar etiquetas" at bounding box center [771, 363] width 359 height 16
click at [712, 379] on ul "#agregar etiquetas" at bounding box center [779, 380] width 350 height 24
click at [649, 406] on span "Bloqueo" at bounding box center [636, 415] width 55 height 23
click at [642, 464] on span "Finalizado" at bounding box center [637, 463] width 53 height 12
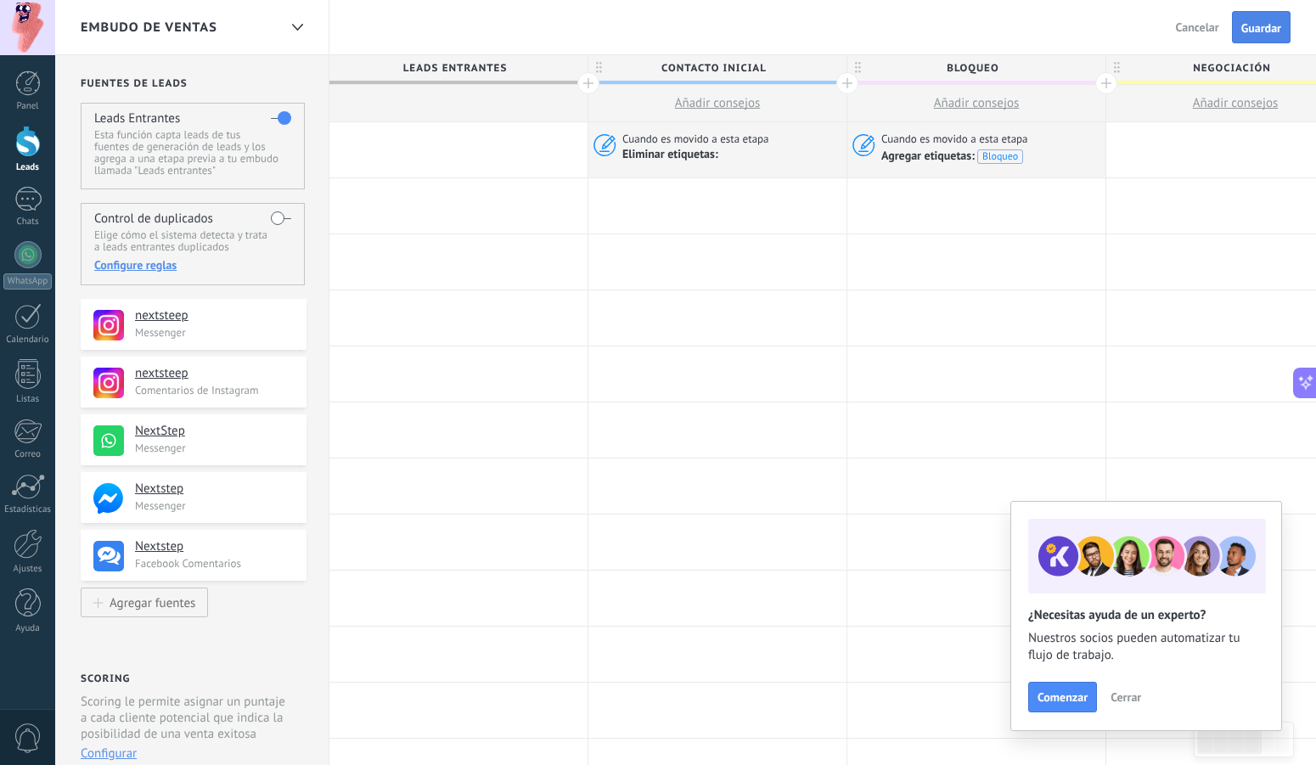
click at [1263, 23] on span "Guardar" at bounding box center [1261, 28] width 40 height 12
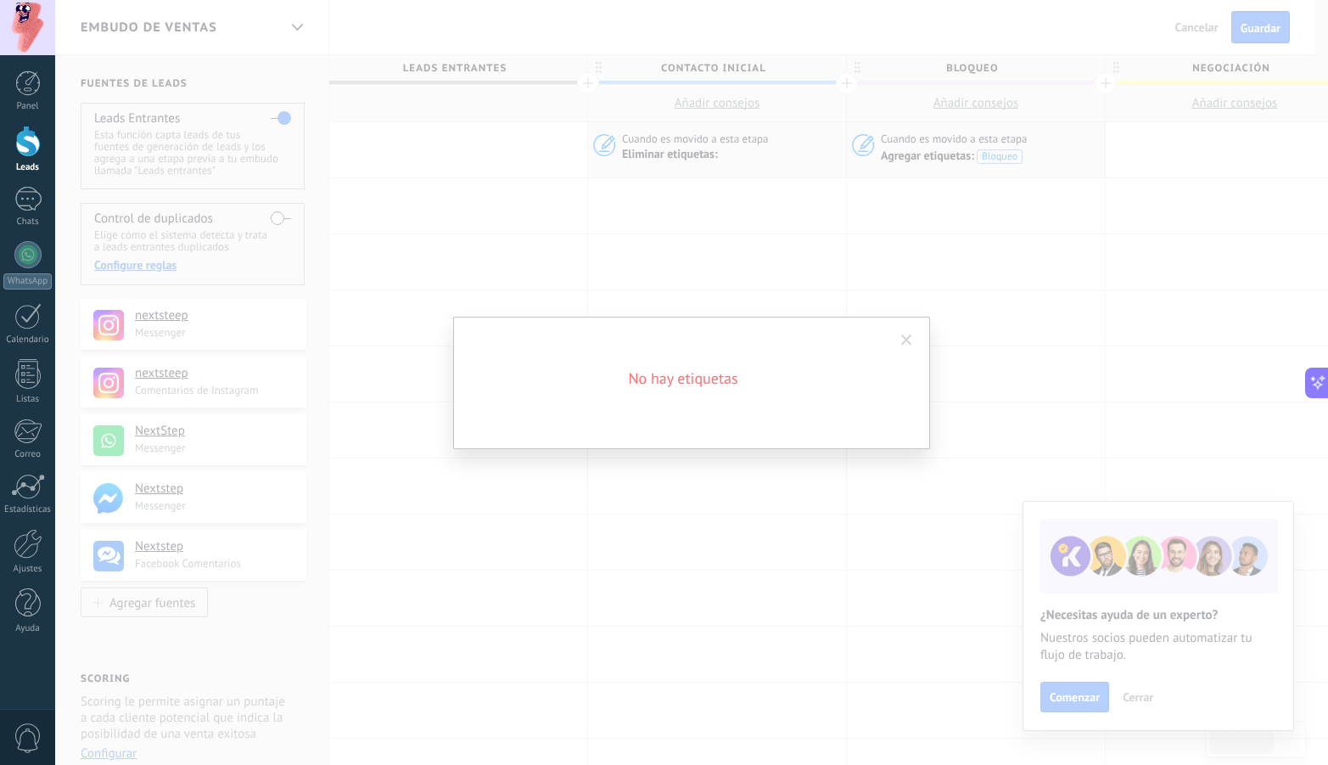
click at [905, 344] on span at bounding box center [906, 340] width 11 height 12
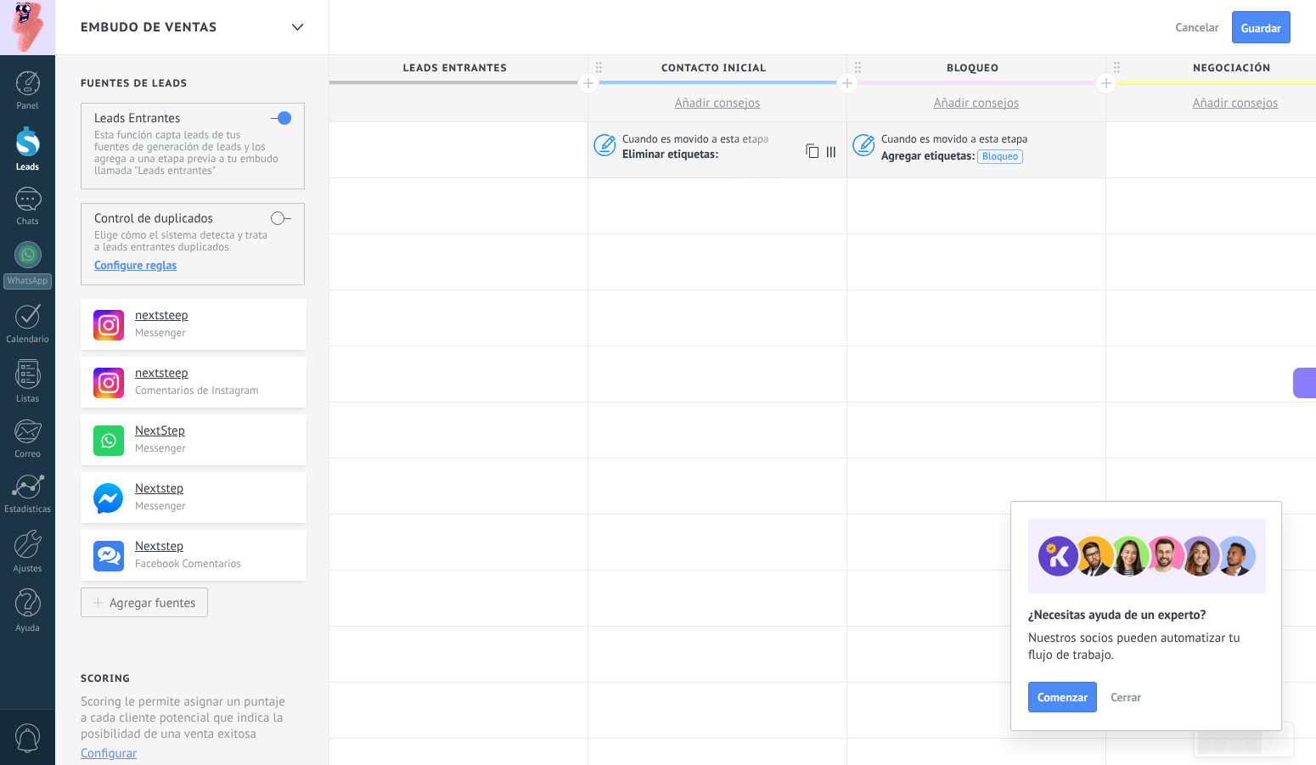
click at [750, 154] on div "Eliminar etiquetas:" at bounding box center [726, 154] width 208 height 15
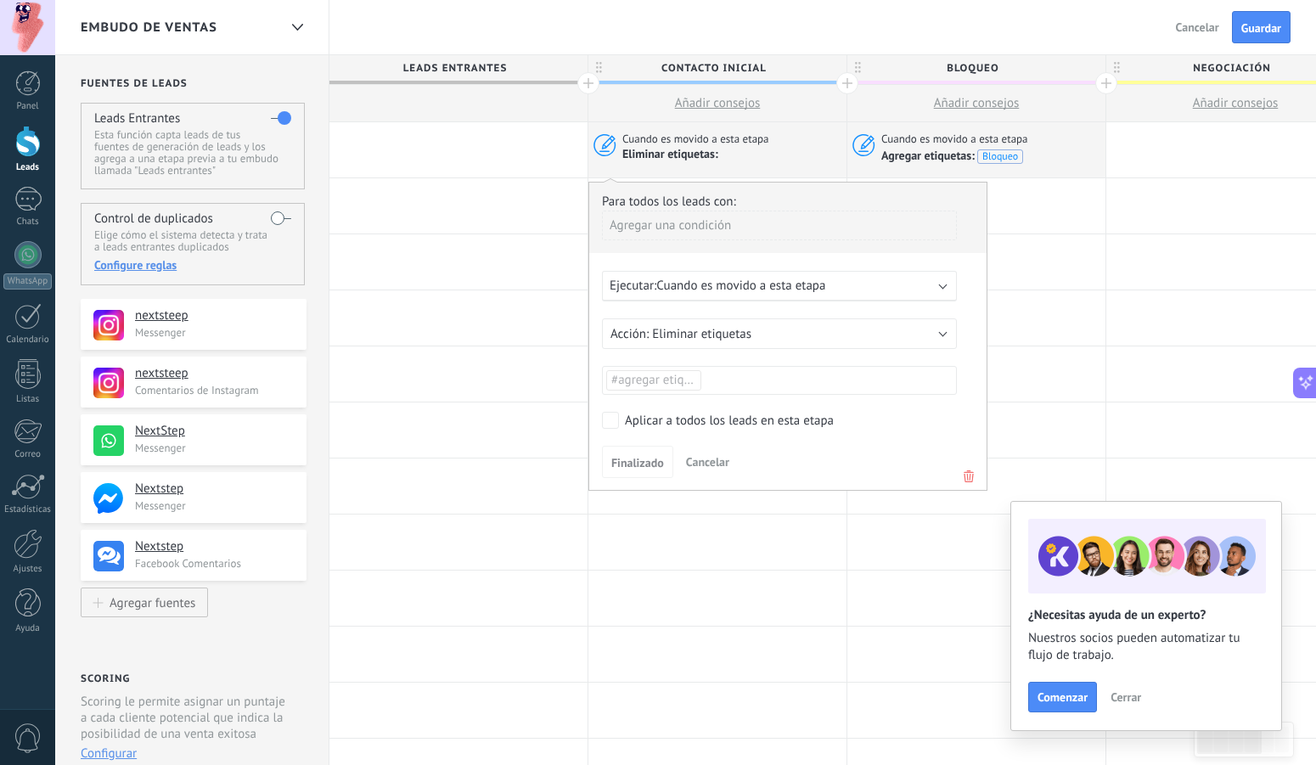
click at [704, 380] on ul "#agregar etiquetas" at bounding box center [779, 380] width 350 height 24
click at [650, 409] on span "Bloqueo" at bounding box center [636, 415] width 55 height 23
click at [644, 463] on span "Finalizado" at bounding box center [637, 463] width 53 height 12
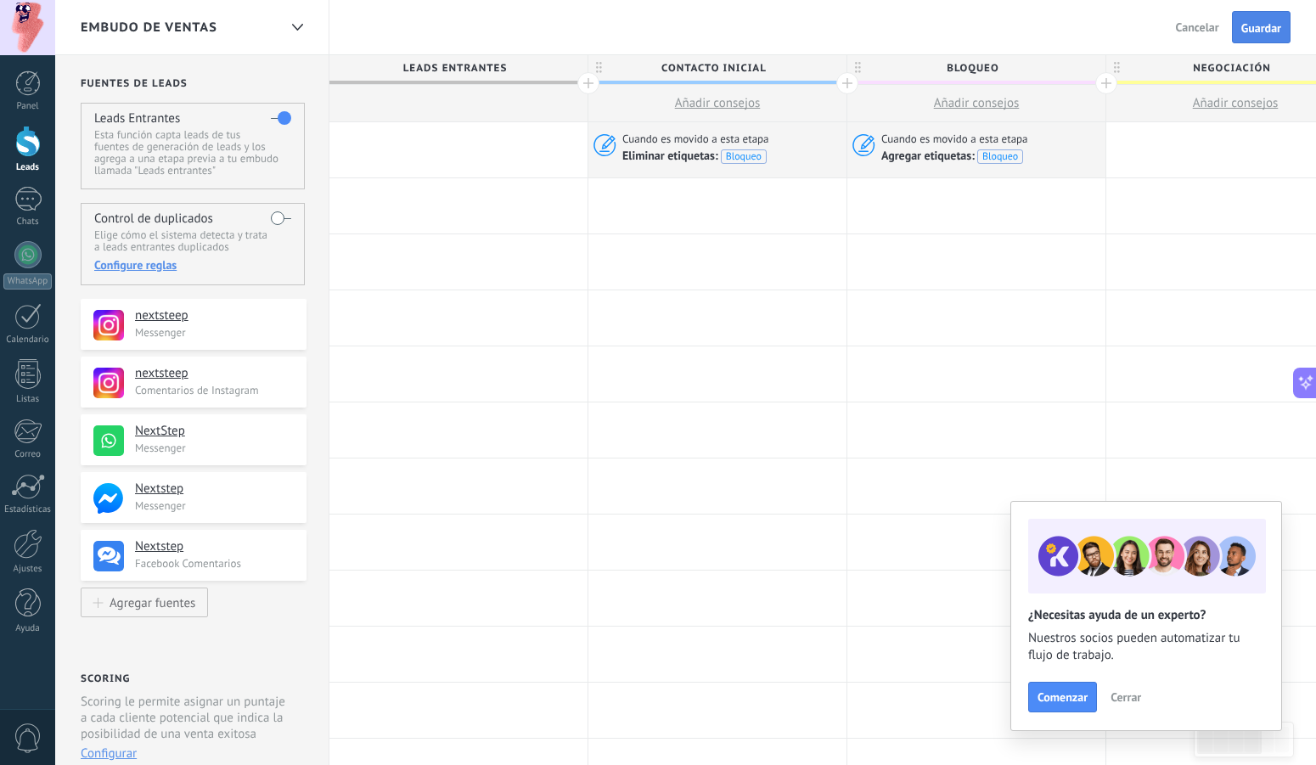
click at [1248, 31] on span "Guardar" at bounding box center [1261, 28] width 40 height 12
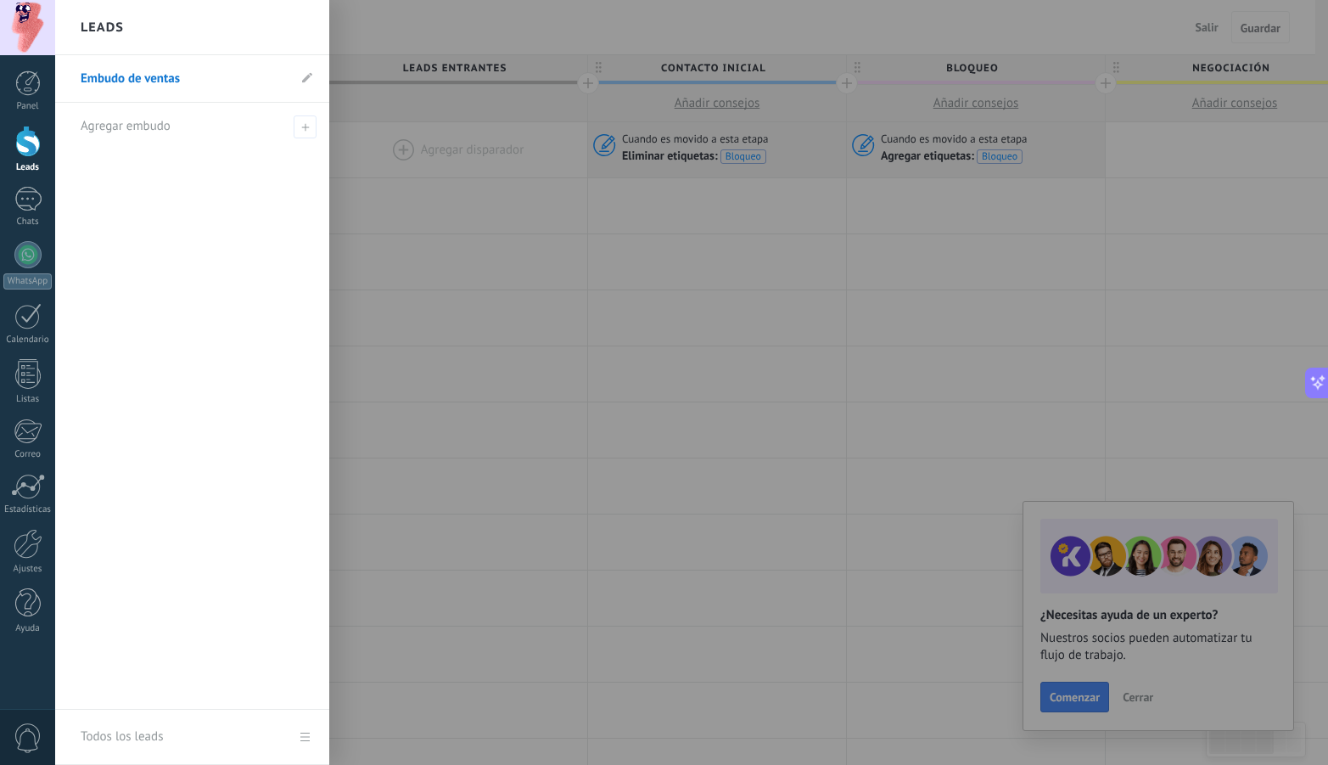
click at [23, 142] on div at bounding box center [27, 141] width 25 height 31
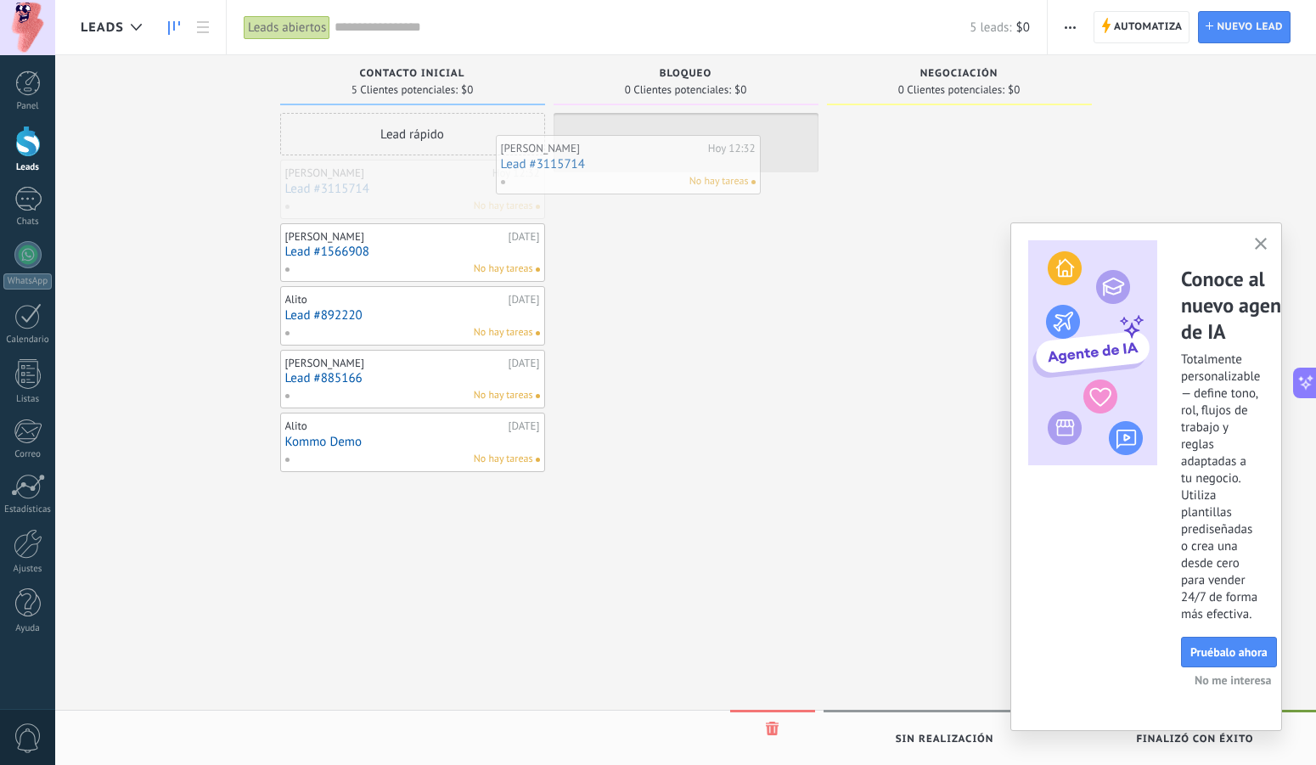
drag, startPoint x: 428, startPoint y: 185, endPoint x: 643, endPoint y: 160, distance: 217.0
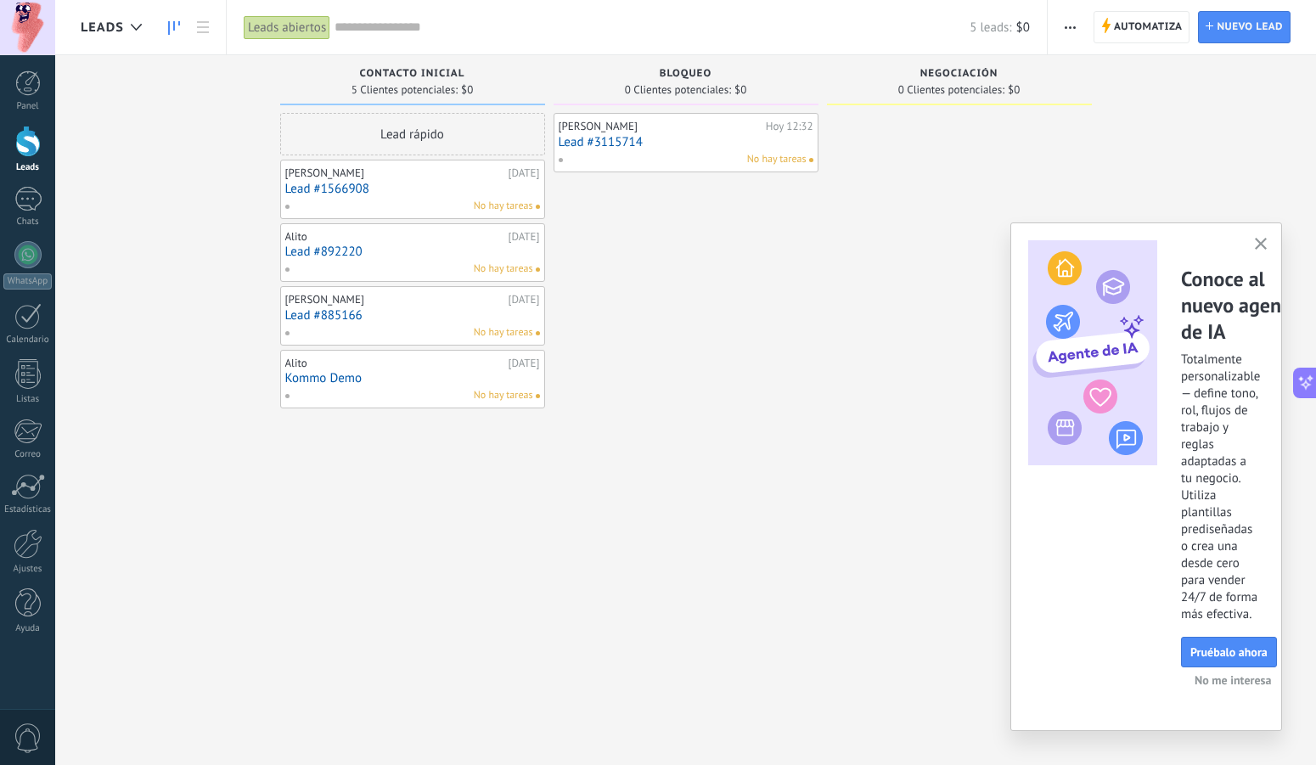
click at [689, 149] on link "Lead #3115714" at bounding box center [685, 142] width 255 height 14
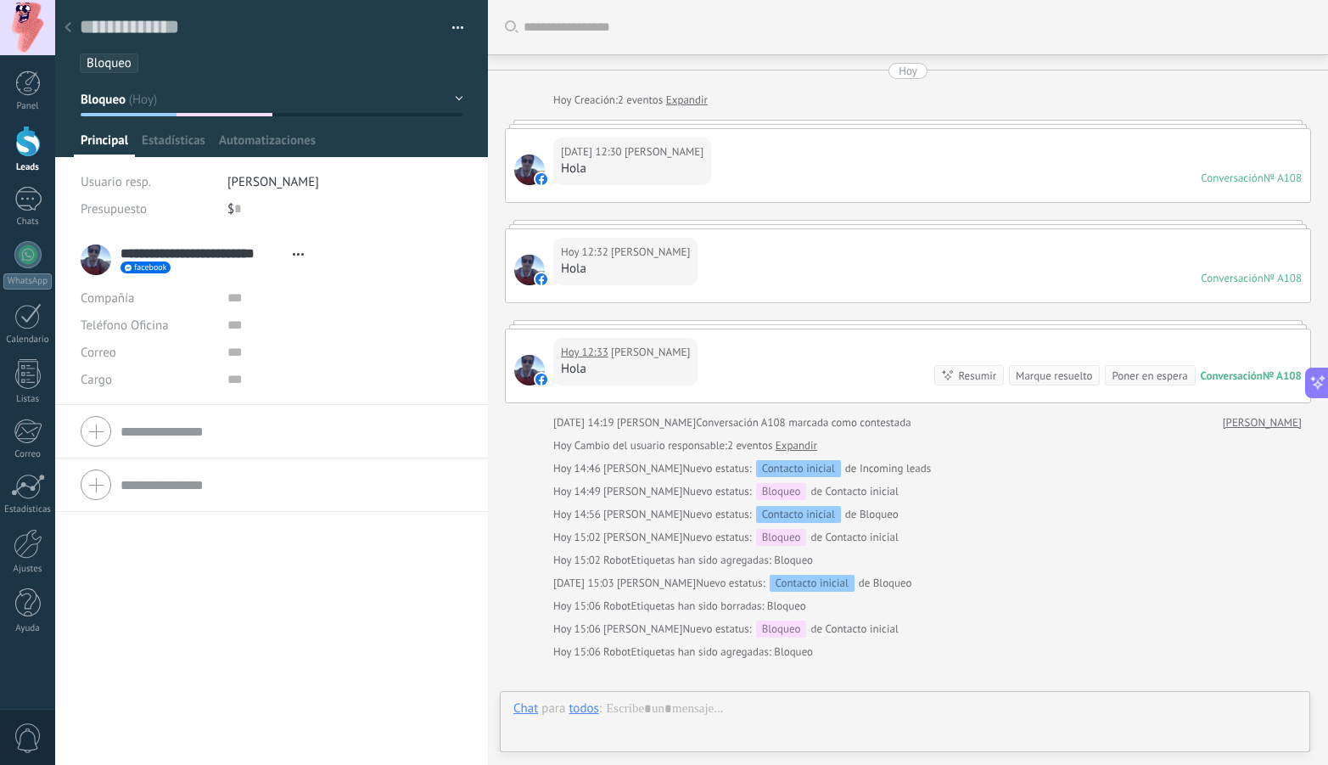
scroll to position [25, 0]
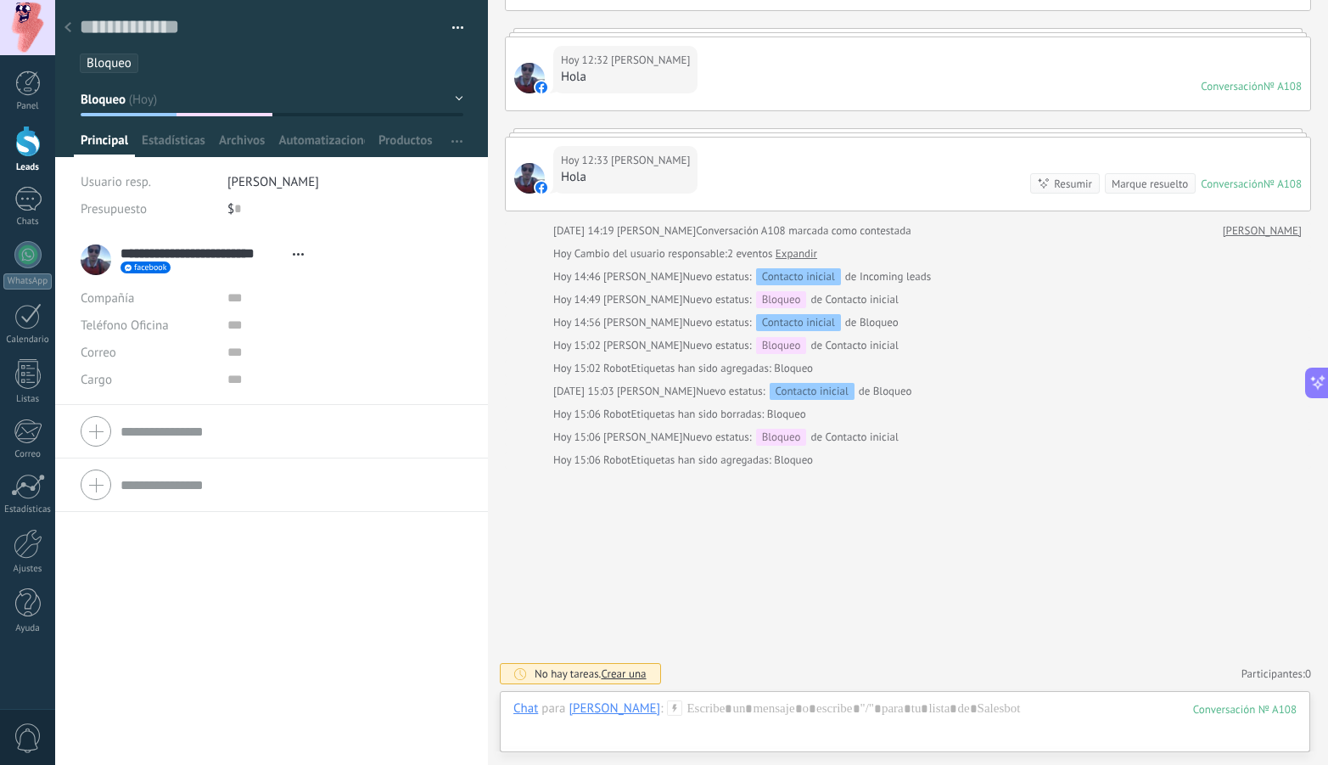
click at [67, 26] on use at bounding box center [68, 27] width 7 height 10
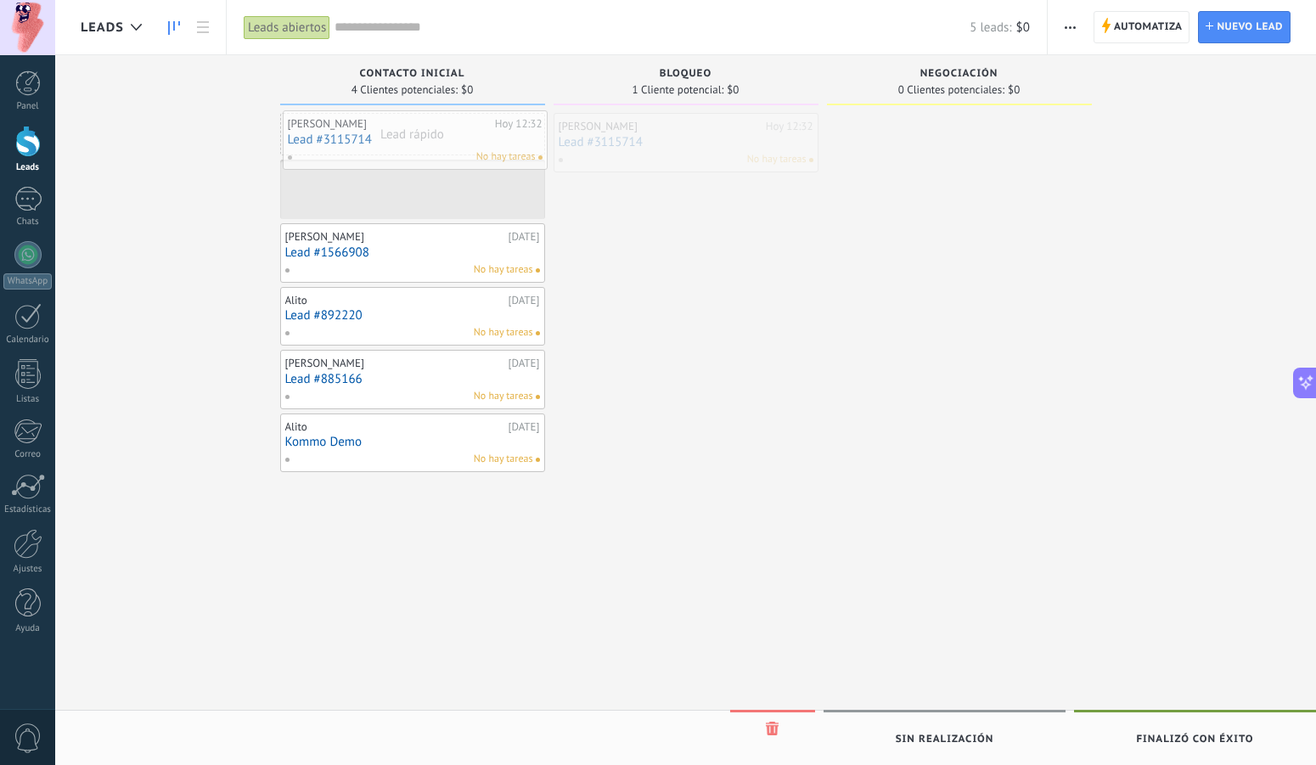
drag, startPoint x: 697, startPoint y: 141, endPoint x: 426, endPoint y: 138, distance: 270.8
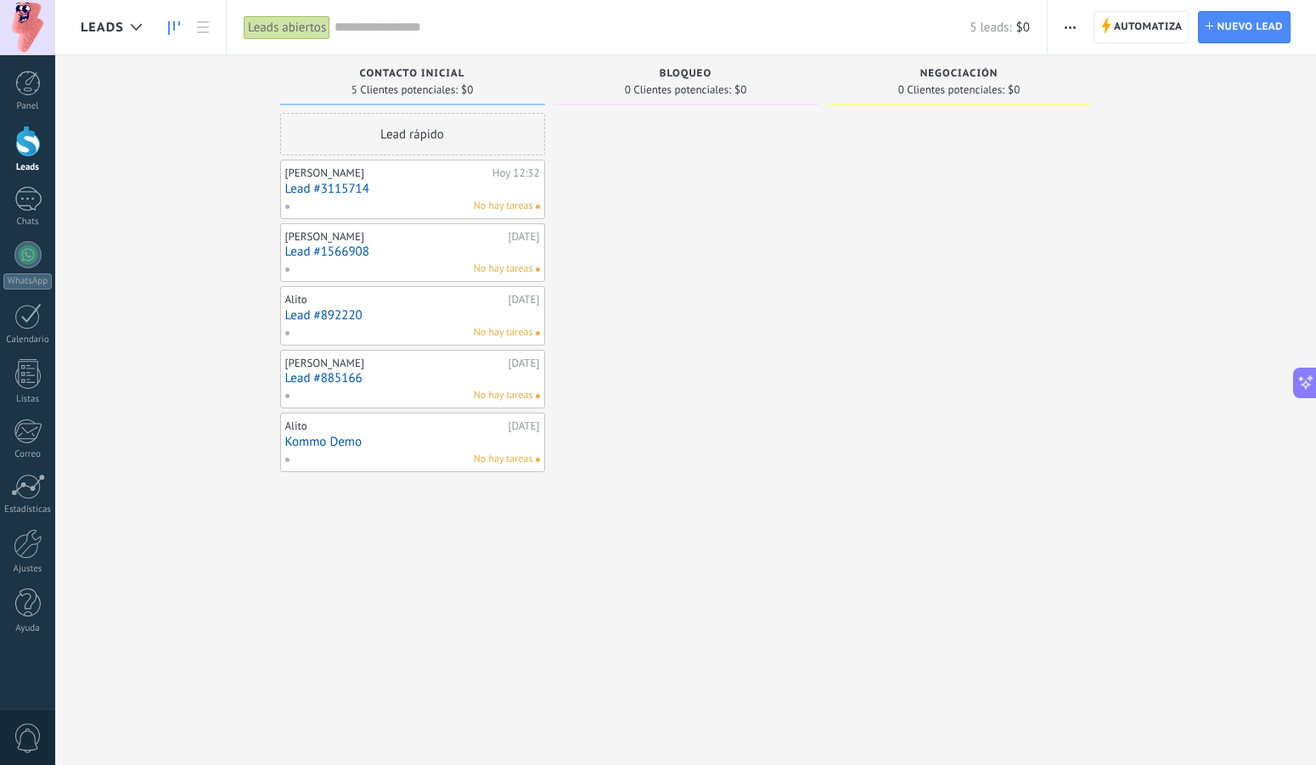
click at [429, 183] on link "Lead #3115714" at bounding box center [412, 189] width 255 height 14
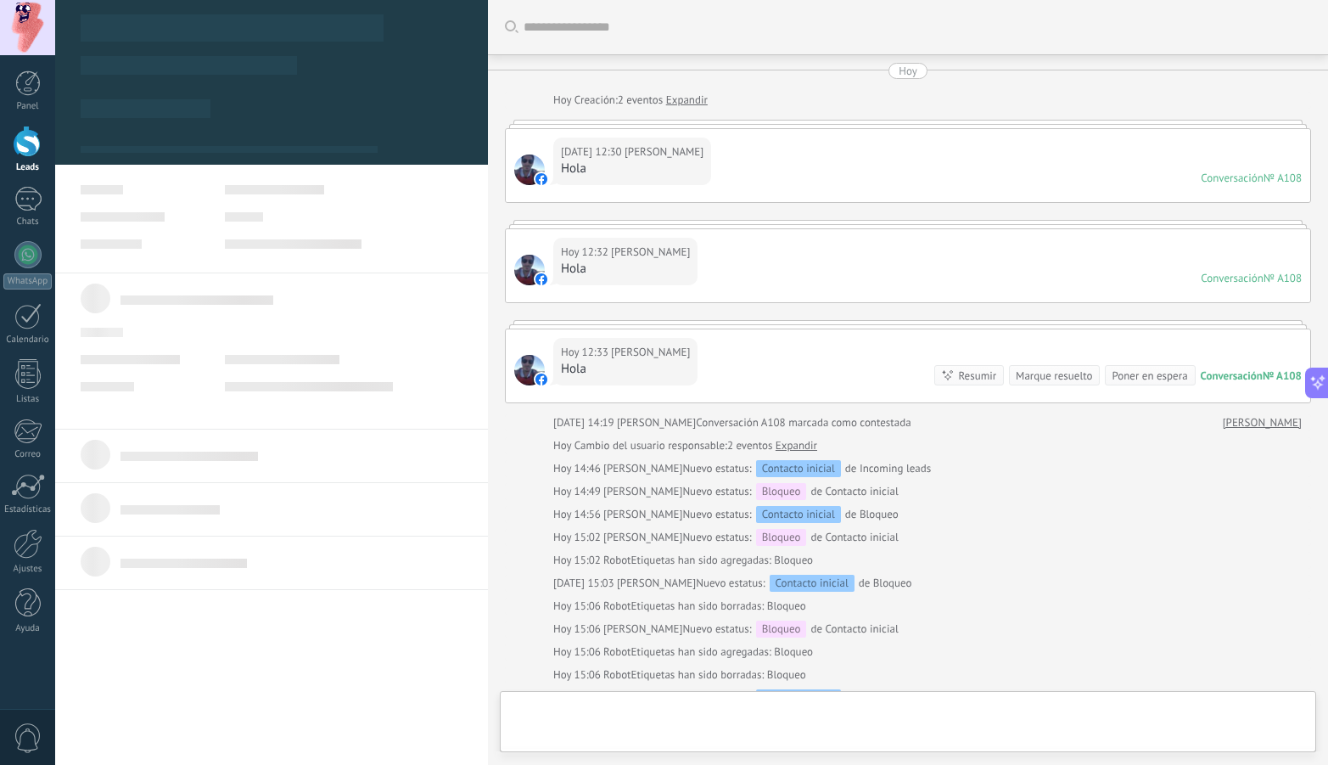
type textarea "**********"
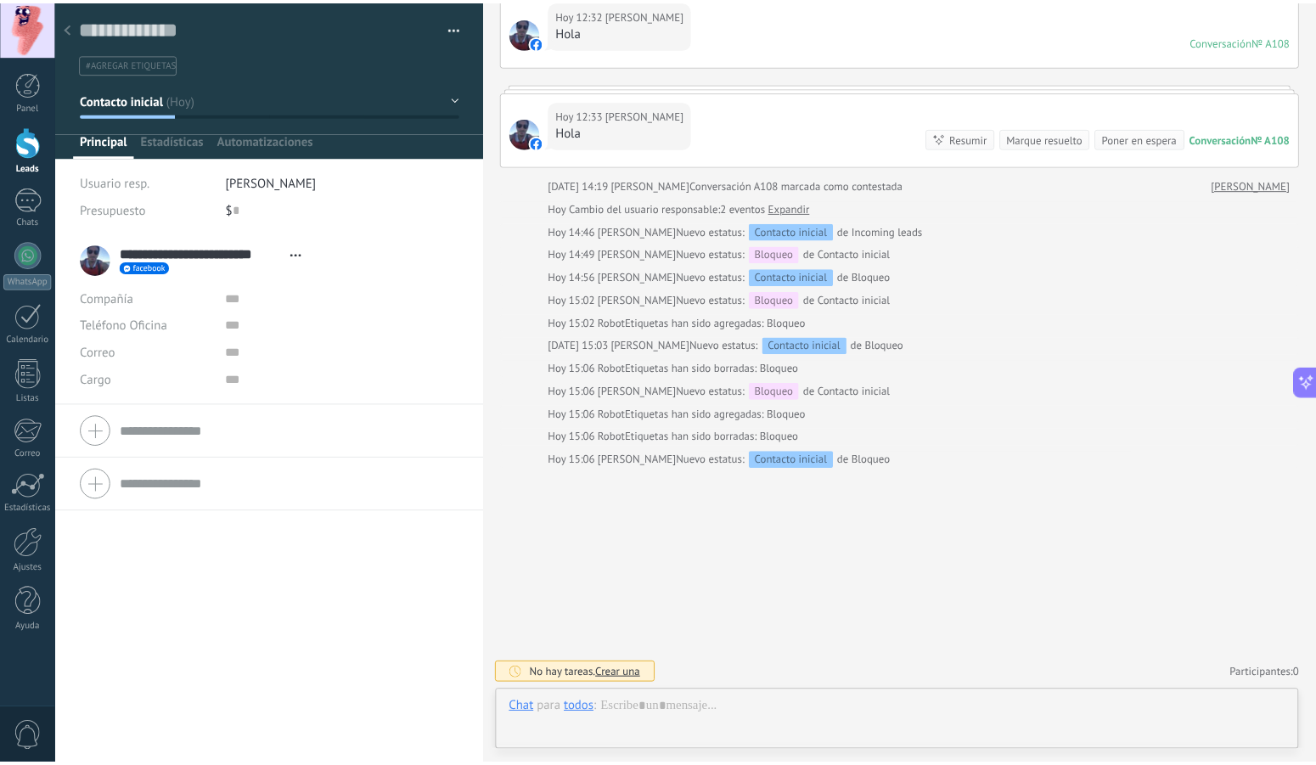
scroll to position [25, 0]
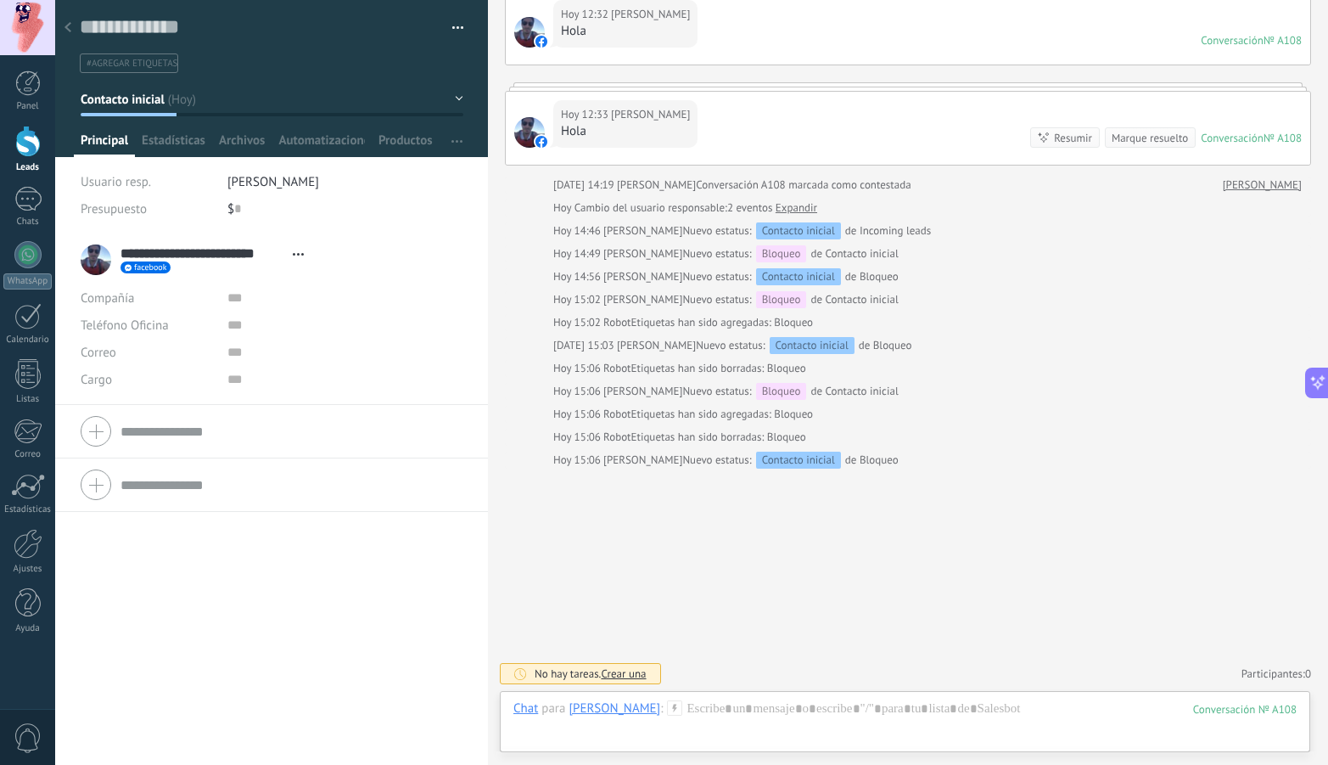
click at [68, 25] on icon at bounding box center [68, 27] width 7 height 10
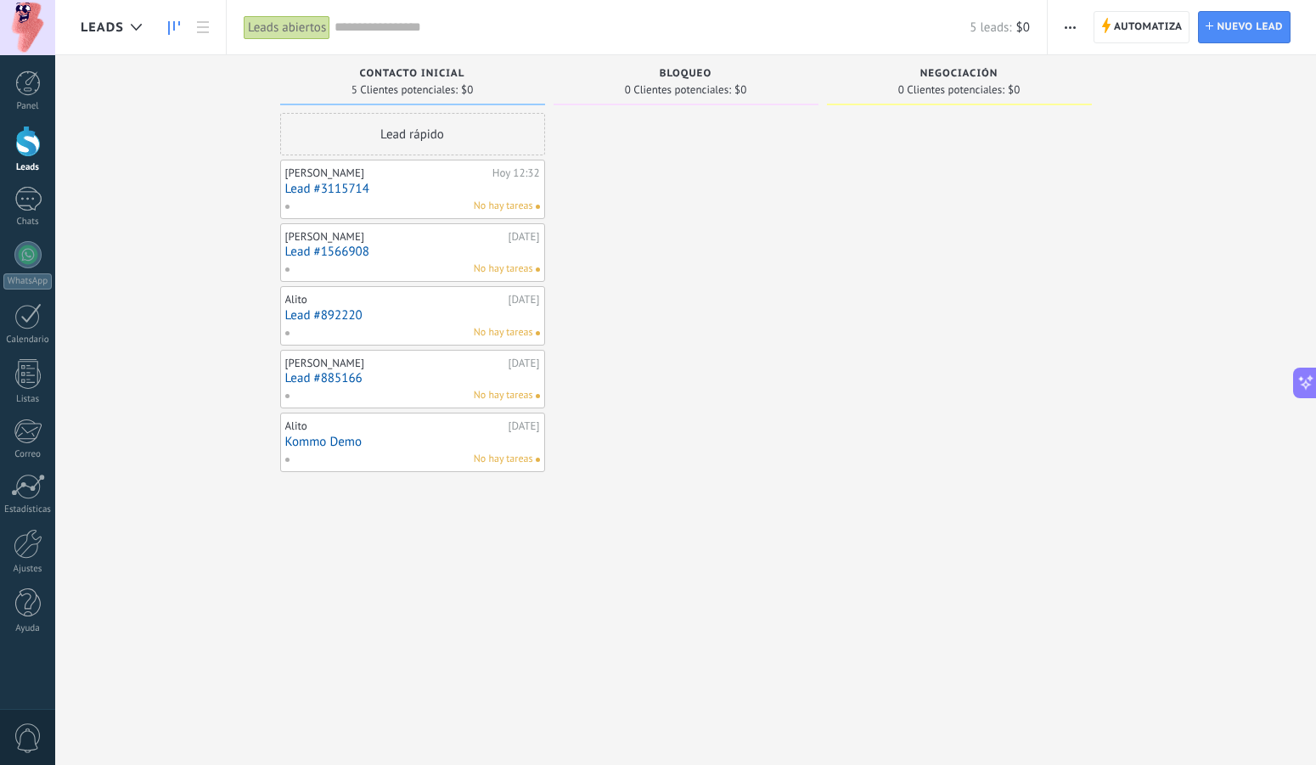
click at [25, 143] on div at bounding box center [27, 141] width 25 height 31
